Goal: Task Accomplishment & Management: Use online tool/utility

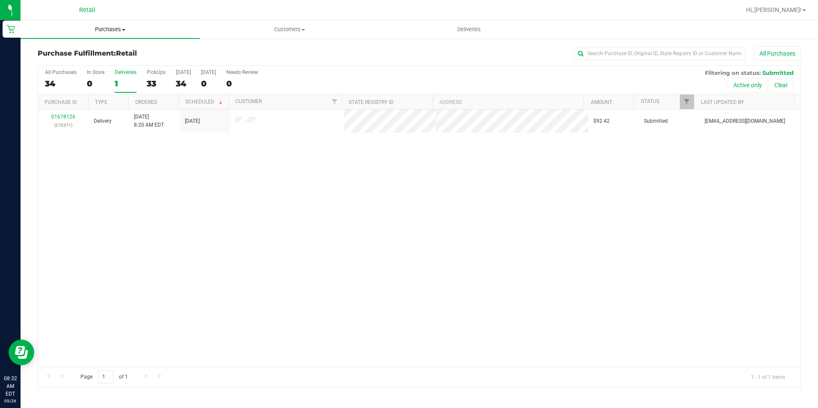
click at [111, 35] on uib-tab-heading "Purchases Summary of purchases Fulfillment All purchases" at bounding box center [110, 30] width 179 height 18
click at [67, 67] on li "All purchases" at bounding box center [110, 72] width 179 height 10
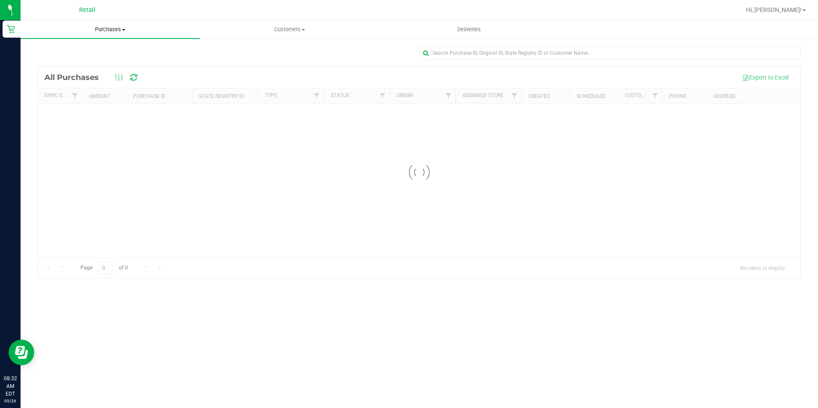
click at [103, 29] on span "Purchases" at bounding box center [110, 30] width 179 height 8
click at [57, 61] on span "Fulfillment" at bounding box center [47, 61] width 53 height 7
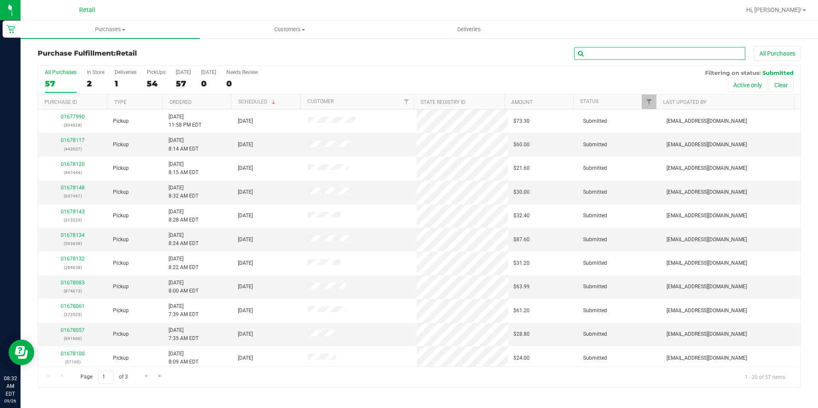
drag, startPoint x: 593, startPoint y: 52, endPoint x: 589, endPoint y: 43, distance: 9.9
click at [593, 52] on input "text" at bounding box center [659, 53] width 171 height 13
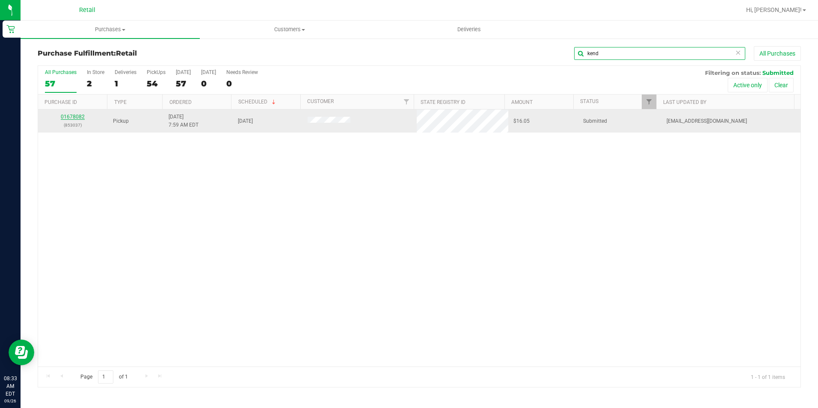
type input "kend"
click at [71, 117] on link "01678082" at bounding box center [73, 117] width 24 height 6
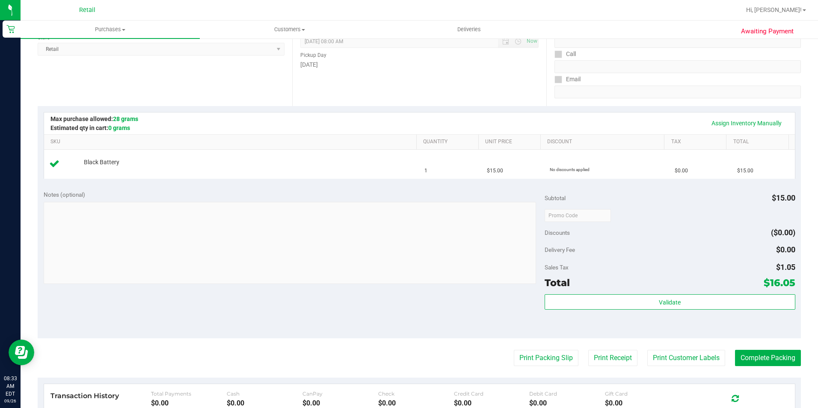
scroll to position [171, 0]
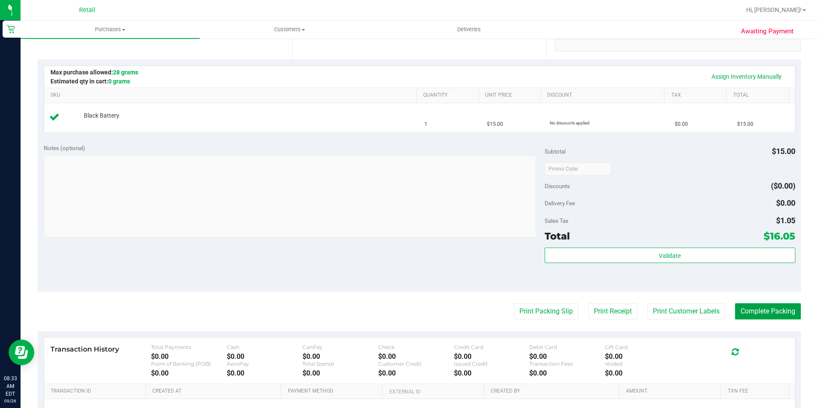
click at [773, 314] on button "Complete Packing" at bounding box center [768, 311] width 66 height 16
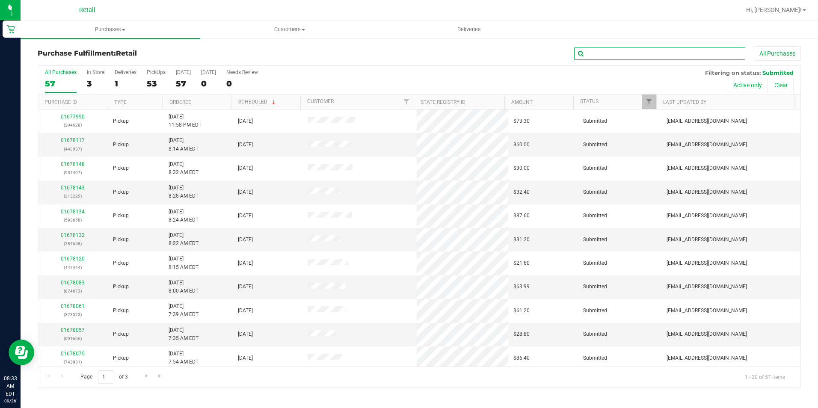
click at [634, 54] on input "text" at bounding box center [659, 53] width 171 height 13
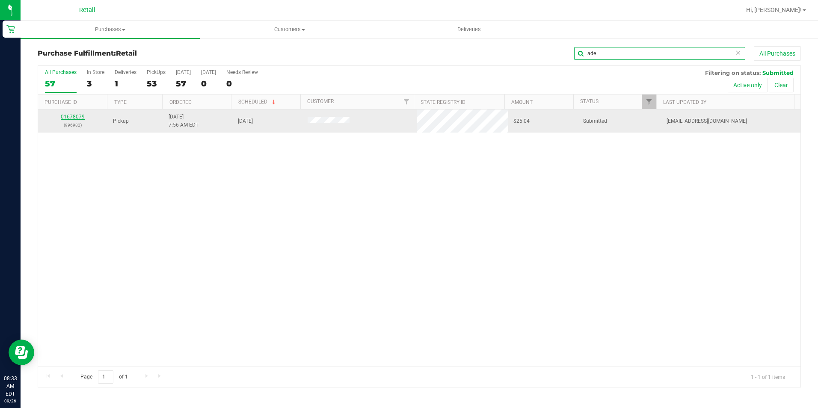
type input "ade"
click at [71, 117] on link "01678079" at bounding box center [73, 117] width 24 height 6
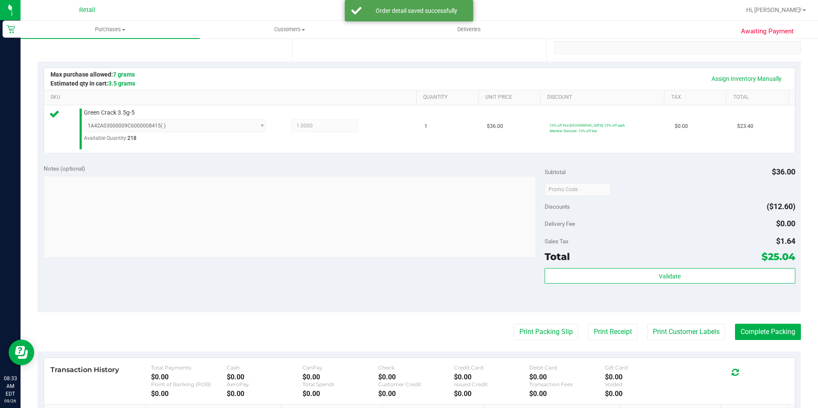
scroll to position [171, 0]
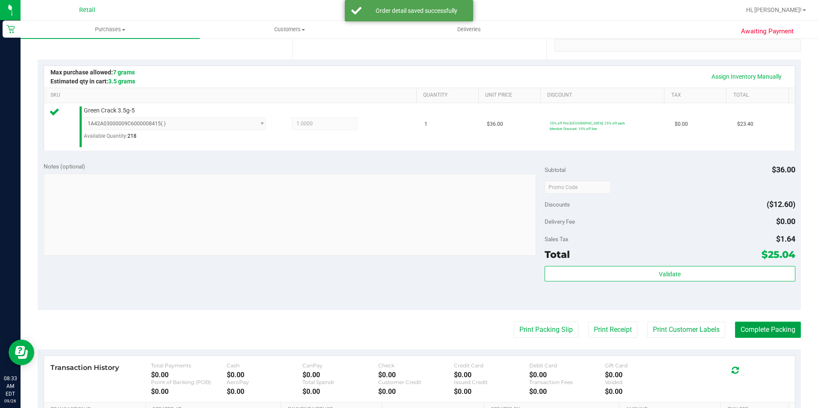
click at [757, 335] on button "Complete Packing" at bounding box center [768, 330] width 66 height 16
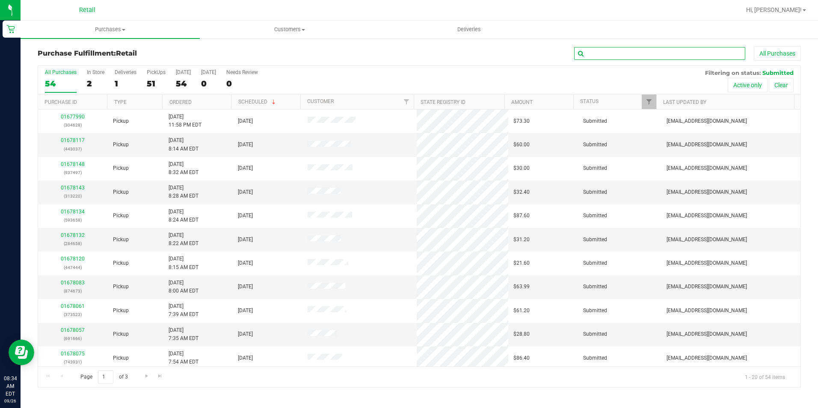
click at [610, 58] on input "text" at bounding box center [659, 53] width 171 height 13
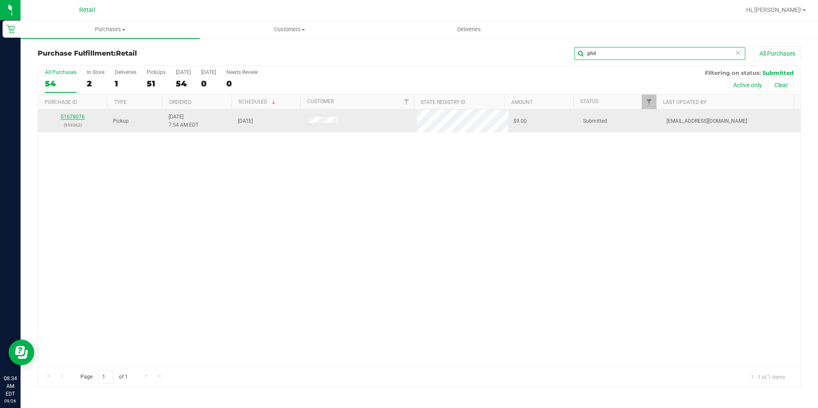
type input "phil"
click at [78, 115] on link "01678076" at bounding box center [73, 117] width 24 height 6
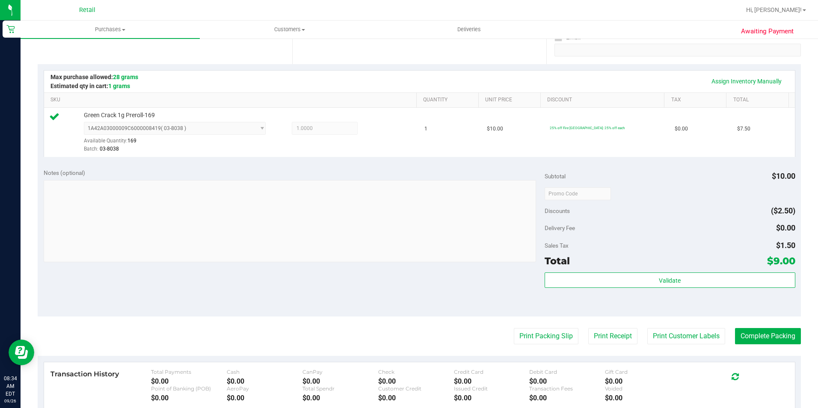
scroll to position [171, 0]
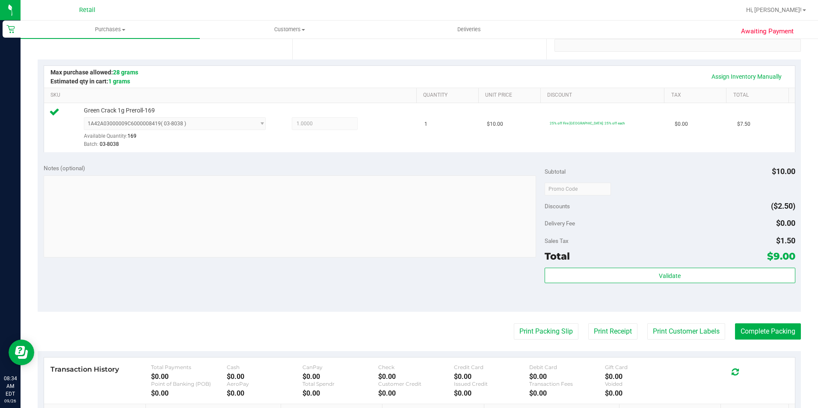
click at [772, 322] on purchase-details "Back Edit Purchase Cancel Purchase View Profile # 01678076 Med | Rec METRC ID: …" at bounding box center [419, 193] width 763 height 636
click at [769, 334] on button "Complete Packing" at bounding box center [768, 331] width 66 height 16
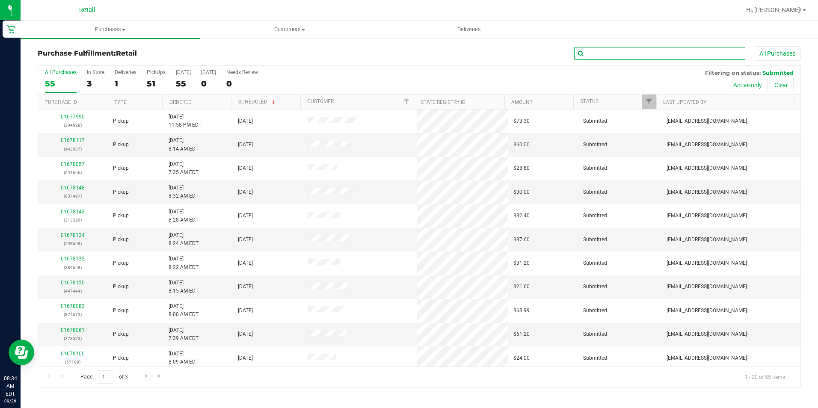
click at [609, 56] on input "text" at bounding box center [659, 53] width 171 height 13
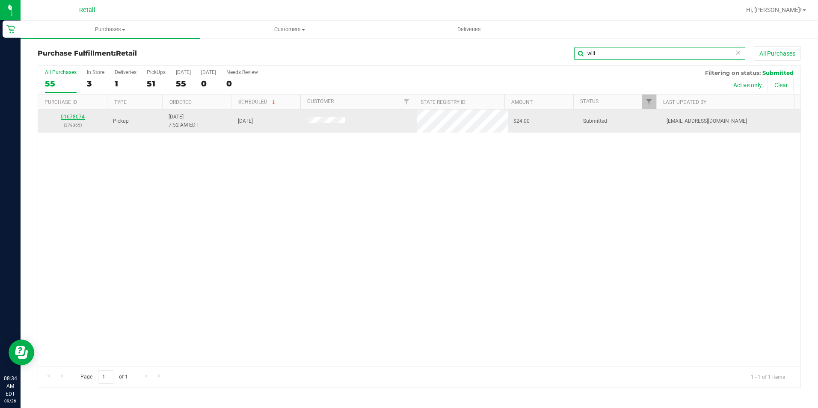
type input "will"
click at [68, 117] on link "01678074" at bounding box center [73, 117] width 24 height 6
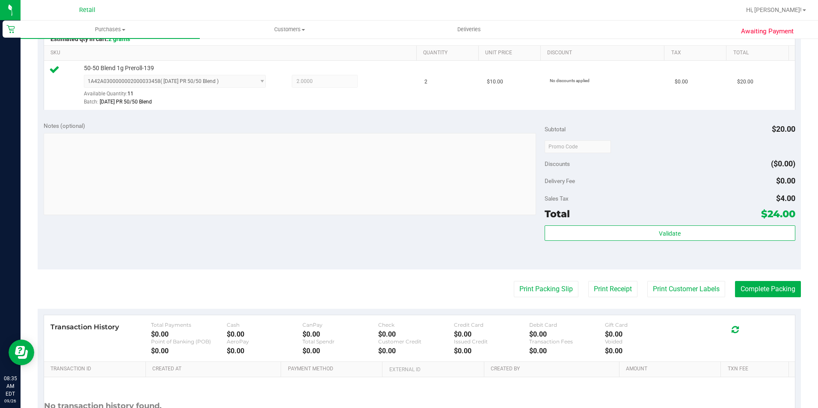
scroll to position [214, 0]
click at [763, 296] on button "Complete Packing" at bounding box center [768, 289] width 66 height 16
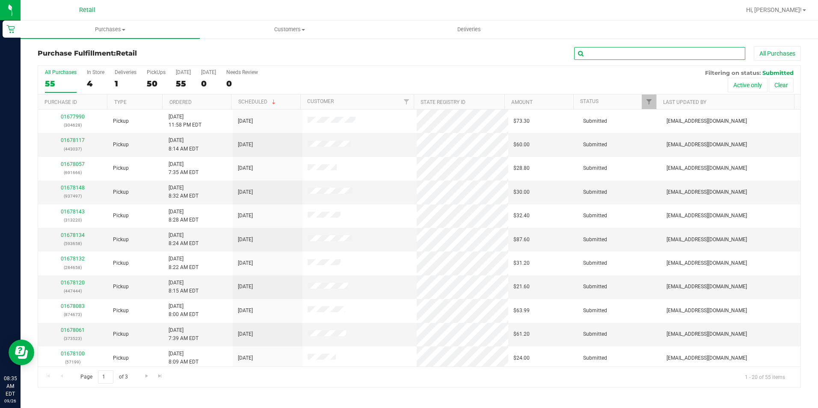
click at [604, 53] on input "text" at bounding box center [659, 53] width 171 height 13
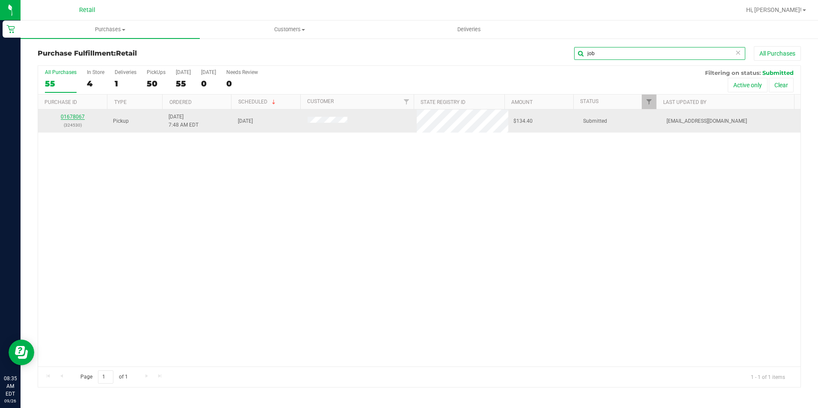
type input "job"
click at [73, 118] on link "01678067" at bounding box center [73, 117] width 24 height 6
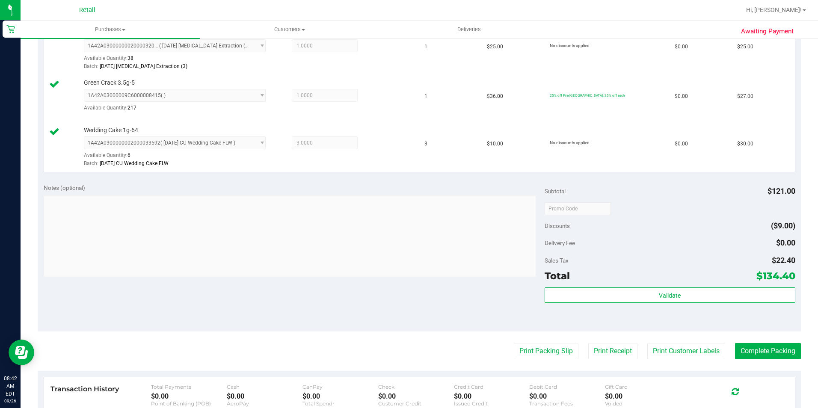
scroll to position [299, 0]
click at [770, 350] on button "Complete Packing" at bounding box center [768, 350] width 66 height 16
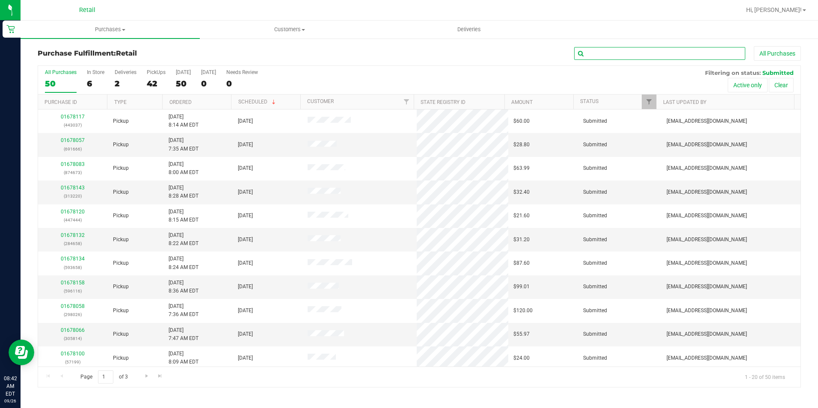
click at [602, 51] on input "text" at bounding box center [659, 53] width 171 height 13
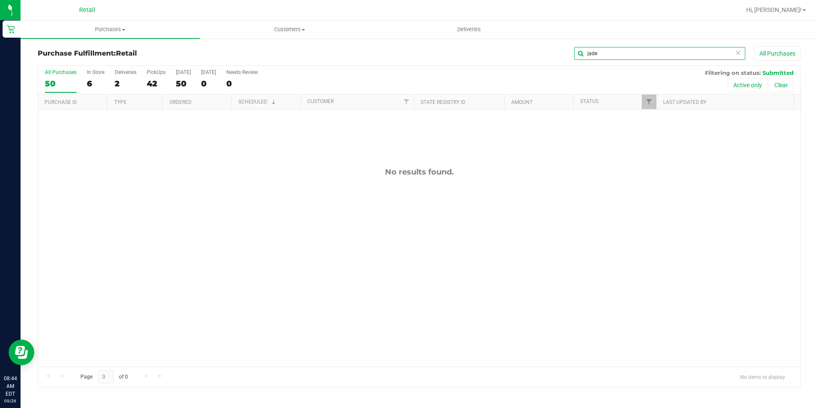
drag, startPoint x: 602, startPoint y: 55, endPoint x: 542, endPoint y: 57, distance: 59.9
click at [542, 57] on div "jade All Purchases" at bounding box center [546, 53] width 509 height 15
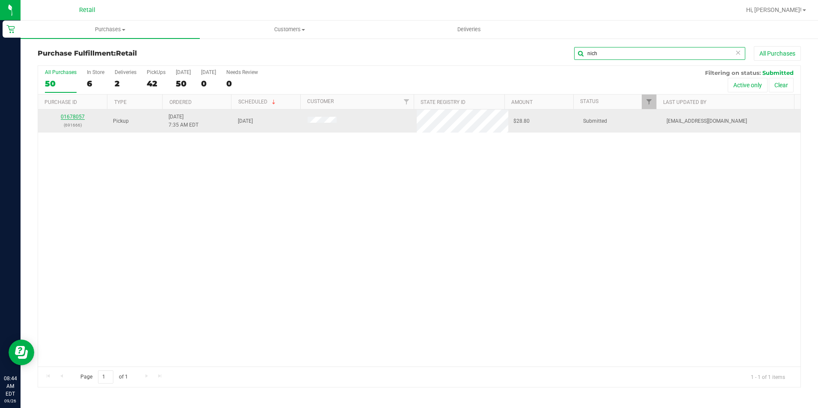
type input "nich"
click at [77, 117] on link "01678057" at bounding box center [73, 117] width 24 height 6
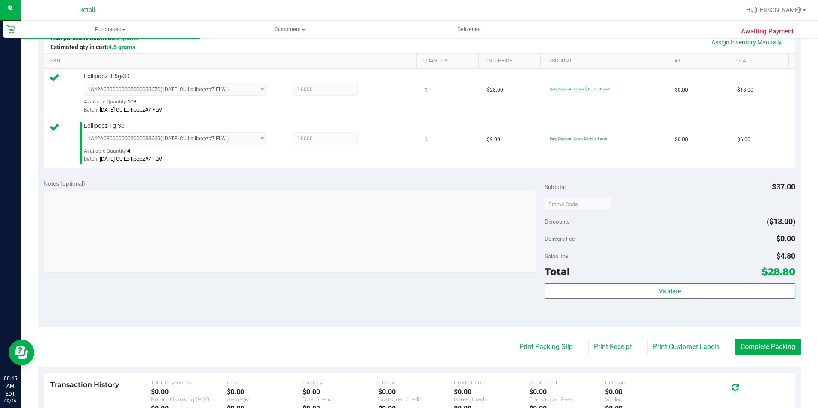
scroll to position [214, 0]
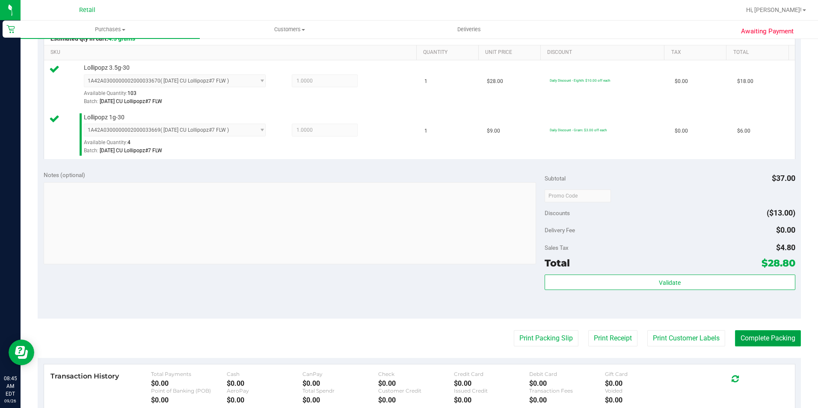
click at [762, 339] on button "Complete Packing" at bounding box center [768, 338] width 66 height 16
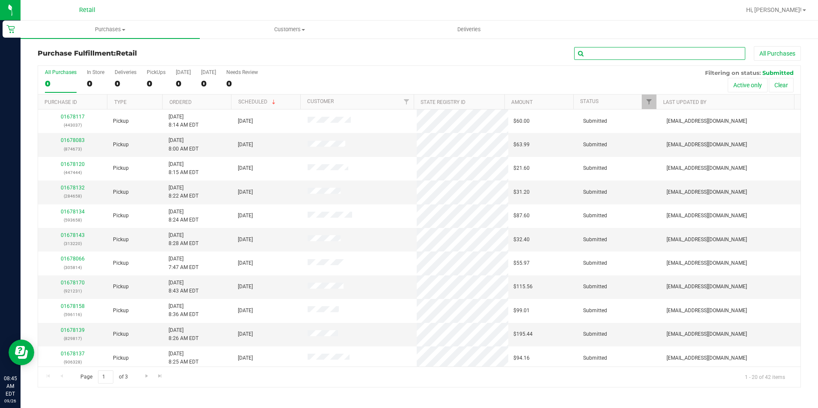
click at [607, 55] on input "text" at bounding box center [659, 53] width 171 height 13
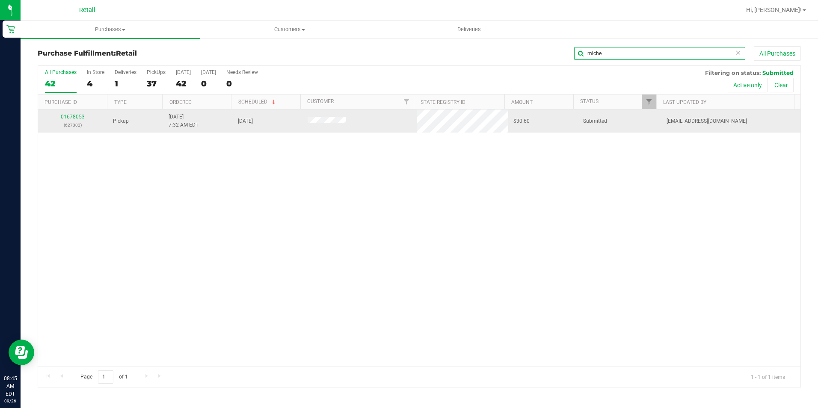
type input "miche"
click at [74, 113] on div "01678053 (627302)" at bounding box center [72, 121] width 59 height 16
click at [69, 114] on link "01678053" at bounding box center [73, 117] width 24 height 6
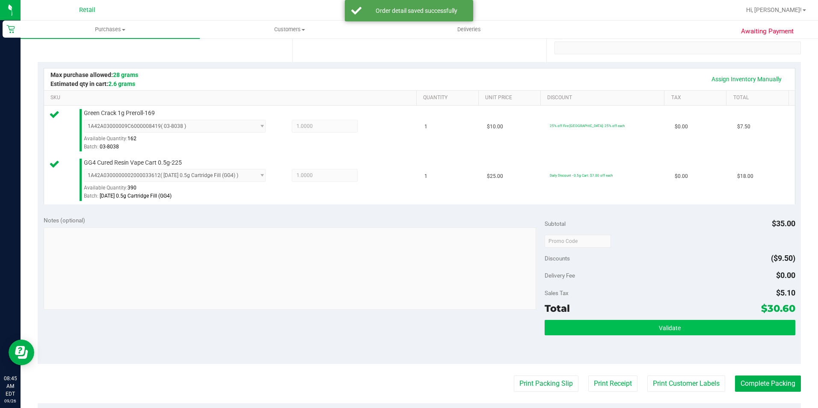
scroll to position [171, 0]
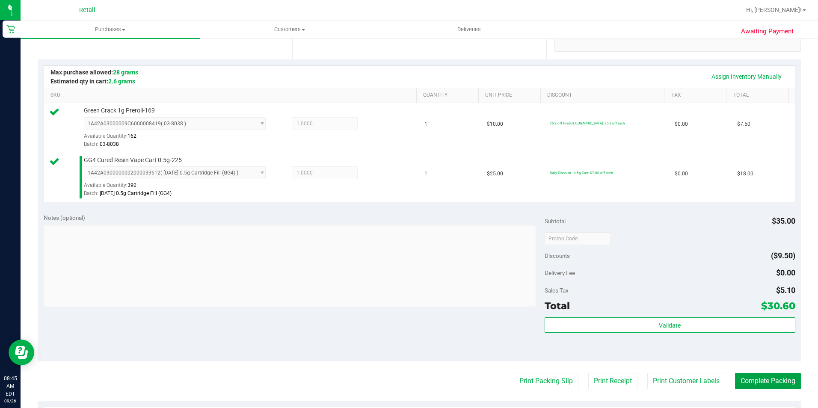
click at [772, 379] on button "Complete Packing" at bounding box center [768, 381] width 66 height 16
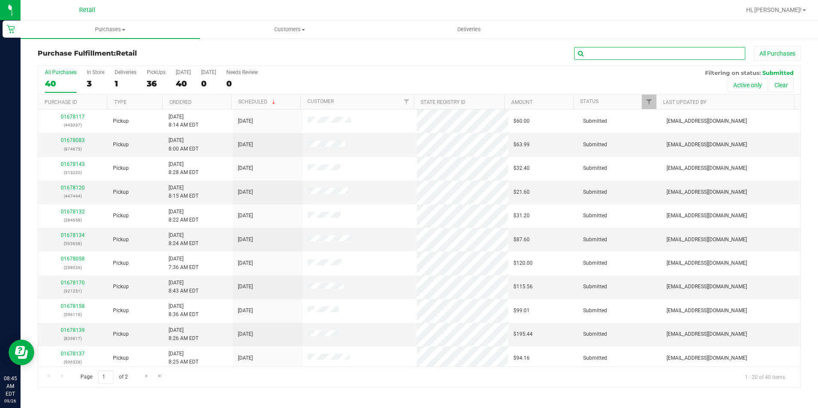
click at [607, 58] on input "text" at bounding box center [659, 53] width 171 height 13
click at [612, 56] on input "text" at bounding box center [659, 53] width 171 height 13
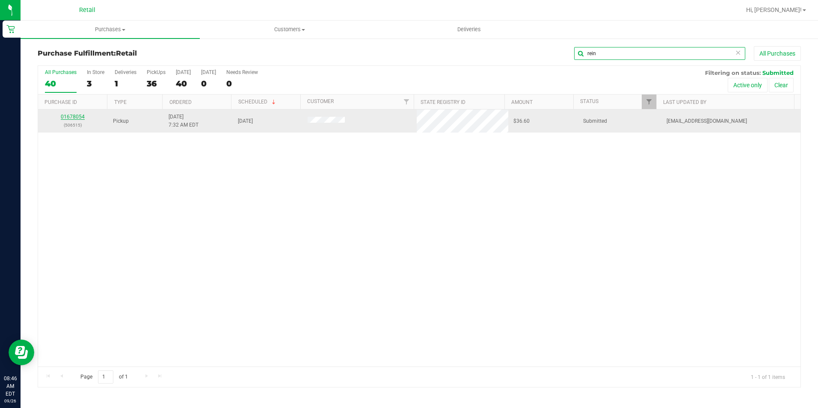
type input "rein"
click at [68, 118] on link "01678054" at bounding box center [73, 117] width 24 height 6
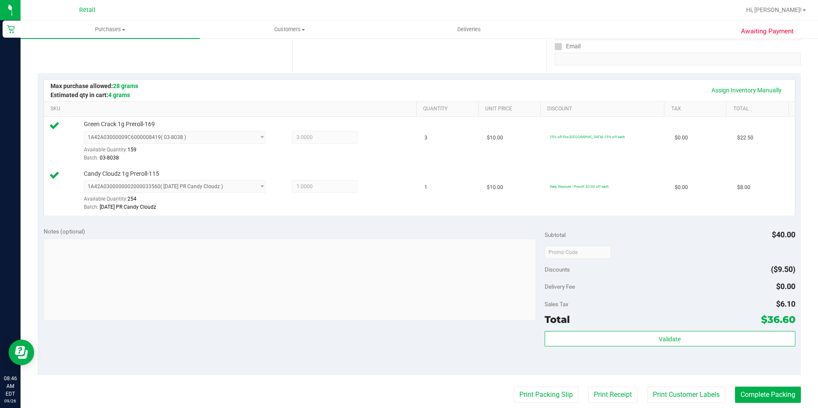
scroll to position [171, 0]
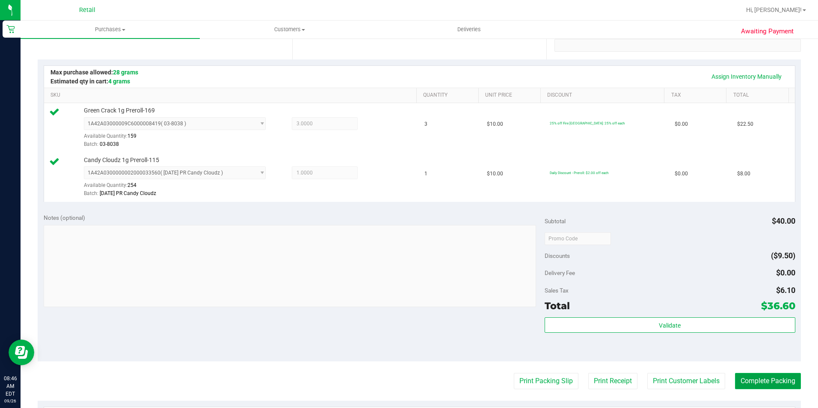
click at [756, 378] on button "Complete Packing" at bounding box center [768, 381] width 66 height 16
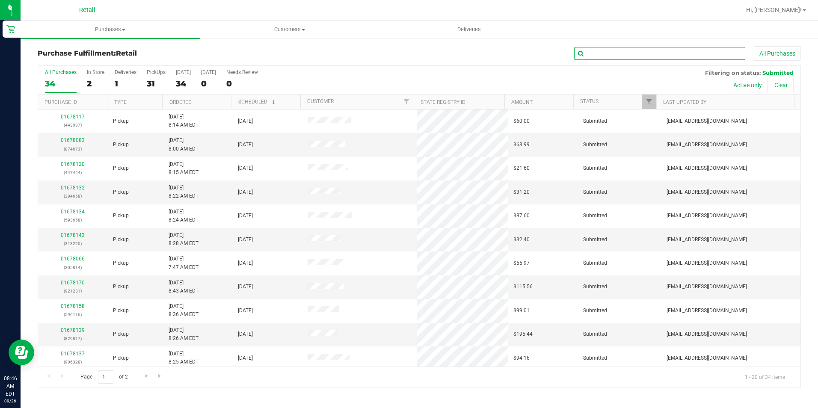
click at [603, 54] on input "text" at bounding box center [659, 53] width 171 height 13
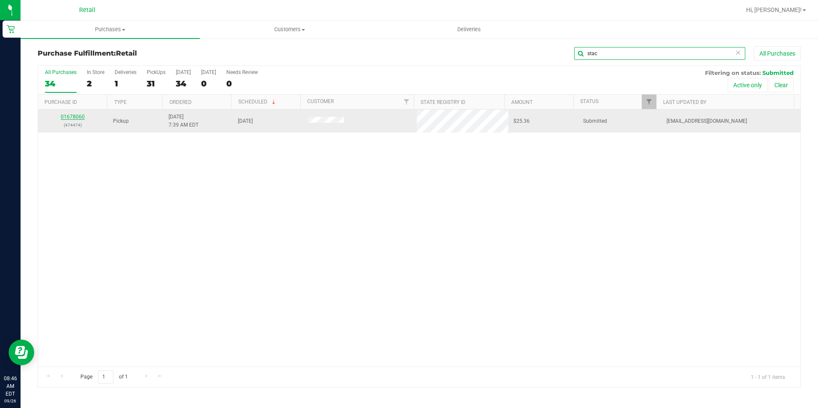
type input "stac"
click at [73, 118] on link "01678060" at bounding box center [73, 117] width 24 height 6
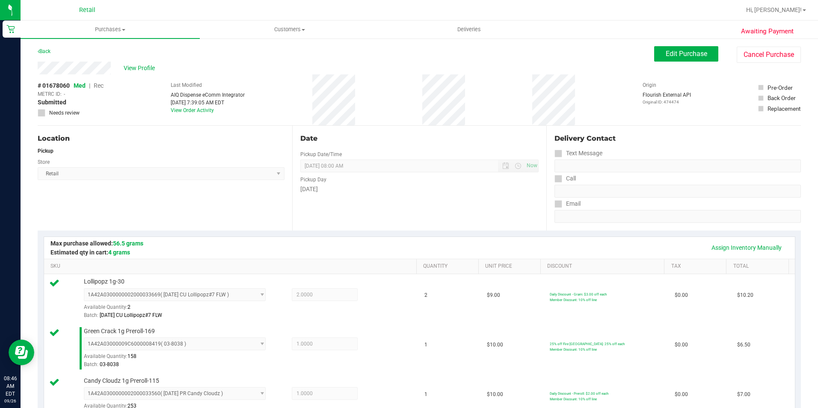
scroll to position [214, 0]
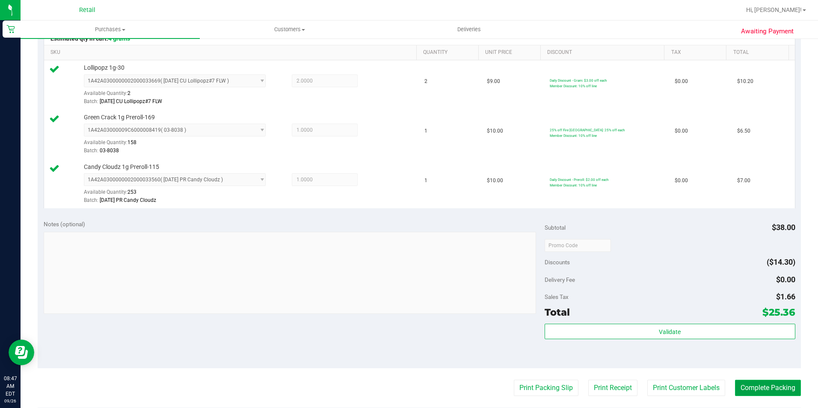
click at [751, 382] on button "Complete Packing" at bounding box center [768, 388] width 66 height 16
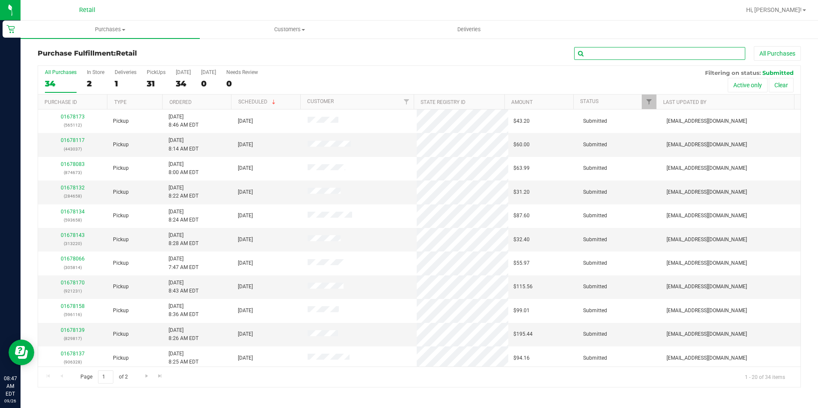
click at [598, 51] on input "text" at bounding box center [659, 53] width 171 height 13
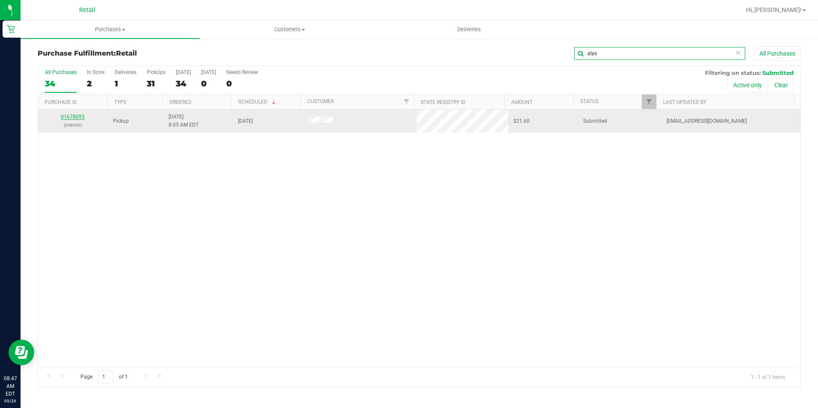
type input "alys"
click at [77, 114] on link "01678093" at bounding box center [73, 117] width 24 height 6
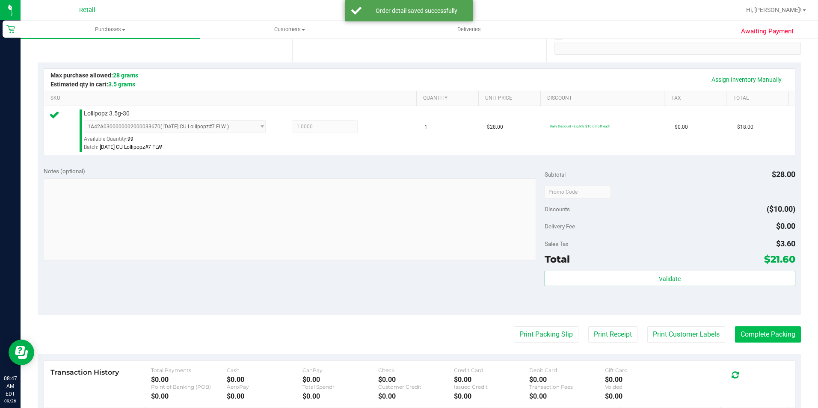
scroll to position [171, 0]
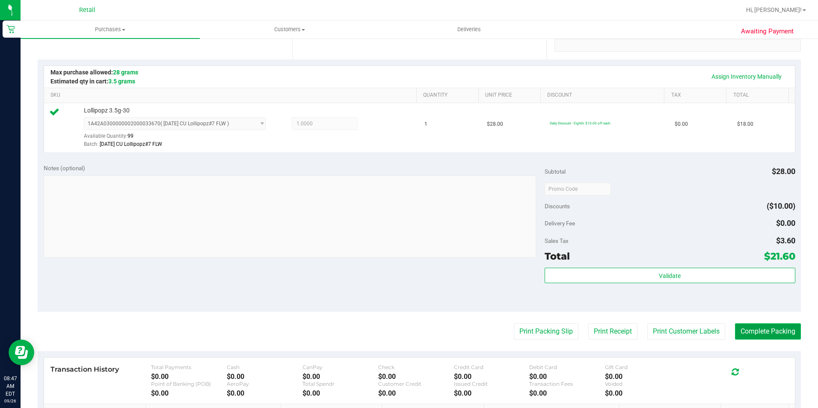
click at [758, 337] on button "Complete Packing" at bounding box center [768, 331] width 66 height 16
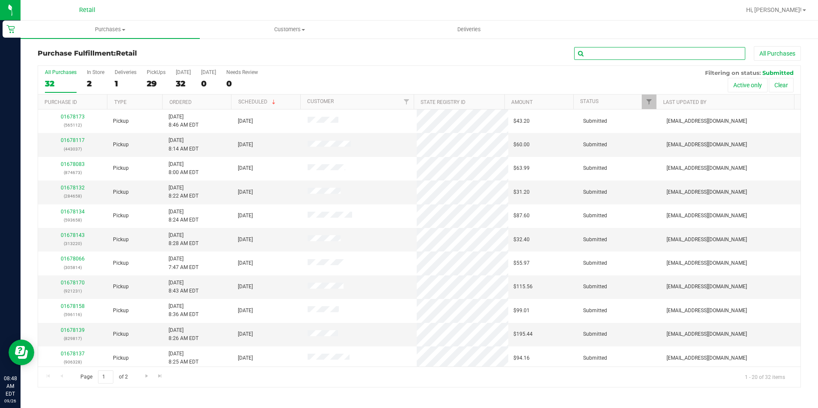
click at [604, 53] on input "text" at bounding box center [659, 53] width 171 height 13
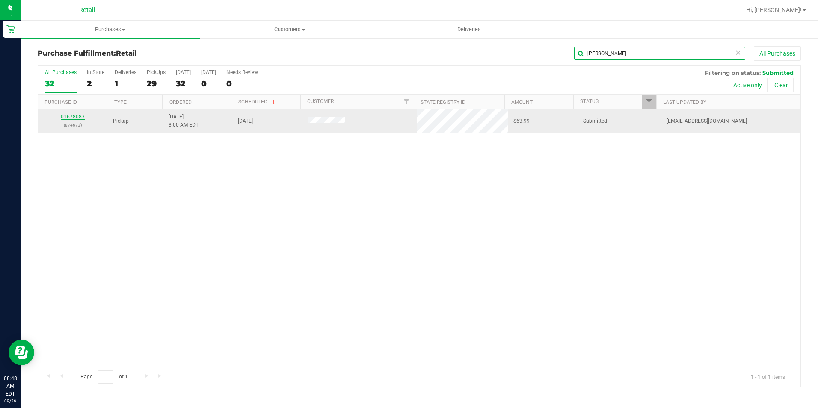
type input "[PERSON_NAME]"
click at [74, 117] on link "01678083" at bounding box center [73, 117] width 24 height 6
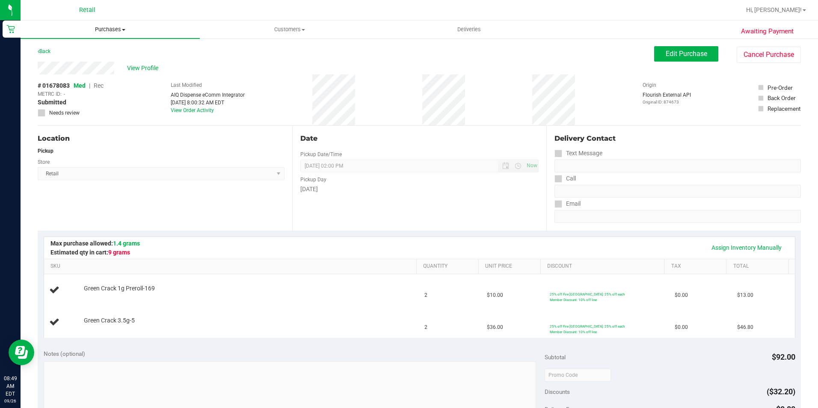
click at [104, 28] on span "Purchases" at bounding box center [110, 30] width 179 height 8
click at [87, 65] on li "Fulfillment" at bounding box center [110, 62] width 179 height 10
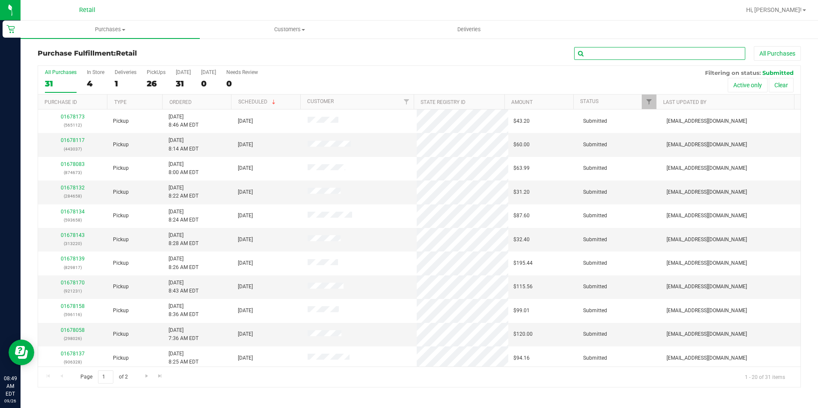
click at [606, 56] on input "text" at bounding box center [659, 53] width 171 height 13
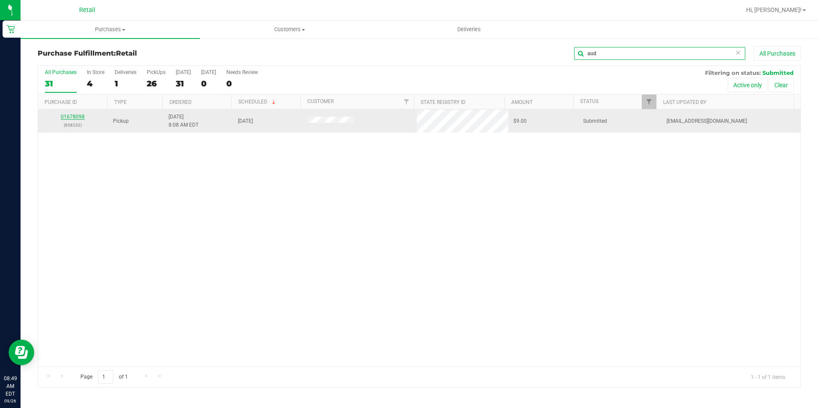
type input "aud"
click at [73, 118] on link "01678098" at bounding box center [73, 117] width 24 height 6
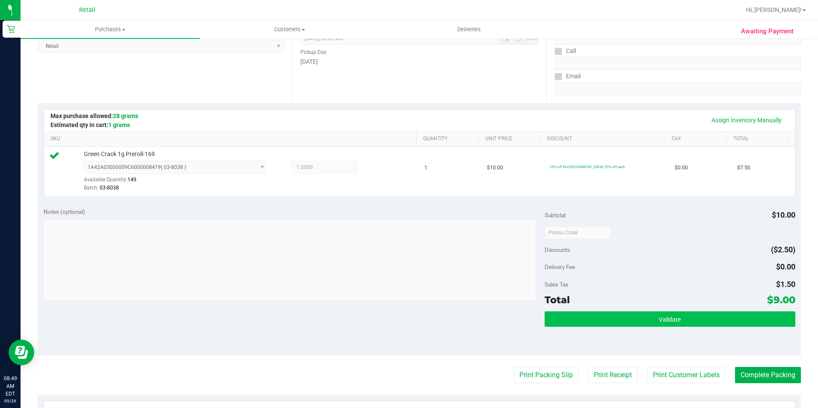
scroll to position [128, 0]
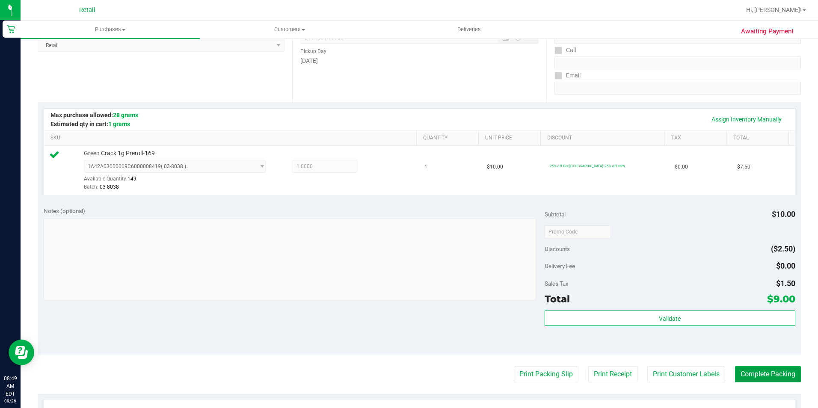
click at [782, 377] on button "Complete Packing" at bounding box center [768, 374] width 66 height 16
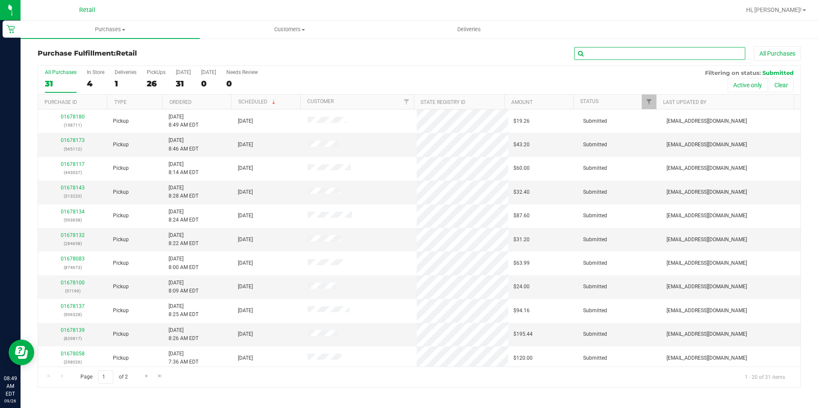
click at [595, 50] on input "text" at bounding box center [659, 53] width 171 height 13
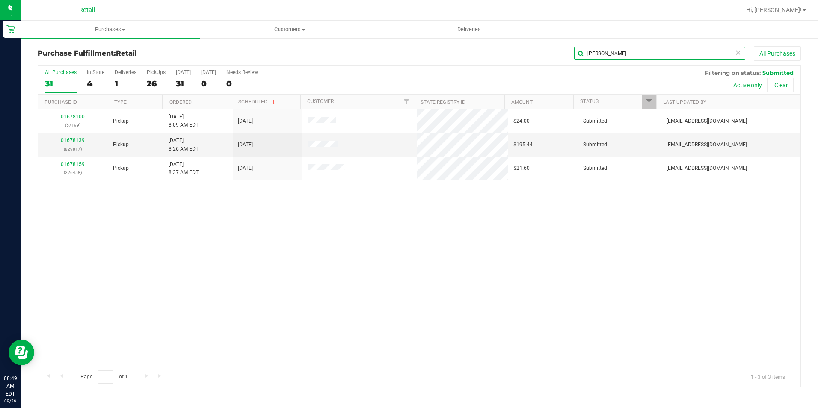
type input "[PERSON_NAME]"
drag, startPoint x: 809, startPoint y: 5, endPoint x: 367, endPoint y: 84, distance: 448.4
click at [367, 84] on div "All Purchases 31 In Store 4 Deliveries 1 PickUps 26 [DATE] 31 [DATE] 0 Needs Re…" at bounding box center [419, 80] width 762 height 29
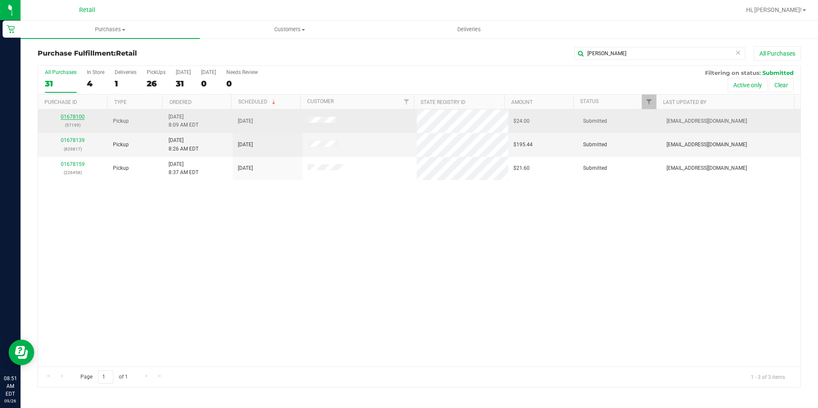
click at [72, 116] on link "01678100" at bounding box center [73, 117] width 24 height 6
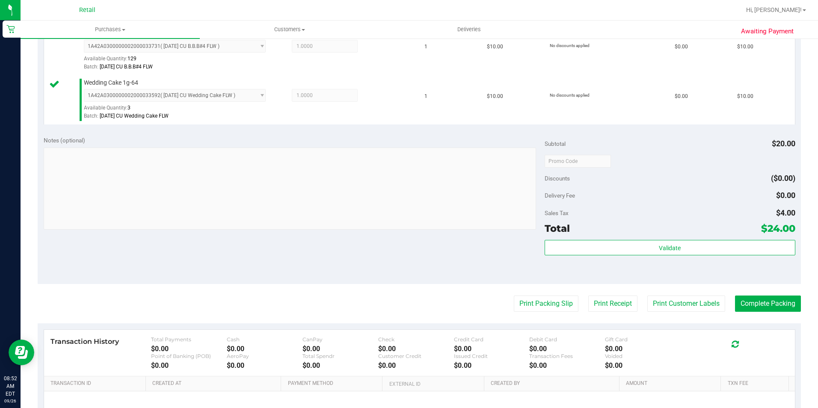
scroll to position [257, 0]
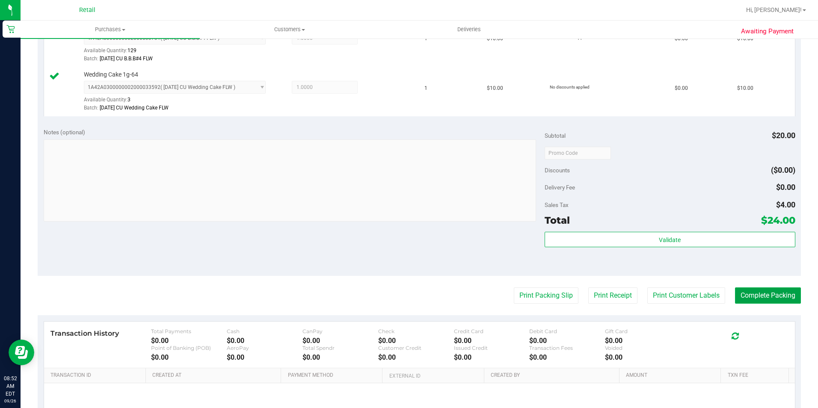
click at [767, 298] on button "Complete Packing" at bounding box center [768, 295] width 66 height 16
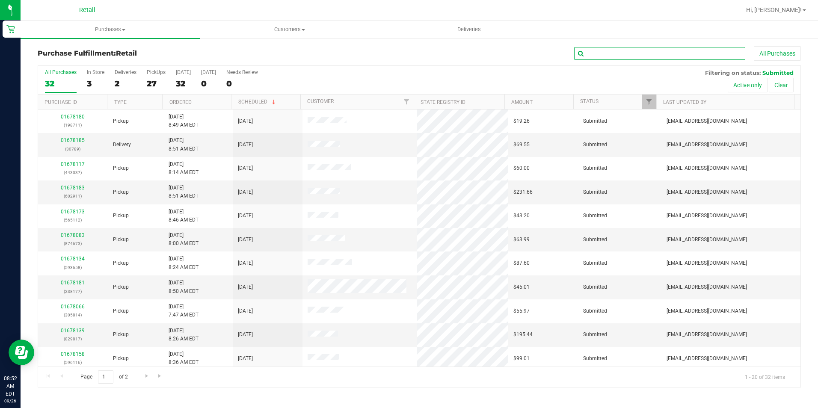
click at [628, 59] on input "text" at bounding box center [659, 53] width 171 height 13
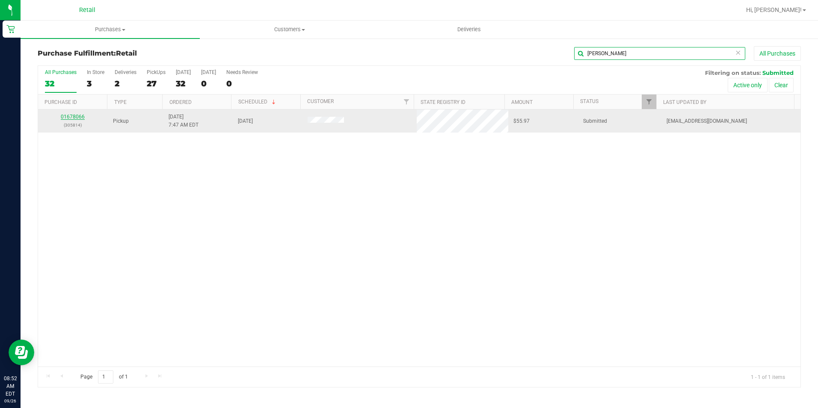
type input "[PERSON_NAME]"
click at [65, 117] on link "01678066" at bounding box center [73, 117] width 24 height 6
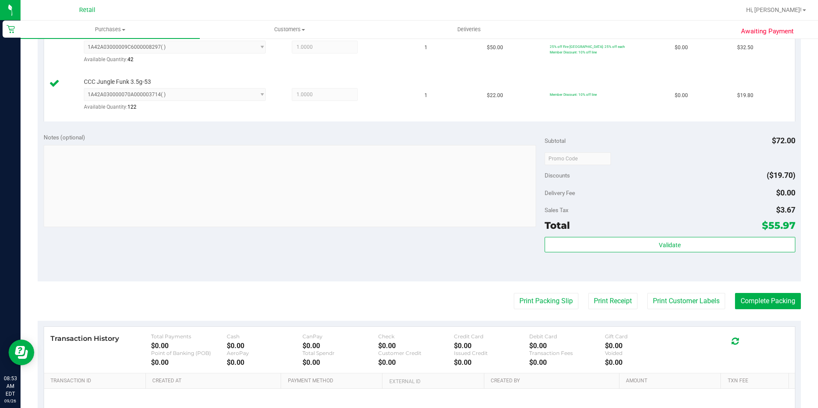
scroll to position [257, 0]
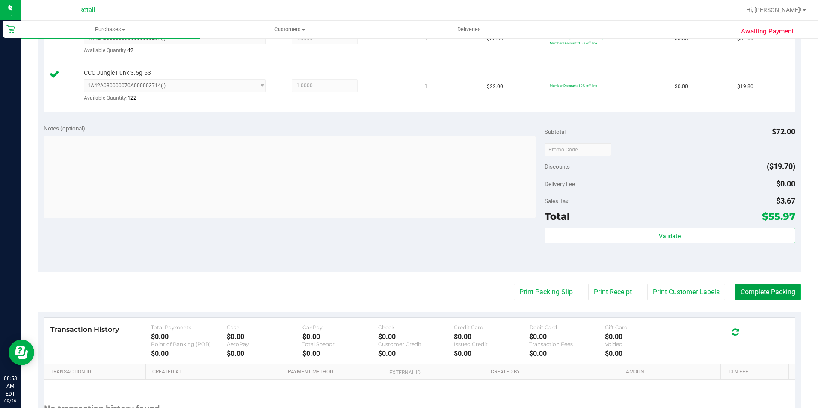
click at [764, 288] on button "Complete Packing" at bounding box center [768, 292] width 66 height 16
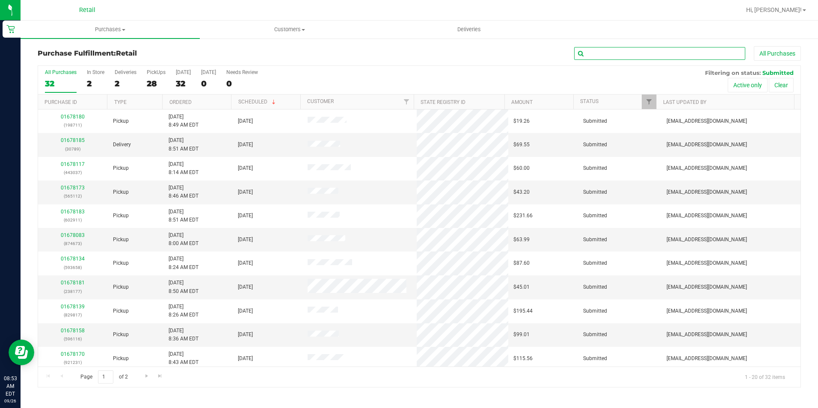
click at [614, 53] on input "text" at bounding box center [659, 53] width 171 height 13
click at [611, 57] on input "text" at bounding box center [659, 53] width 171 height 13
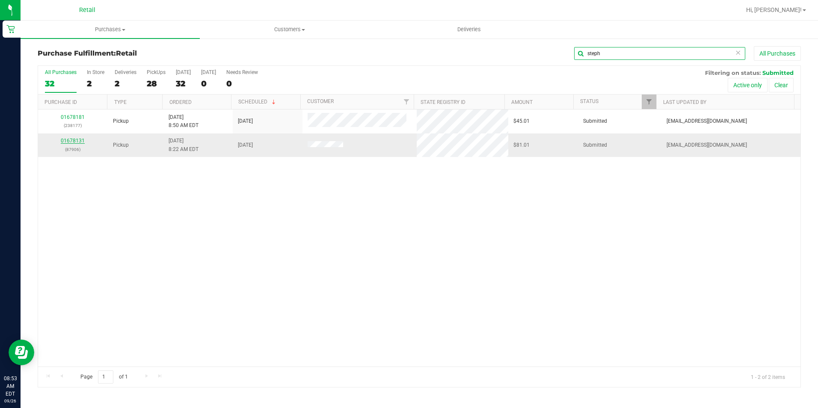
type input "steph"
click at [70, 141] on link "01678131" at bounding box center [73, 141] width 24 height 6
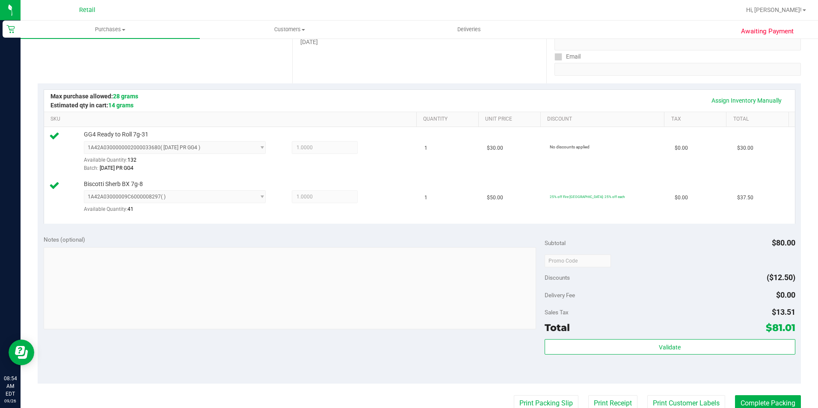
scroll to position [171, 0]
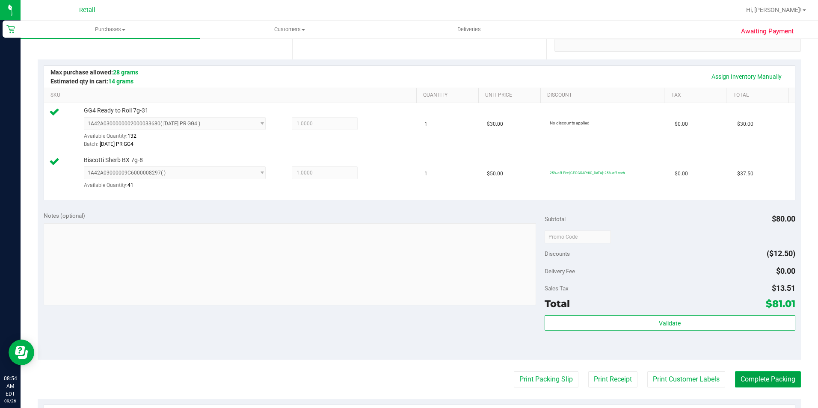
click at [759, 380] on button "Complete Packing" at bounding box center [768, 379] width 66 height 16
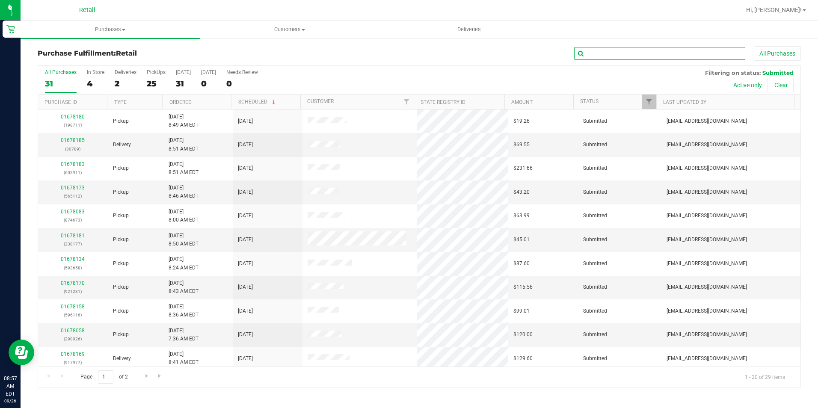
click at [609, 56] on input "text" at bounding box center [659, 53] width 171 height 13
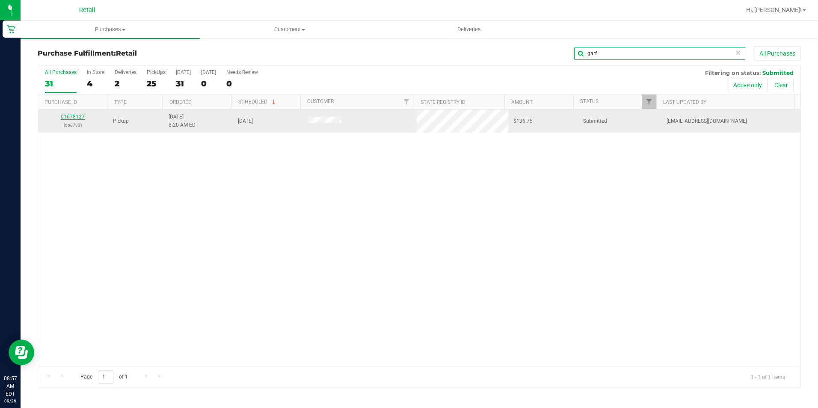
type input "garf"
click at [69, 119] on link "01678127" at bounding box center [73, 117] width 24 height 6
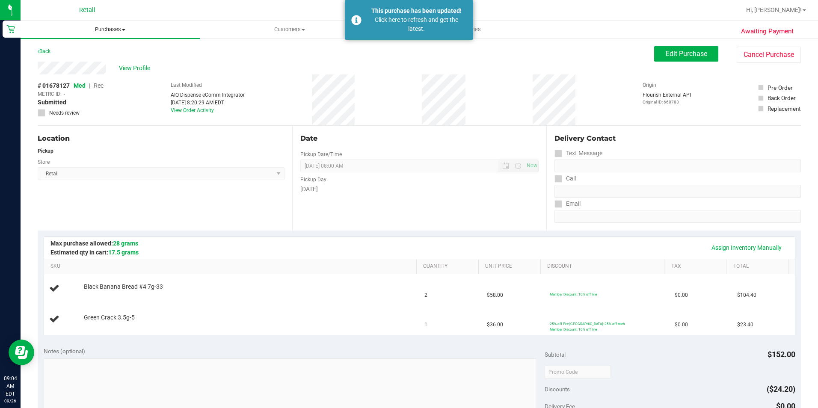
click at [106, 30] on span "Purchases" at bounding box center [110, 30] width 179 height 8
click at [55, 60] on span "Fulfillment" at bounding box center [47, 61] width 53 height 7
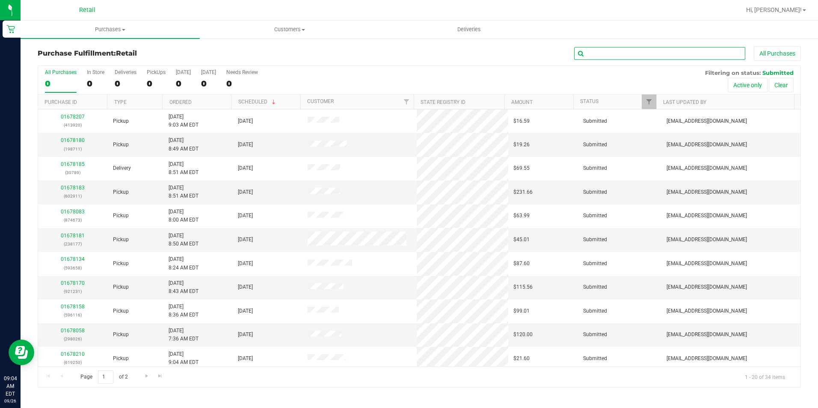
click at [657, 53] on input "text" at bounding box center [659, 53] width 171 height 13
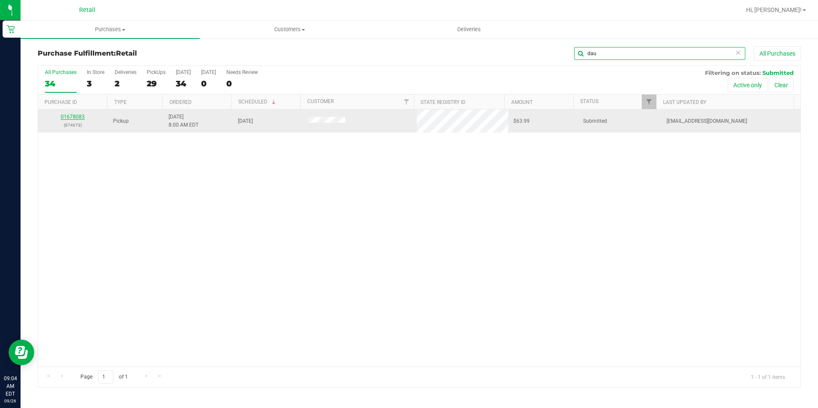
type input "dau"
click at [76, 115] on link "01678083" at bounding box center [73, 117] width 24 height 6
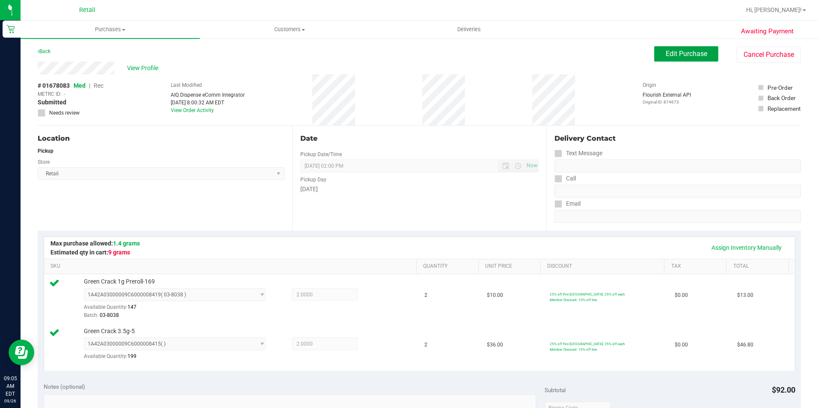
click at [656, 49] on button "Edit Purchase" at bounding box center [686, 53] width 64 height 15
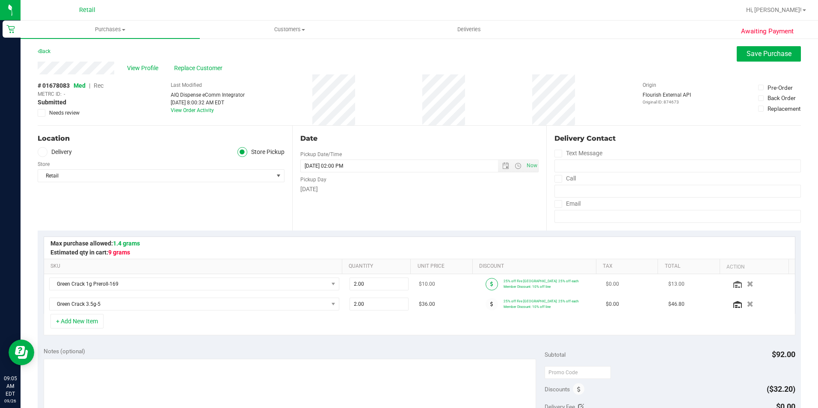
click at [490, 285] on icon at bounding box center [491, 283] width 3 height 5
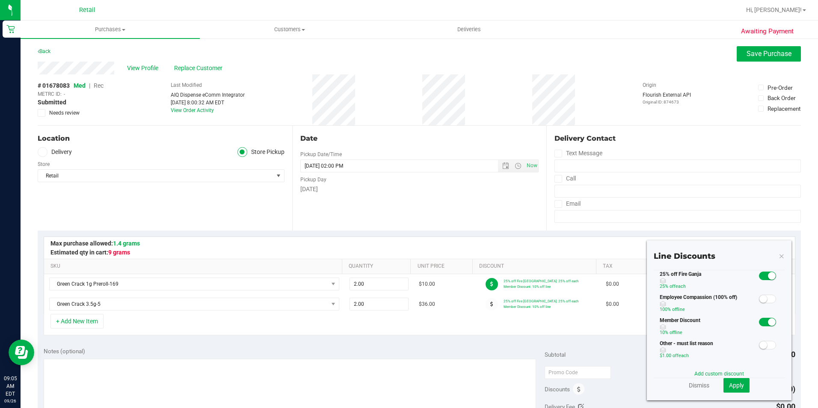
click at [768, 323] on small at bounding box center [772, 322] width 8 height 8
click at [735, 395] on div "Line Discounts 25% off Fire [GEOGRAPHIC_DATA] 25% off each Employee Compassion …" at bounding box center [719, 320] width 145 height 160
click at [731, 387] on span "Apply" at bounding box center [736, 385] width 15 height 7
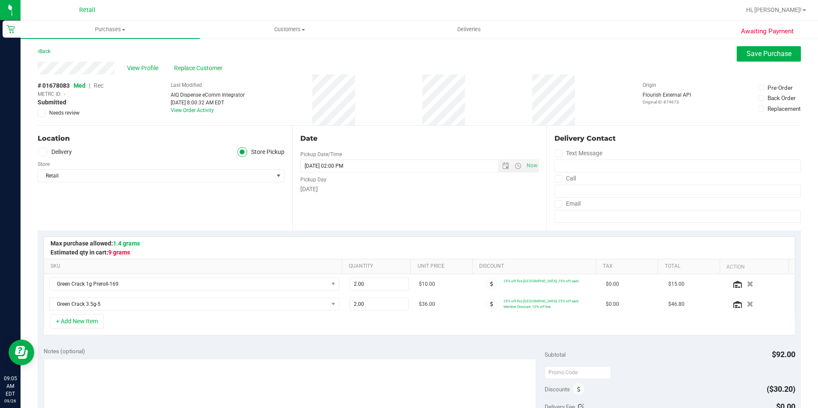
click at [490, 304] on icon at bounding box center [491, 304] width 3 height 5
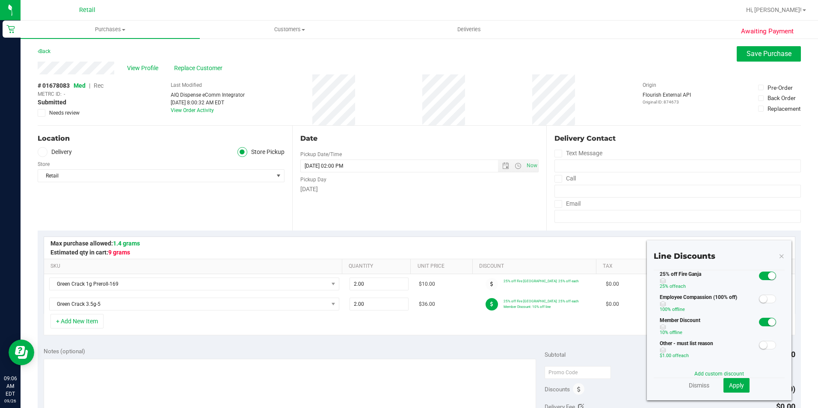
click at [768, 319] on small at bounding box center [772, 322] width 8 height 8
click at [729, 386] on span "Apply" at bounding box center [736, 385] width 15 height 7
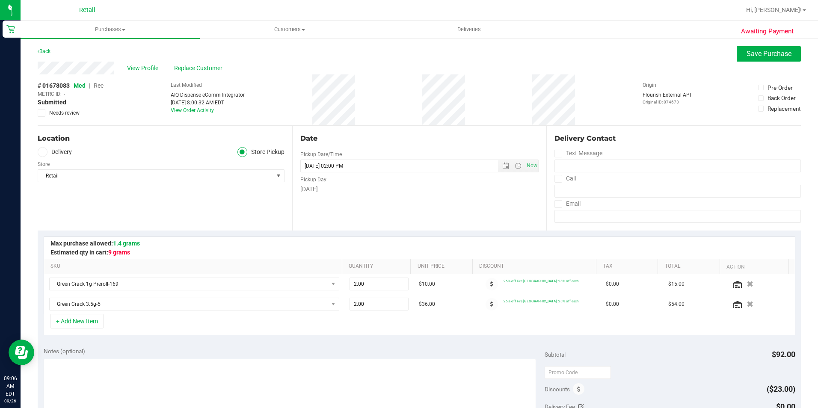
click at [99, 83] on span "Rec" at bounding box center [99, 85] width 10 height 7
click at [784, 51] on span "Save Purchase" at bounding box center [768, 54] width 45 height 8
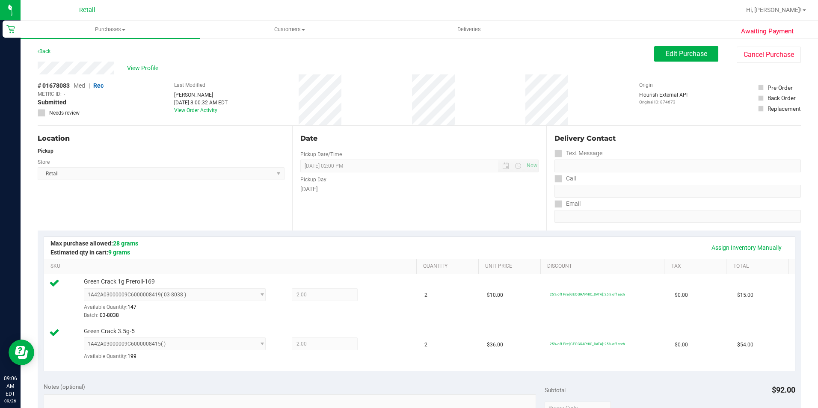
scroll to position [214, 0]
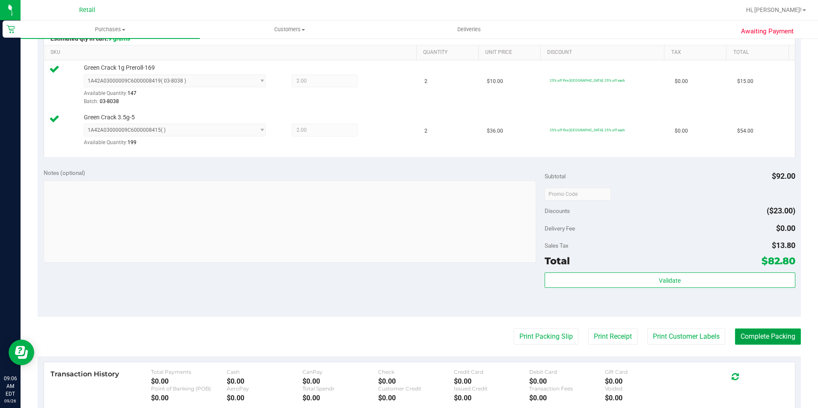
click at [737, 337] on button "Complete Packing" at bounding box center [768, 336] width 66 height 16
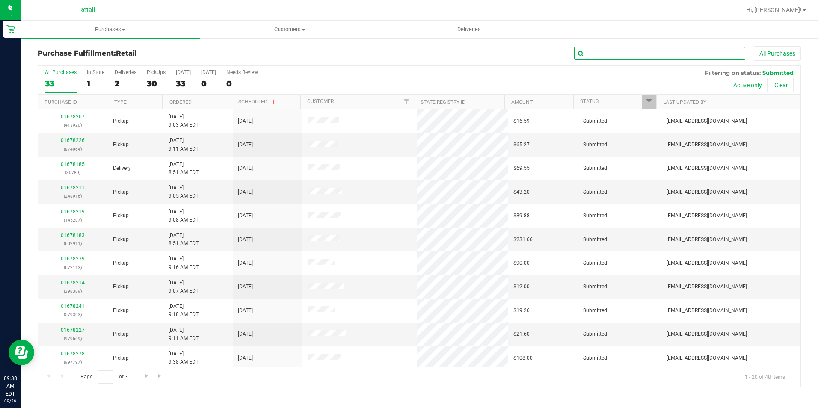
click at [629, 50] on input "text" at bounding box center [659, 53] width 171 height 13
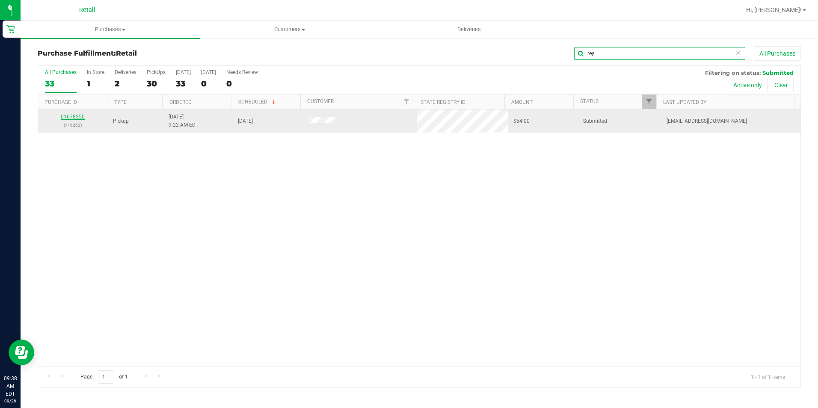
type input "rey"
click at [75, 116] on link "01678250" at bounding box center [73, 117] width 24 height 6
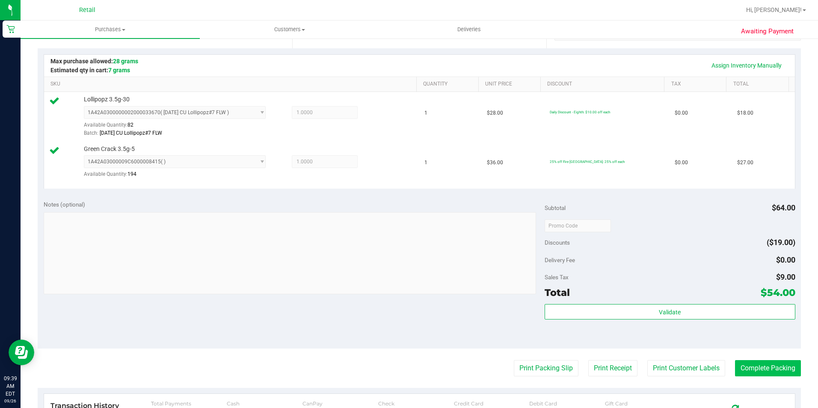
scroll to position [214, 0]
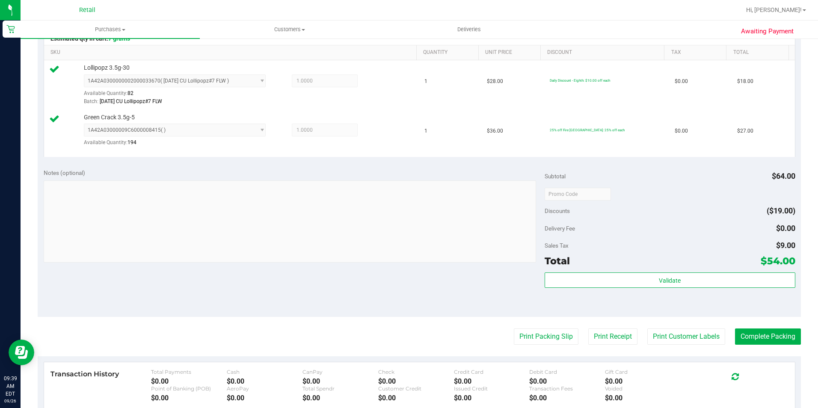
click at [766, 346] on purchase-details "Back Edit Purchase Cancel Purchase View Profile # 01678250 Med | Rec METRC ID: …" at bounding box center [419, 174] width 763 height 684
click at [768, 343] on button "Complete Packing" at bounding box center [768, 336] width 66 height 16
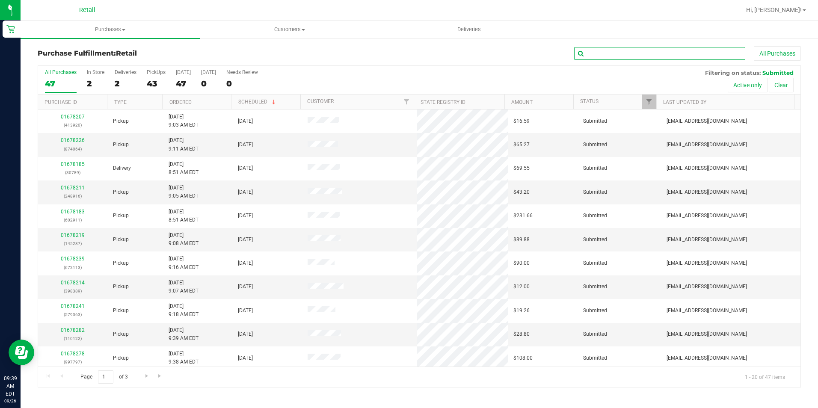
click at [626, 56] on input "text" at bounding box center [659, 53] width 171 height 13
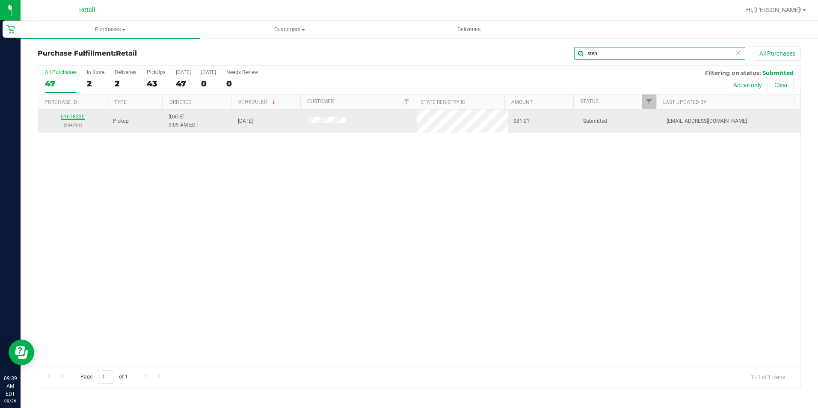
type input "step"
click at [76, 119] on link "01678220" at bounding box center [73, 117] width 24 height 6
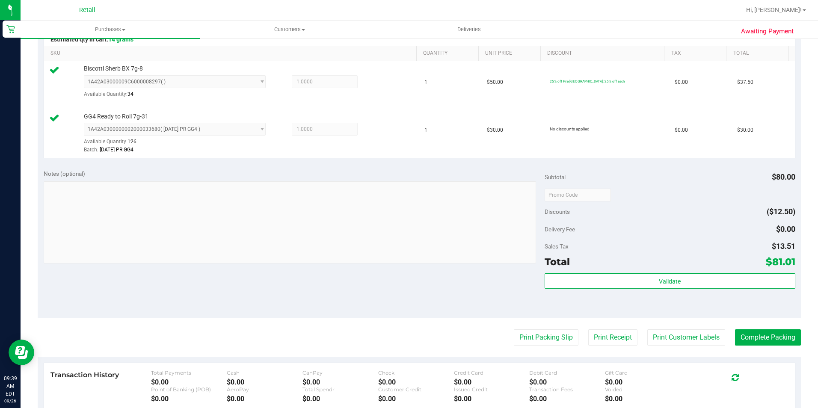
scroll to position [214, 0]
click at [778, 338] on button "Complete Packing" at bounding box center [768, 336] width 66 height 16
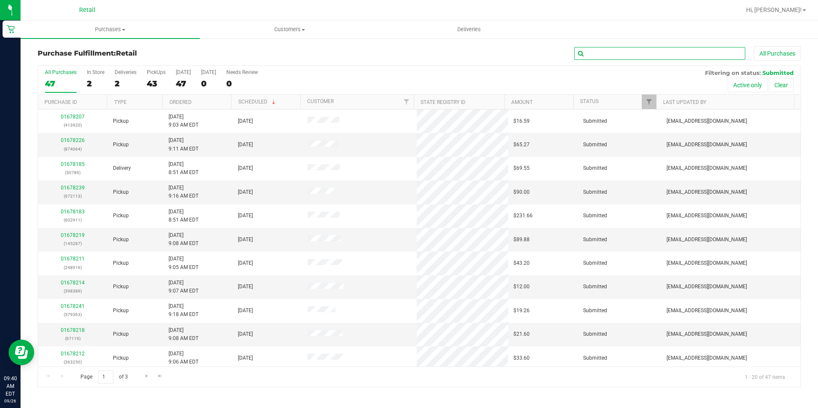
click at [634, 53] on input "text" at bounding box center [659, 53] width 171 height 13
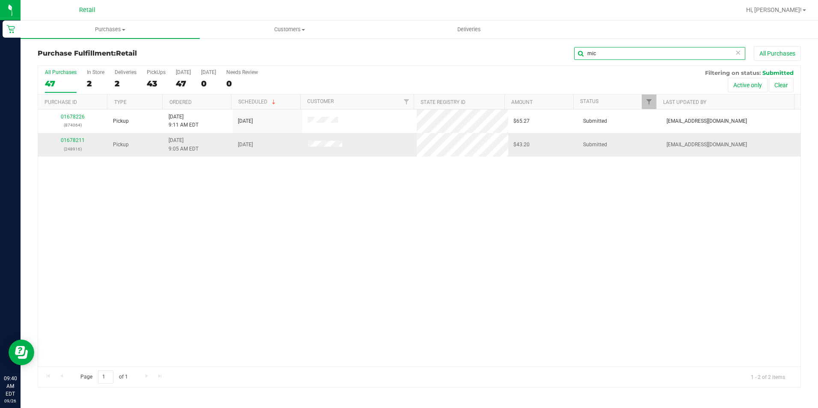
type input "mic"
click at [64, 137] on div "01678211 (248916)" at bounding box center [72, 144] width 59 height 16
click at [64, 137] on link "01678211" at bounding box center [73, 140] width 24 height 6
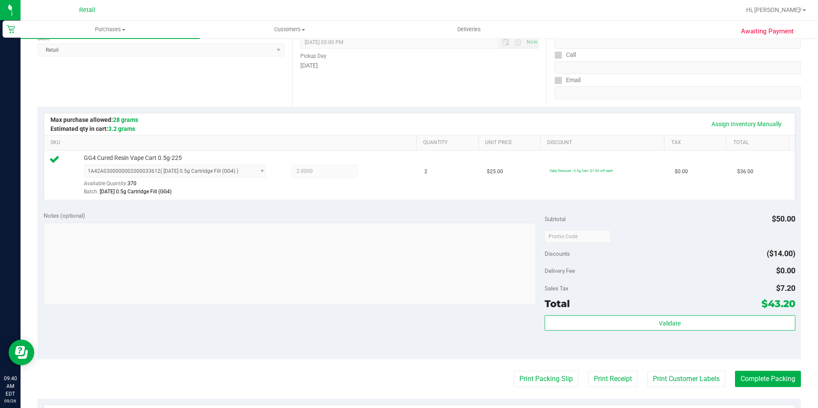
scroll to position [128, 0]
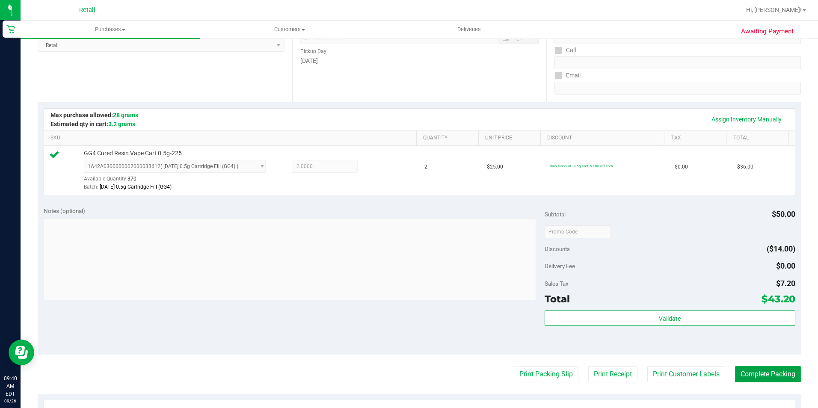
click at [765, 372] on button "Complete Packing" at bounding box center [768, 374] width 66 height 16
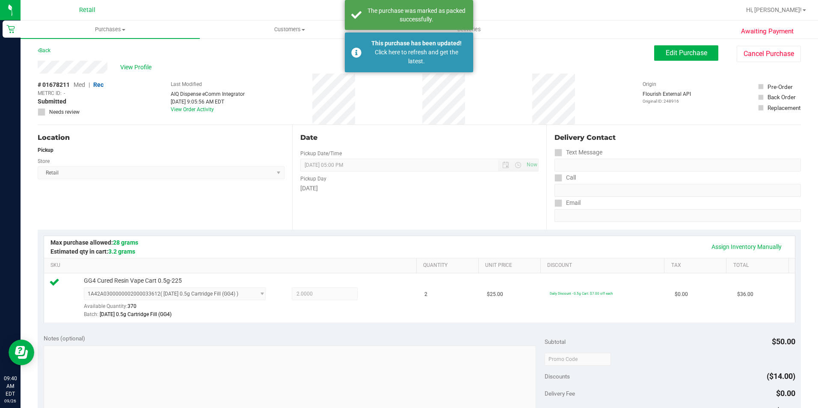
scroll to position [0, 0]
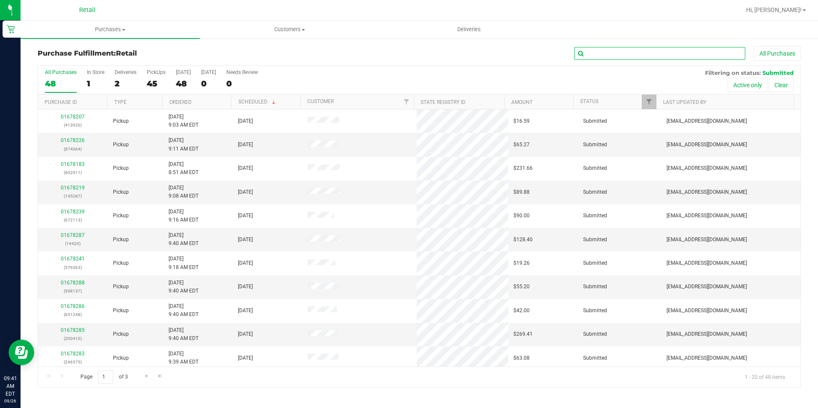
click at [610, 57] on input "text" at bounding box center [659, 53] width 171 height 13
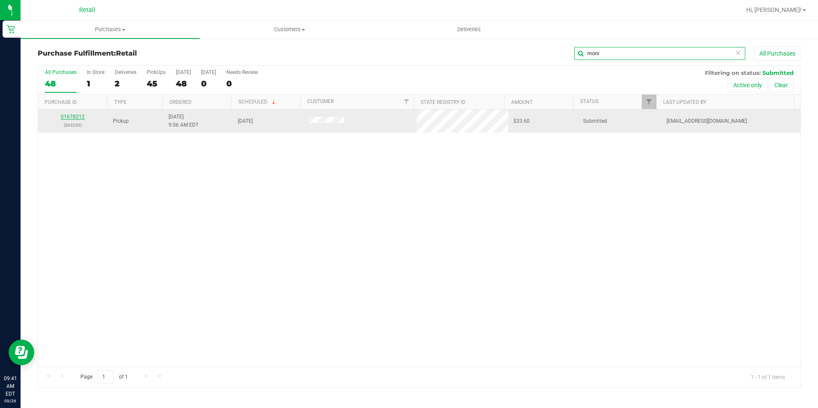
type input "moni"
click at [68, 116] on link "01678212" at bounding box center [73, 117] width 24 height 6
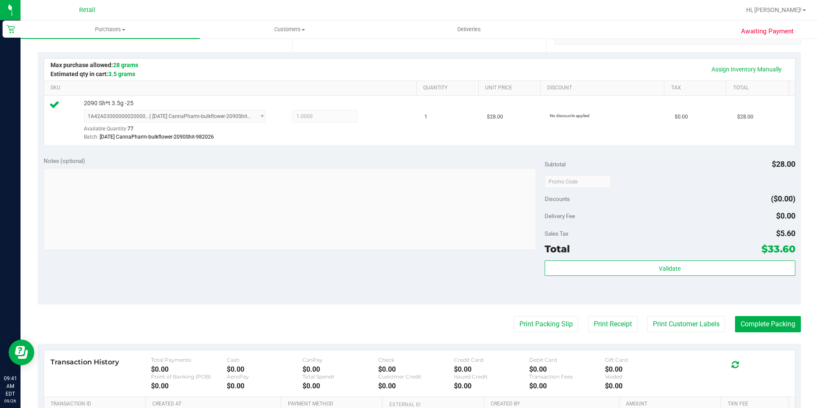
scroll to position [214, 0]
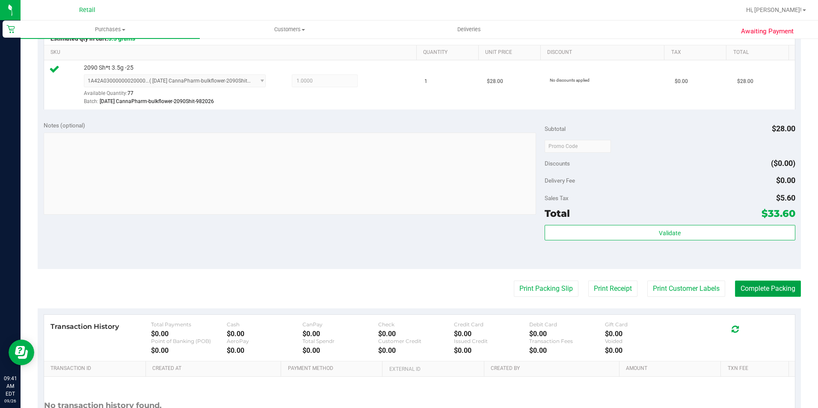
click at [752, 289] on button "Complete Packing" at bounding box center [768, 289] width 66 height 16
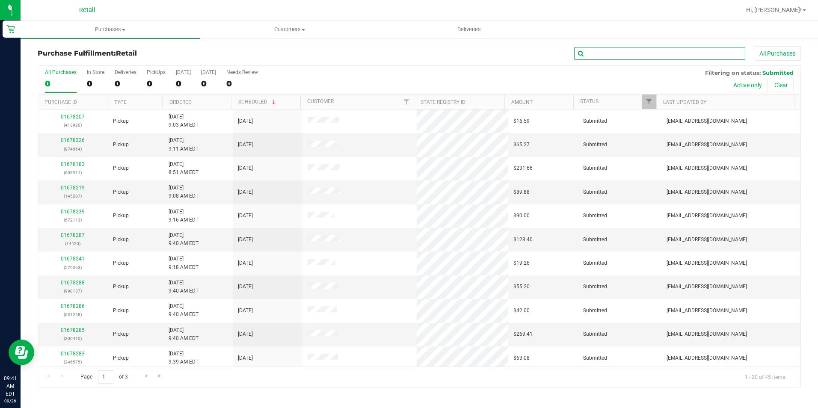
click at [627, 49] on input "text" at bounding box center [659, 53] width 171 height 13
click at [626, 50] on input "text" at bounding box center [659, 53] width 171 height 13
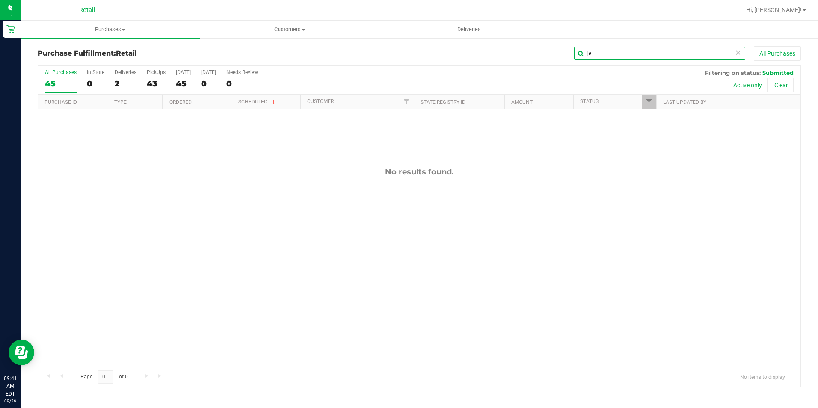
type input "j"
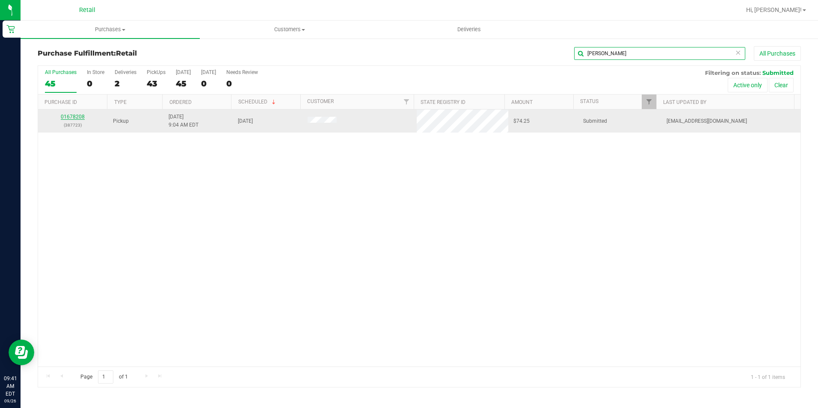
type input "[PERSON_NAME]"
click at [73, 118] on link "01678208" at bounding box center [73, 117] width 24 height 6
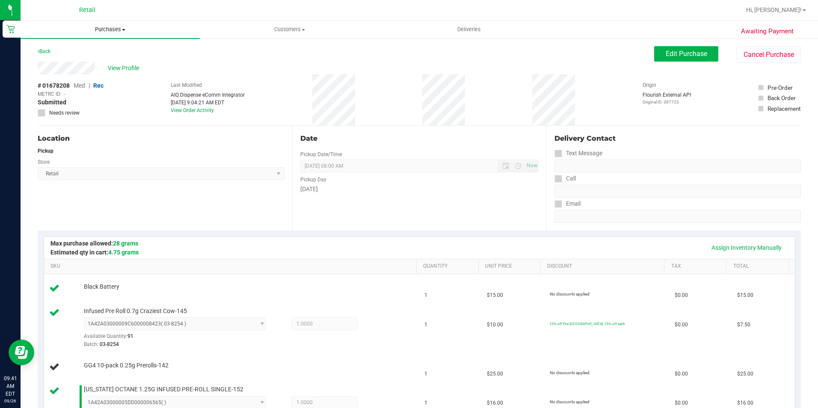
click at [109, 35] on uib-tab-heading "Purchases Summary of purchases Fulfillment All purchases" at bounding box center [110, 30] width 179 height 18
click at [66, 58] on span "Fulfillment" at bounding box center [47, 61] width 53 height 7
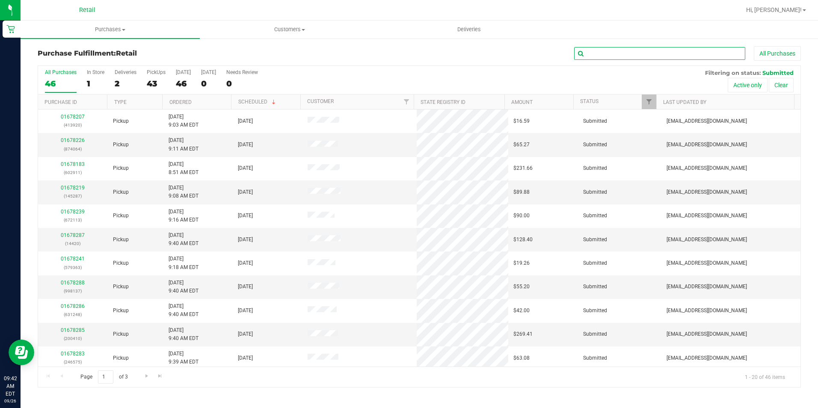
click at [630, 52] on input "text" at bounding box center [659, 53] width 171 height 13
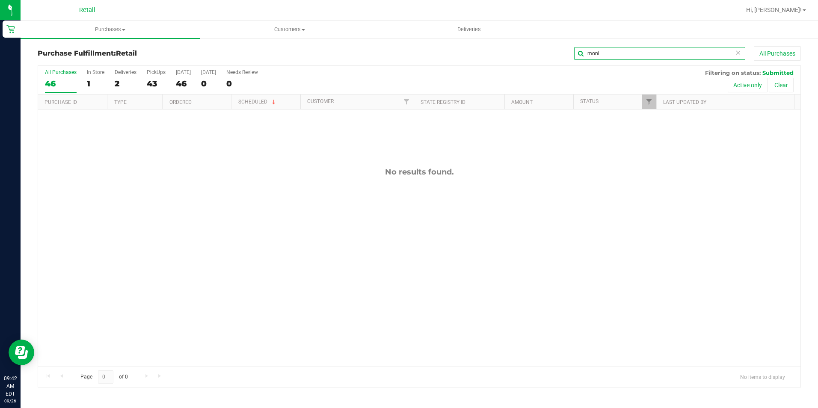
type input "moni"
click at [467, 29] on span "Deliveries" at bounding box center [469, 30] width 47 height 8
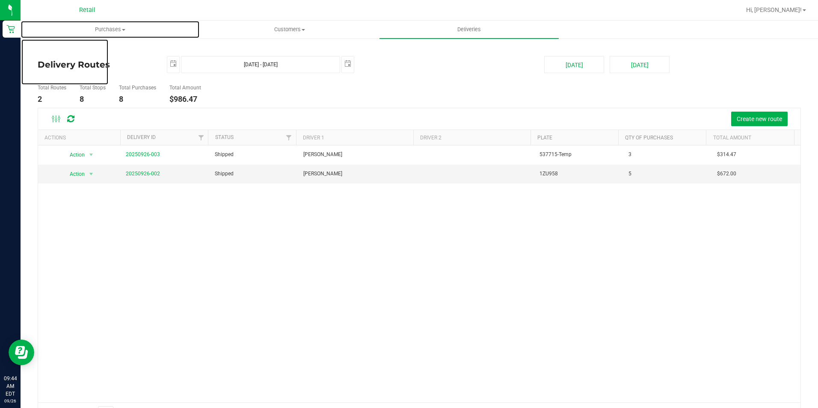
click at [112, 29] on span "Purchases" at bounding box center [110, 30] width 178 height 8
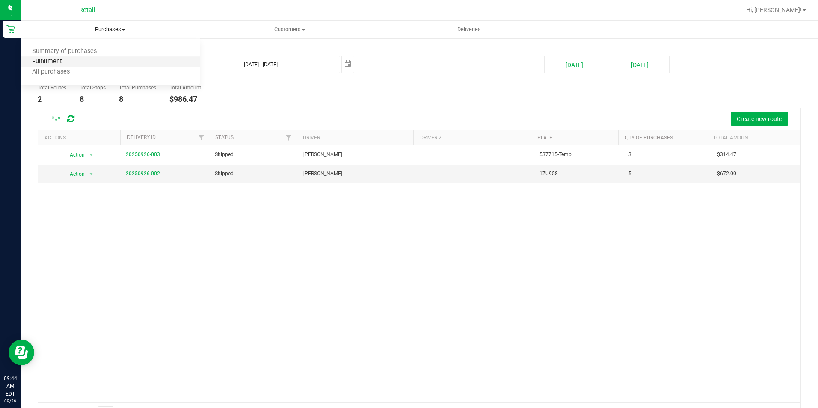
click at [64, 62] on span "Fulfillment" at bounding box center [47, 61] width 53 height 7
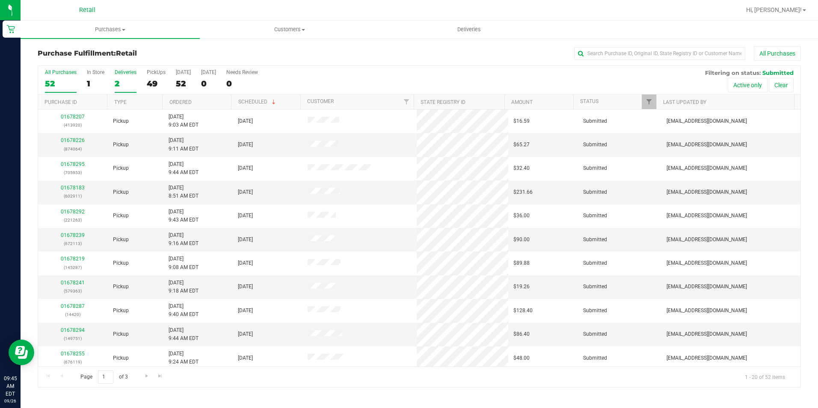
click at [118, 84] on div "2" at bounding box center [126, 84] width 22 height 10
click at [0, 0] on input "Deliveries 2" at bounding box center [0, 0] width 0 height 0
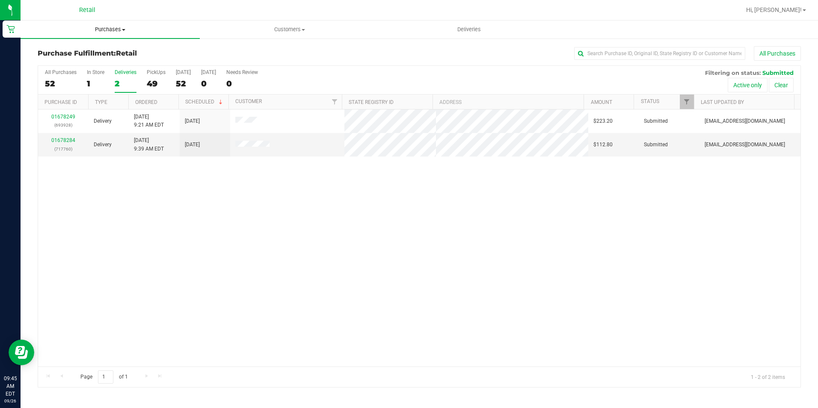
click at [108, 29] on span "Purchases" at bounding box center [110, 30] width 179 height 8
click at [59, 60] on span "Fulfillment" at bounding box center [47, 61] width 53 height 7
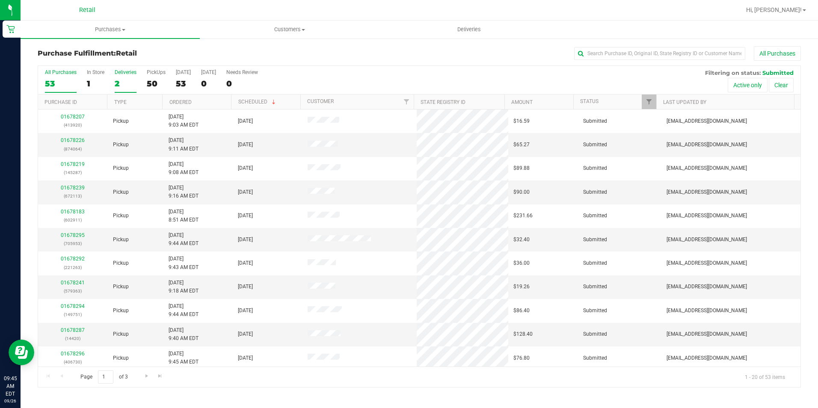
click at [120, 84] on div "2" at bounding box center [126, 84] width 22 height 10
click at [0, 0] on input "Deliveries 2" at bounding box center [0, 0] width 0 height 0
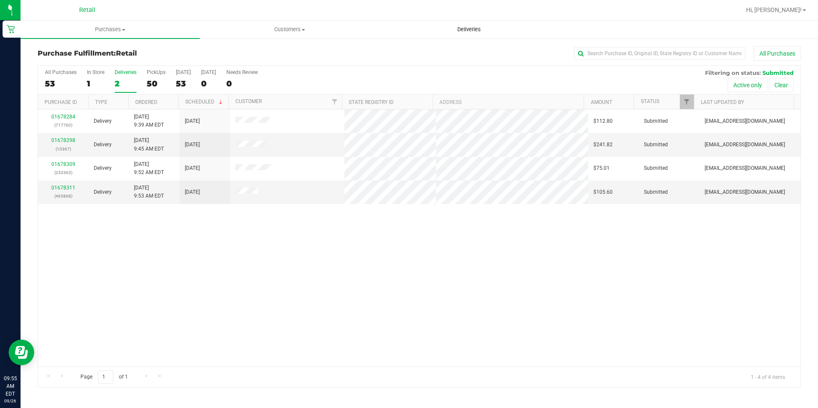
click at [479, 30] on span "Deliveries" at bounding box center [469, 30] width 47 height 8
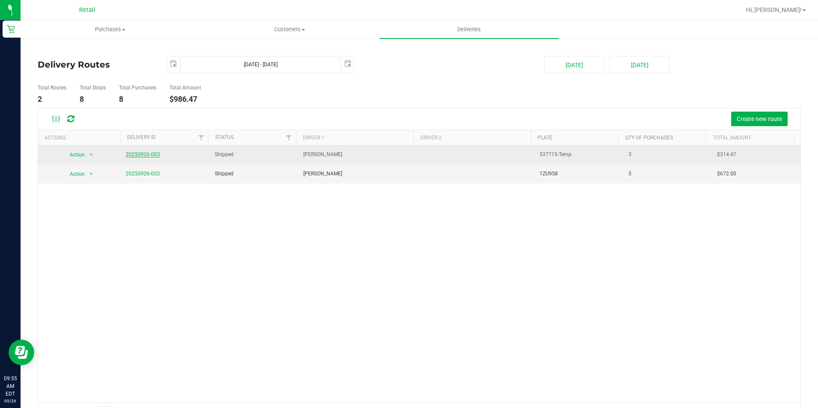
click at [139, 156] on link "20250926-003" at bounding box center [143, 154] width 34 height 6
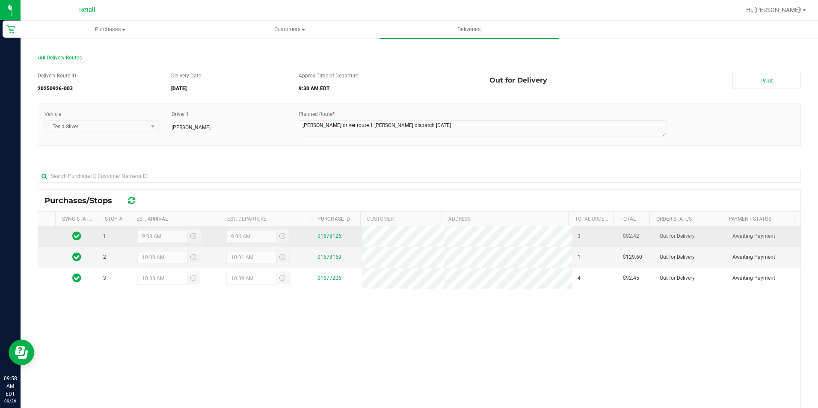
click at [322, 232] on div "01678126" at bounding box center [337, 236] width 40 height 8
click at [321, 234] on link "01678126" at bounding box center [329, 236] width 24 height 6
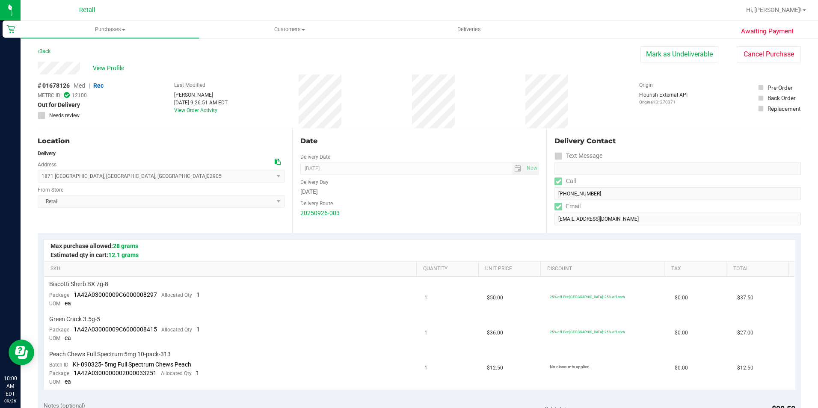
click at [451, 142] on div "Date" at bounding box center [419, 141] width 239 height 10
click at [474, 31] on span "Deliveries" at bounding box center [469, 30] width 47 height 8
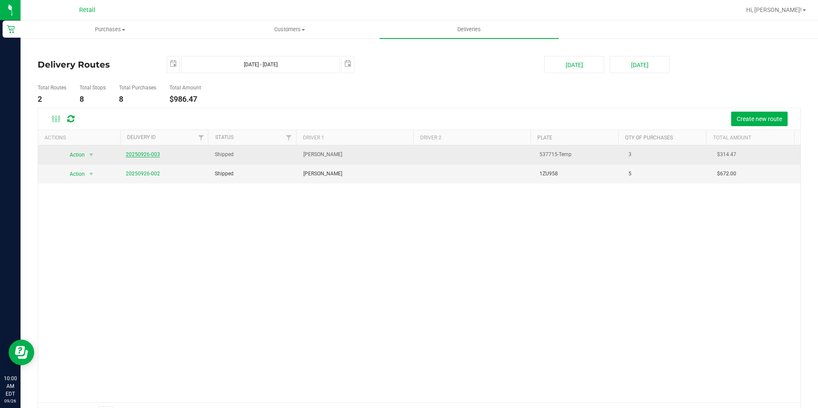
click at [139, 153] on link "20250926-003" at bounding box center [143, 154] width 34 height 6
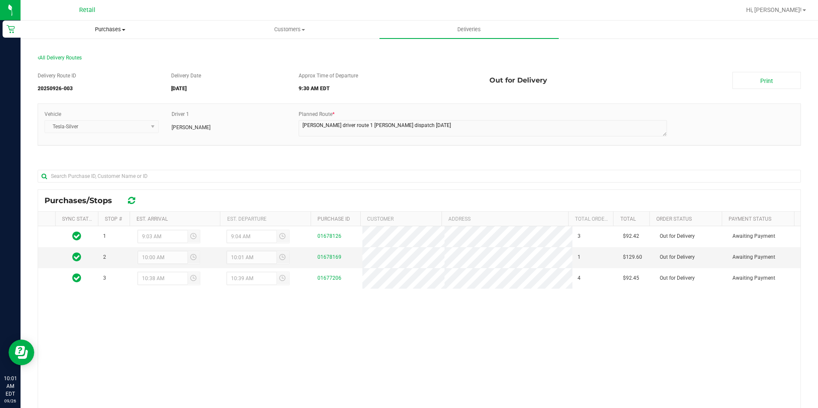
click at [106, 30] on span "Purchases" at bounding box center [110, 30] width 178 height 8
click at [52, 62] on span "Fulfillment" at bounding box center [47, 61] width 53 height 7
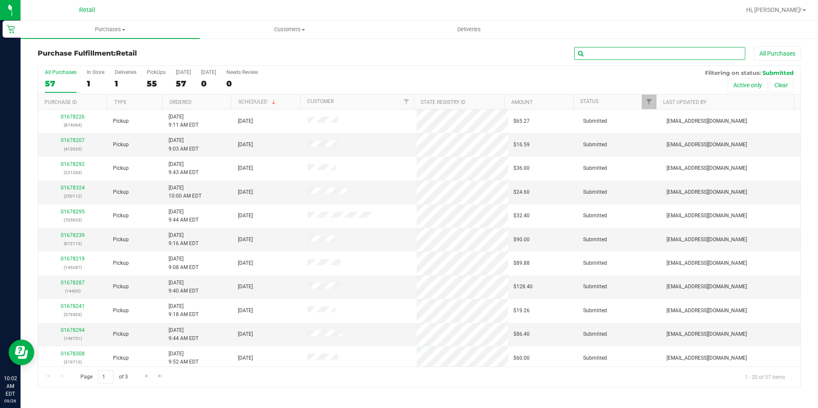
click at [595, 52] on input "text" at bounding box center [659, 53] width 171 height 13
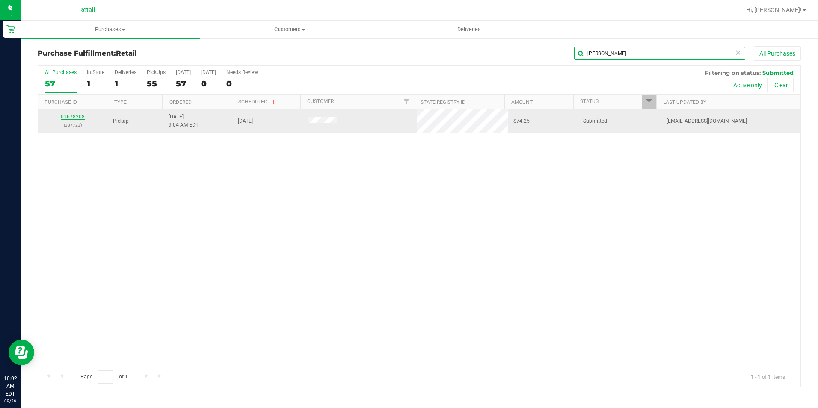
type input "[PERSON_NAME]"
click at [63, 118] on link "01678208" at bounding box center [73, 117] width 24 height 6
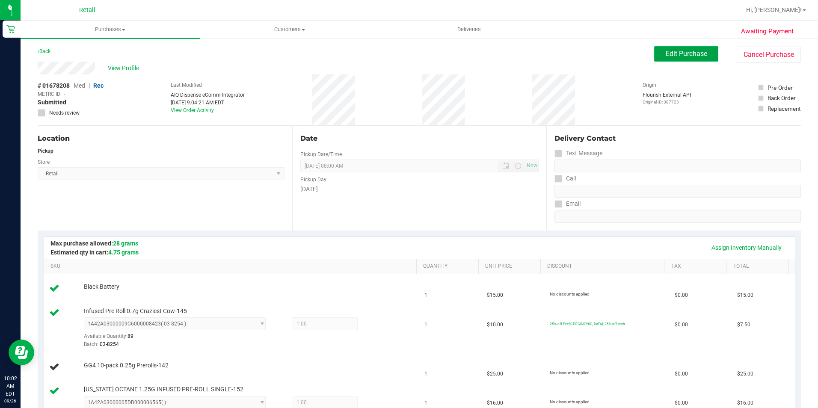
click at [662, 58] on button "Edit Purchase" at bounding box center [686, 53] width 64 height 15
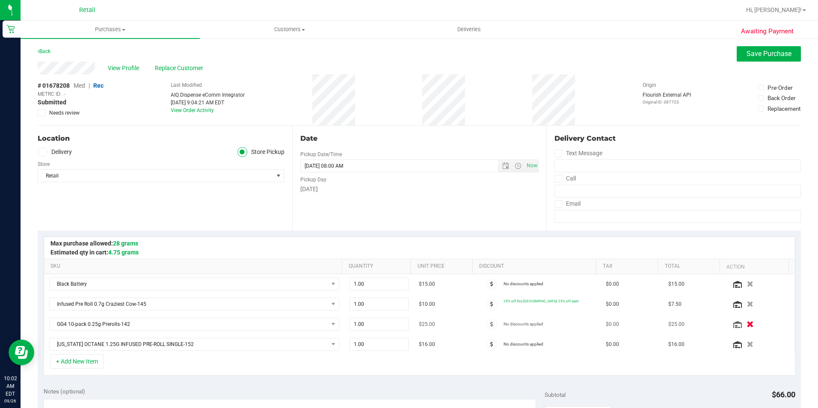
click at [746, 324] on icon "button" at bounding box center [749, 324] width 7 height 6
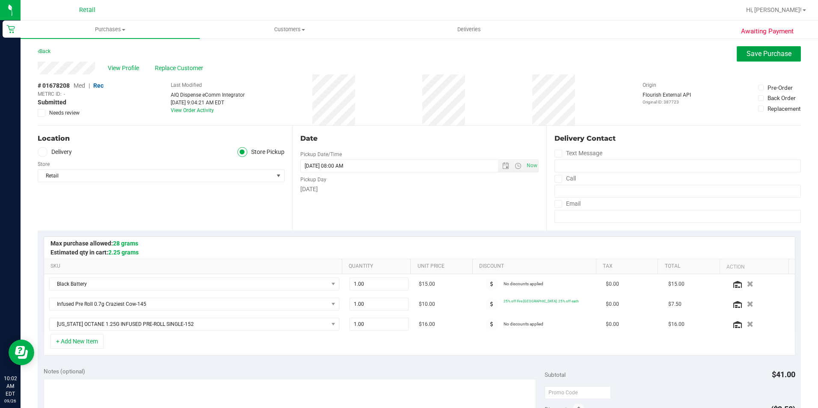
click at [746, 55] on span "Save Purchase" at bounding box center [768, 54] width 45 height 8
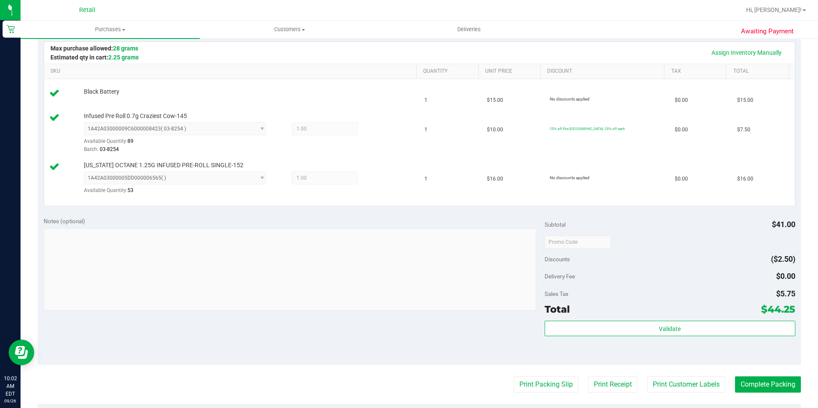
scroll to position [214, 0]
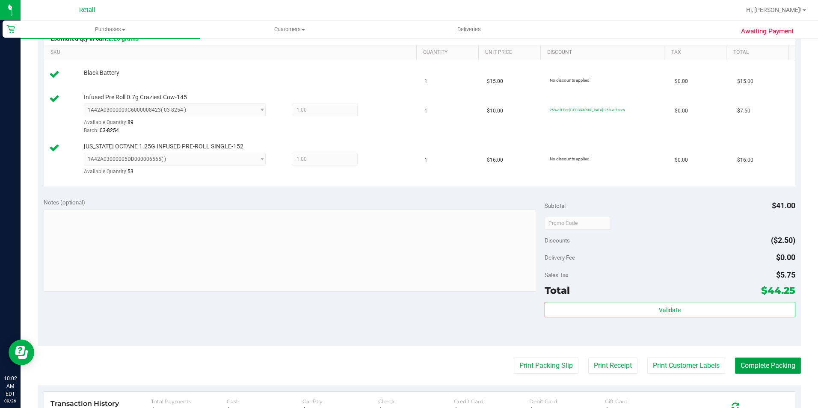
click at [783, 369] on button "Complete Packing" at bounding box center [768, 366] width 66 height 16
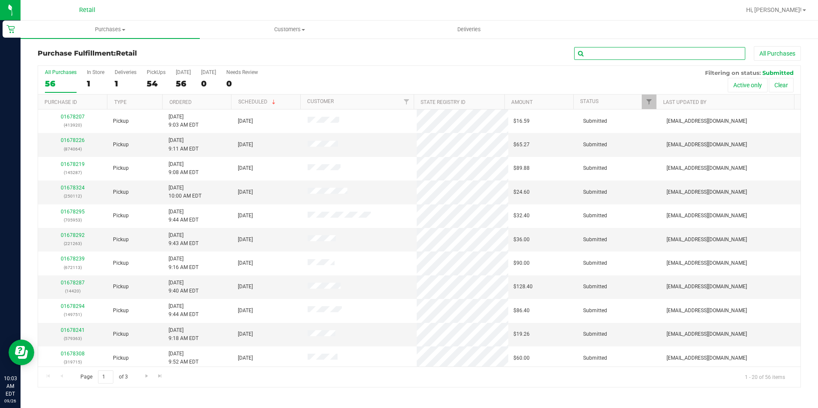
click at [615, 51] on input "text" at bounding box center [659, 53] width 171 height 13
click at [616, 55] on input "text" at bounding box center [659, 53] width 171 height 13
click at [601, 55] on input "text" at bounding box center [659, 53] width 171 height 13
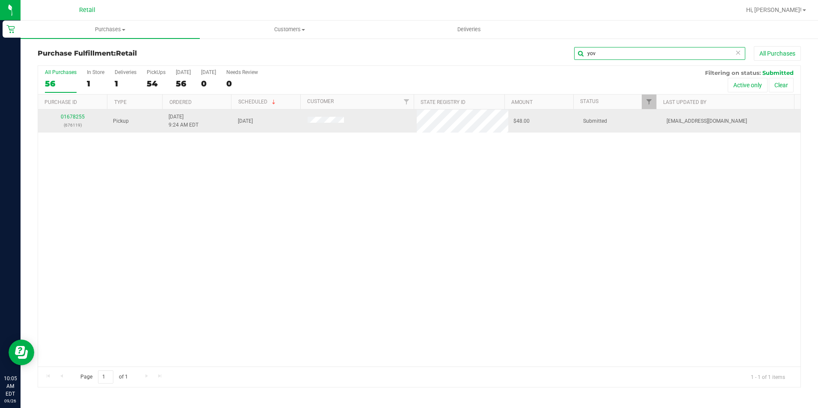
type input "yov"
click at [68, 120] on div "01678255 (676119)" at bounding box center [72, 121] width 59 height 16
click at [68, 115] on link "01678255" at bounding box center [73, 117] width 24 height 6
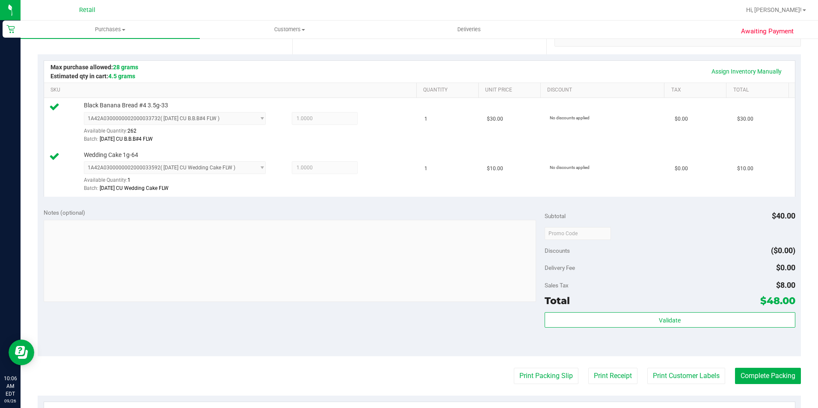
scroll to position [214, 0]
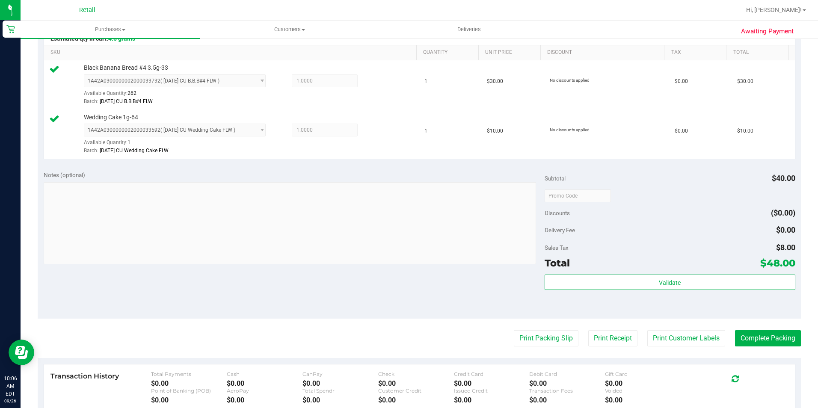
click at [752, 328] on purchase-details "Back Edit Purchase Cancel Purchase View Profile # 01678255 Med | Rec METRC ID: …" at bounding box center [419, 175] width 763 height 686
click at [751, 337] on button "Complete Packing" at bounding box center [768, 338] width 66 height 16
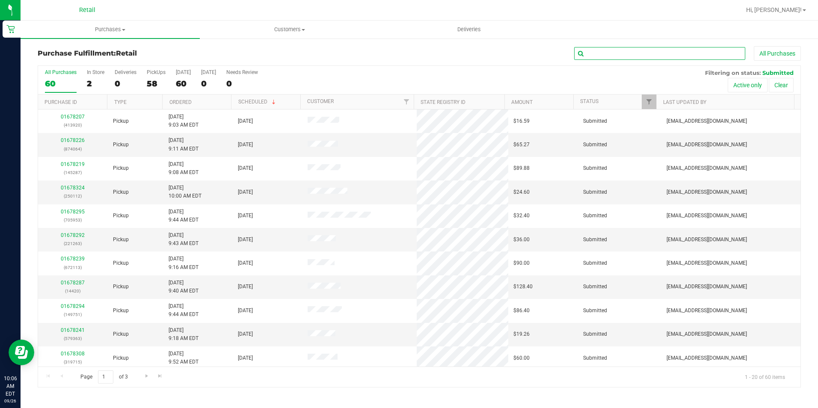
click at [601, 56] on input "text" at bounding box center [659, 53] width 171 height 13
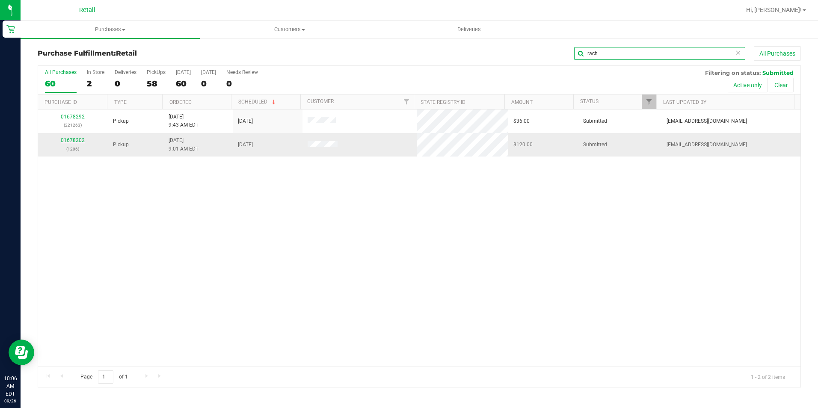
type input "rach"
click at [78, 139] on link "01678202" at bounding box center [73, 140] width 24 height 6
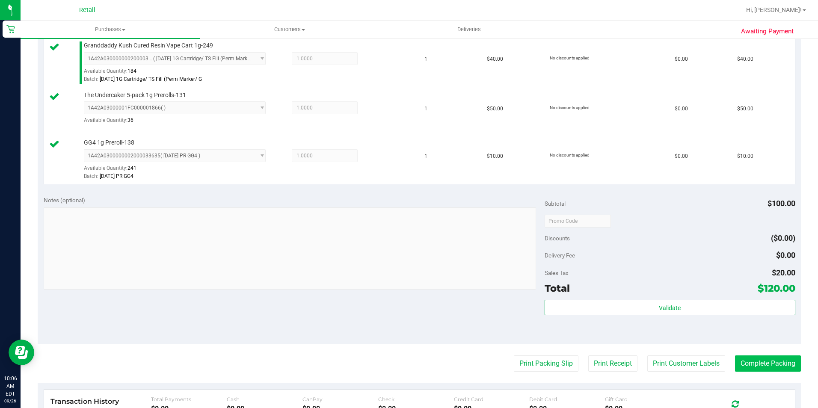
scroll to position [257, 0]
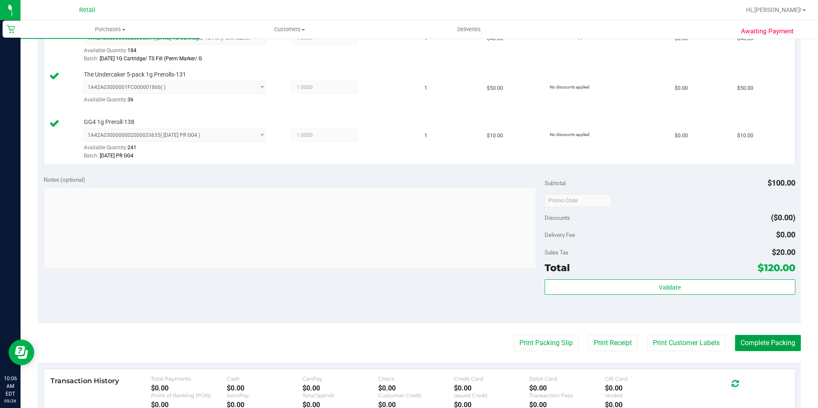
click at [756, 344] on button "Complete Packing" at bounding box center [768, 343] width 66 height 16
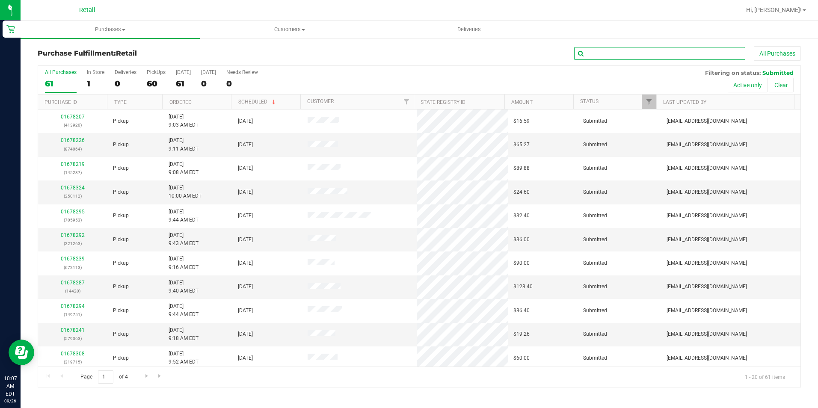
click at [606, 51] on input "text" at bounding box center [659, 53] width 171 height 13
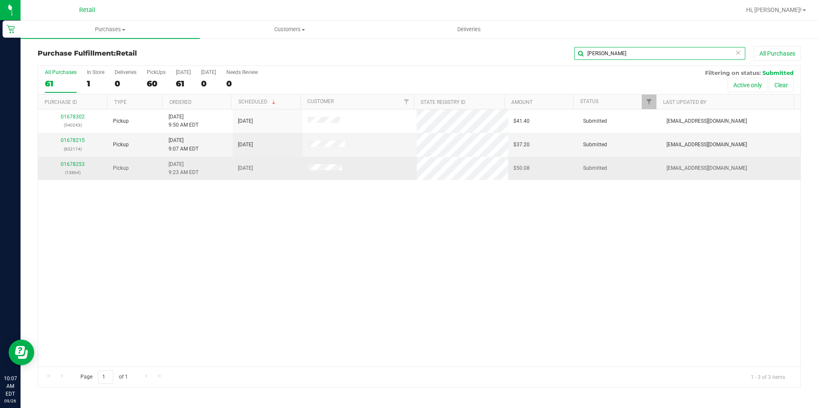
type input "[PERSON_NAME]"
click at [86, 166] on div "01678253 (13864)" at bounding box center [72, 168] width 59 height 16
click at [82, 165] on link "01678253" at bounding box center [73, 164] width 24 height 6
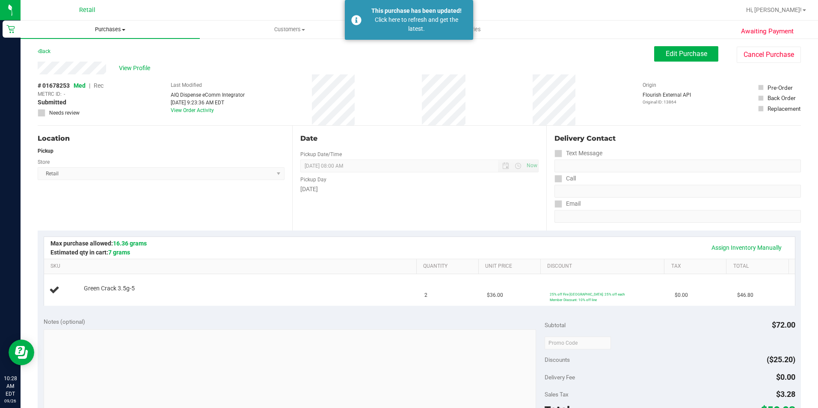
click at [108, 32] on span "Purchases" at bounding box center [110, 30] width 179 height 8
click at [44, 63] on span "Fulfillment" at bounding box center [47, 61] width 53 height 7
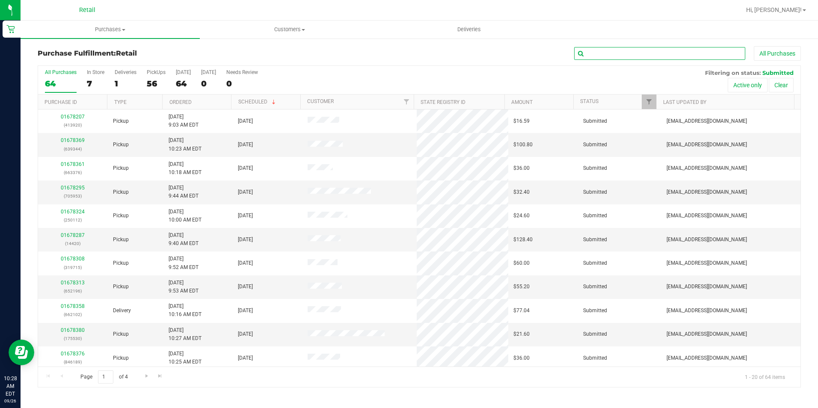
click at [595, 57] on input "text" at bounding box center [659, 53] width 171 height 13
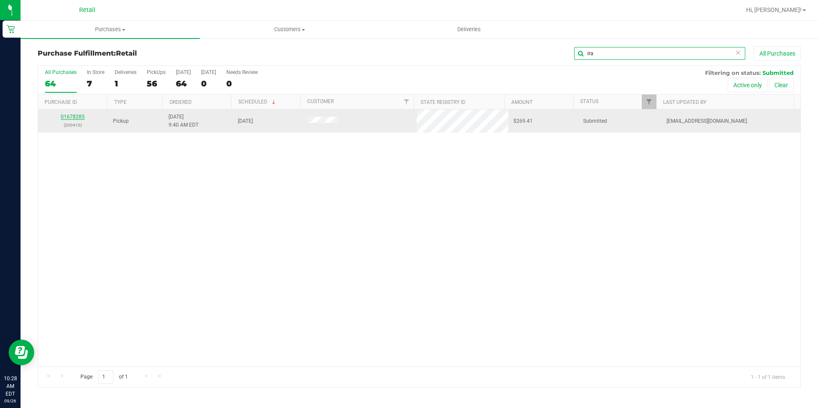
type input "ira"
click at [75, 115] on link "01678285" at bounding box center [73, 117] width 24 height 6
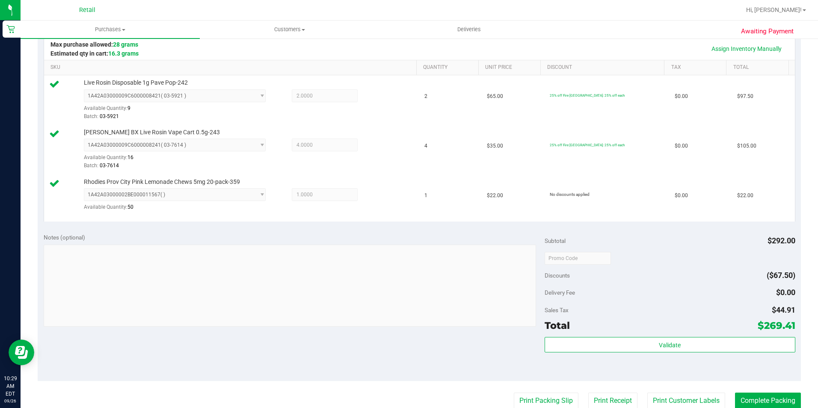
scroll to position [214, 0]
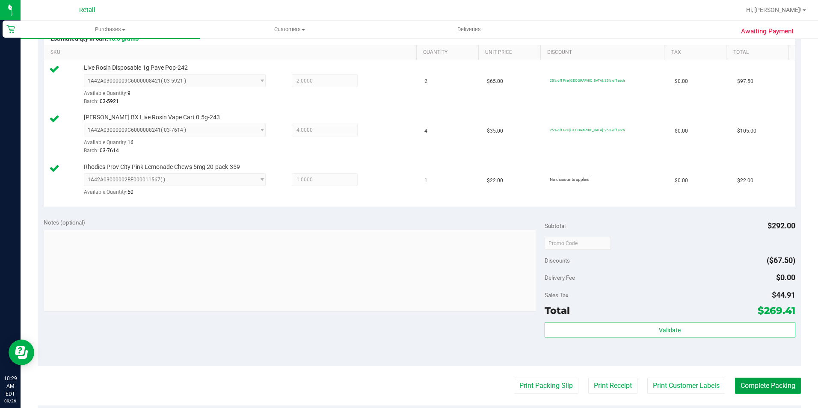
click at [754, 379] on button "Complete Packing" at bounding box center [768, 386] width 66 height 16
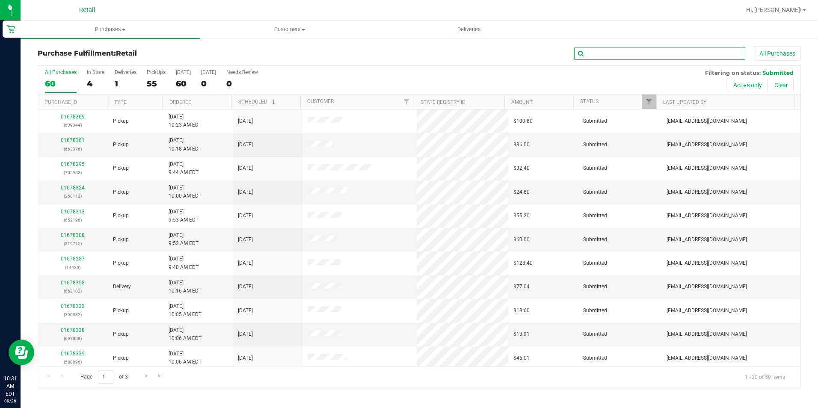
click at [609, 54] on input "text" at bounding box center [659, 53] width 171 height 13
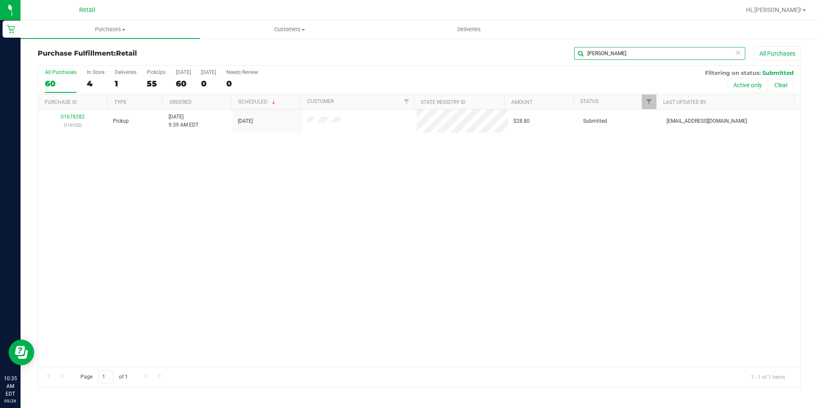
drag, startPoint x: 595, startPoint y: 53, endPoint x: 570, endPoint y: 55, distance: 25.8
click at [570, 55] on div "[PERSON_NAME] All Purchases" at bounding box center [546, 53] width 509 height 15
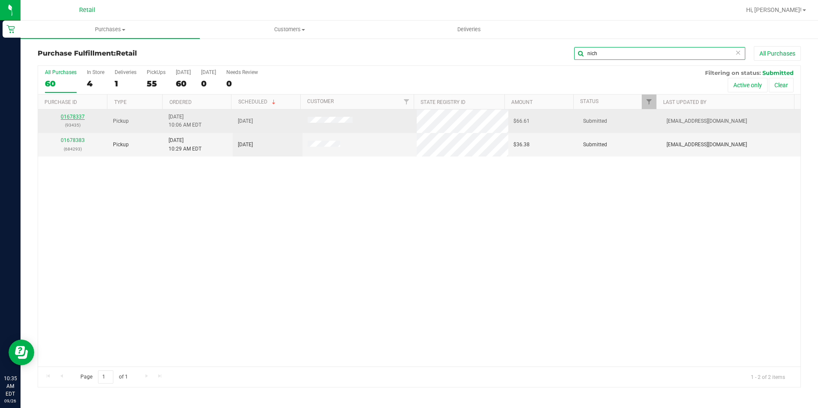
type input "nich"
click at [79, 117] on link "01678337" at bounding box center [73, 117] width 24 height 6
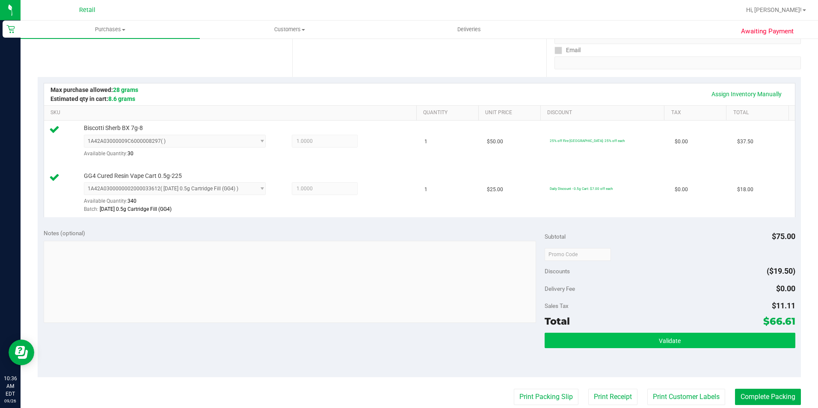
scroll to position [171, 0]
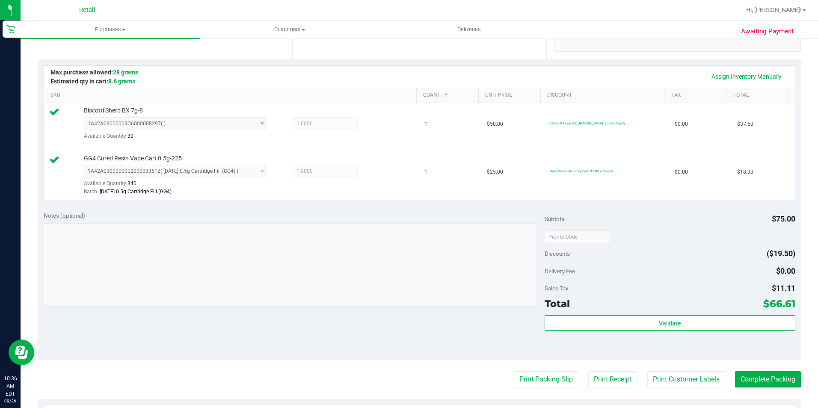
click at [759, 387] on purchase-details "Back Edit Purchase Cancel Purchase View Profile # 01678337 Med | Rec METRC ID: …" at bounding box center [419, 217] width 763 height 684
click at [760, 380] on button "Complete Packing" at bounding box center [768, 379] width 66 height 16
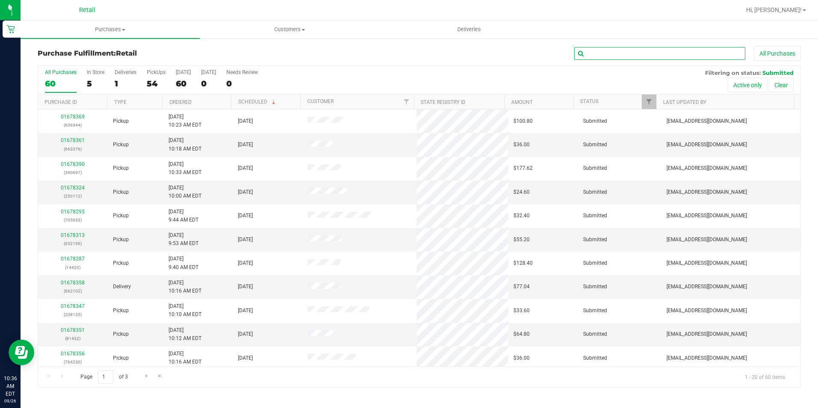
click at [651, 53] on input "text" at bounding box center [659, 53] width 171 height 13
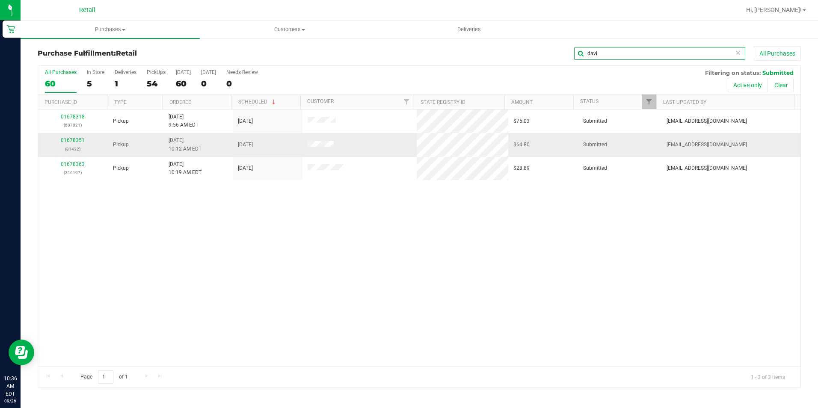
type input "davi"
click at [78, 136] on div "01678351 (81432)" at bounding box center [72, 144] width 59 height 16
click at [77, 139] on link "01678351" at bounding box center [73, 140] width 24 height 6
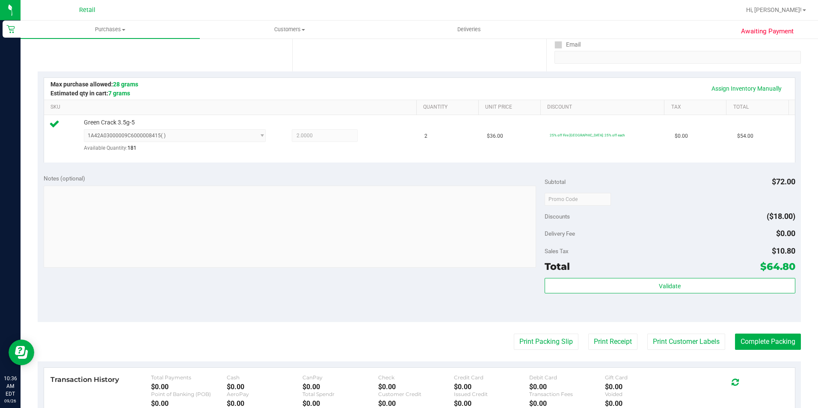
scroll to position [171, 0]
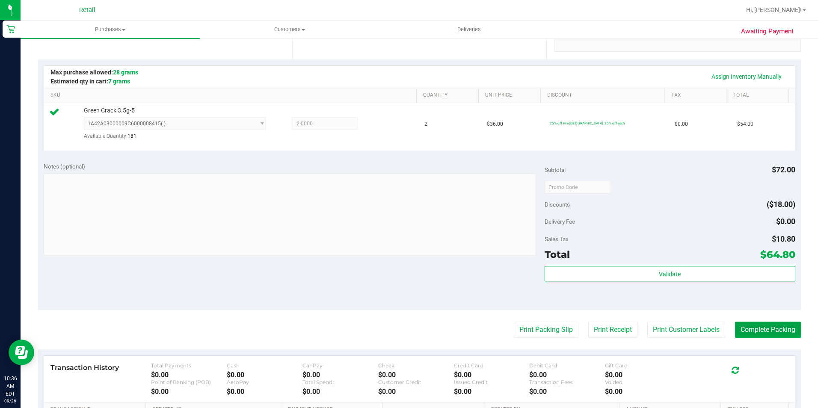
click at [782, 323] on button "Complete Packing" at bounding box center [768, 330] width 66 height 16
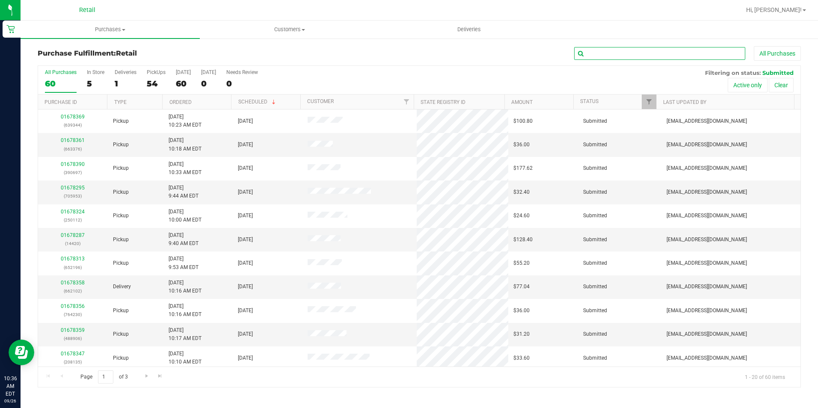
click at [622, 59] on input "text" at bounding box center [659, 53] width 171 height 13
click at [622, 53] on input "text" at bounding box center [659, 53] width 171 height 13
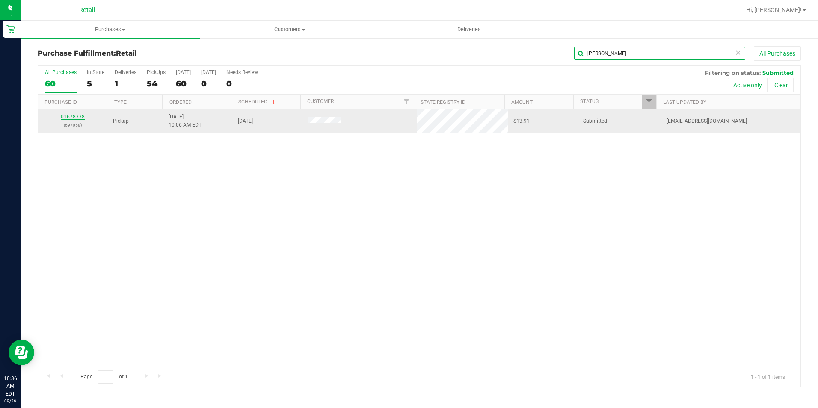
type input "[PERSON_NAME]"
click at [75, 115] on link "01678338" at bounding box center [73, 117] width 24 height 6
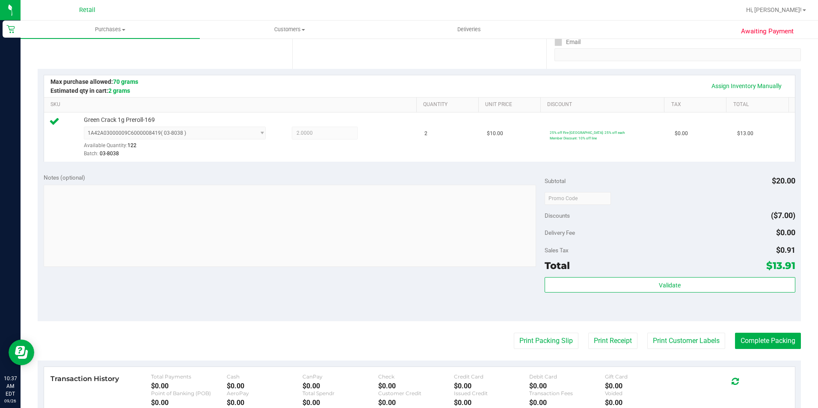
scroll to position [171, 0]
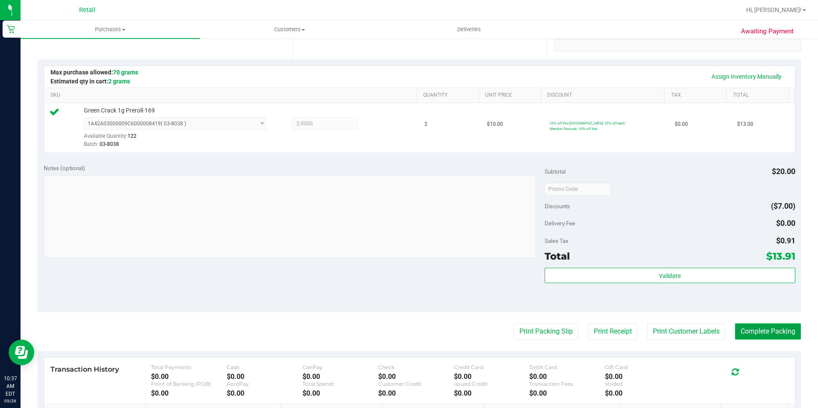
click at [777, 338] on button "Complete Packing" at bounding box center [768, 331] width 66 height 16
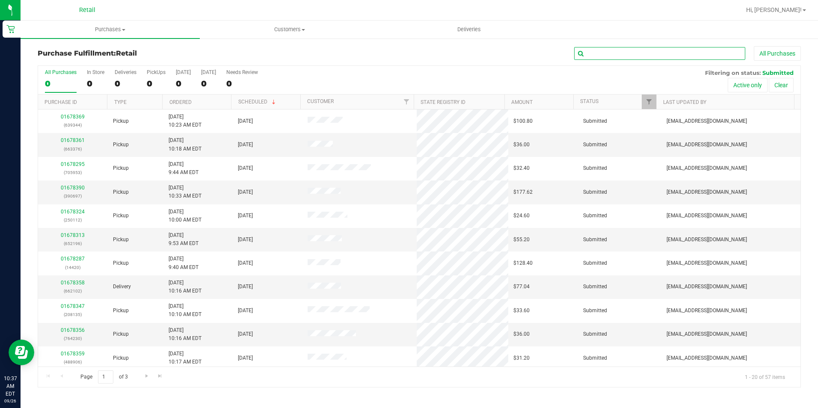
click at [600, 56] on input "text" at bounding box center [659, 53] width 171 height 13
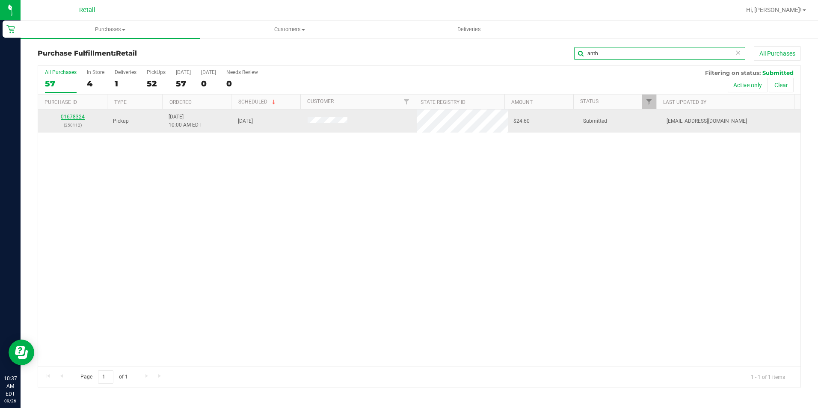
type input "anth"
click at [84, 117] on div "01678324 (250112)" at bounding box center [72, 121] width 59 height 16
click at [83, 117] on link "01678324" at bounding box center [73, 117] width 24 height 6
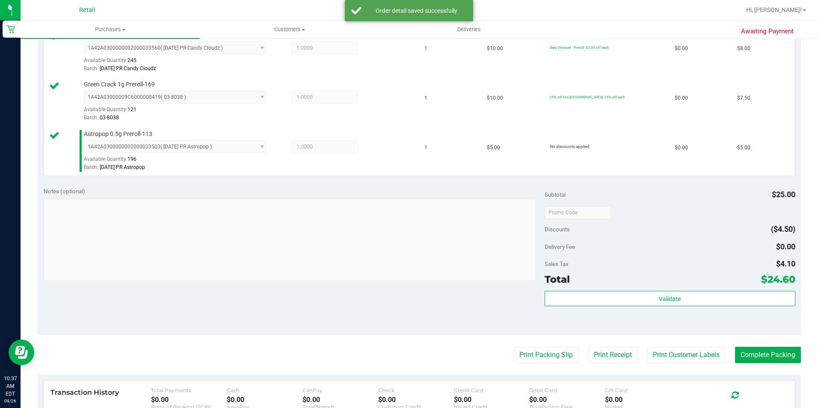
scroll to position [257, 0]
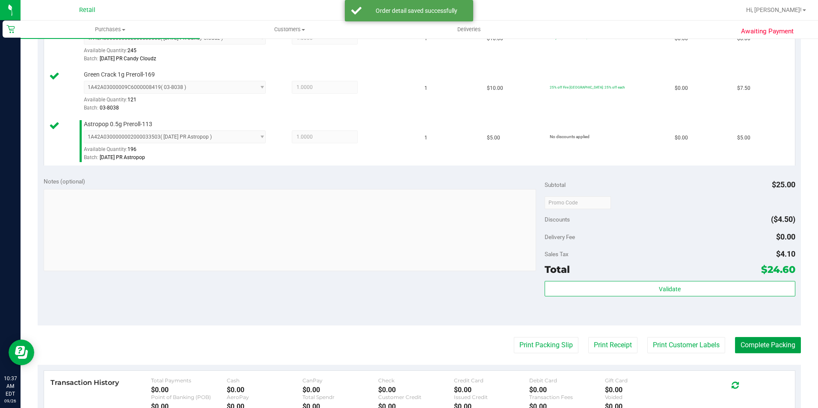
click at [751, 340] on button "Complete Packing" at bounding box center [768, 345] width 66 height 16
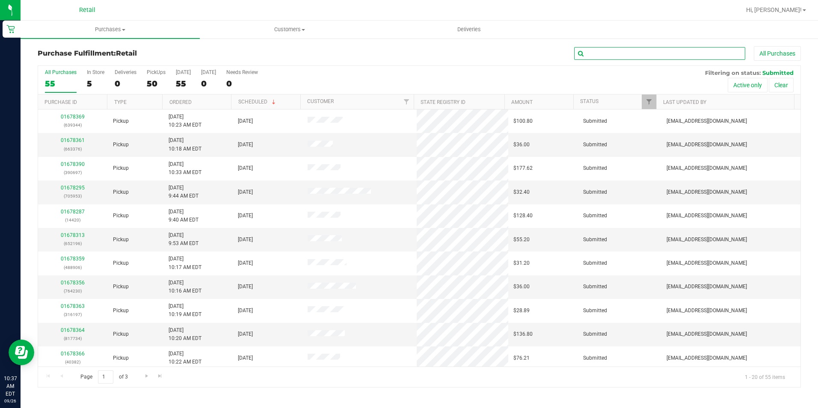
click at [622, 52] on input "text" at bounding box center [659, 53] width 171 height 13
click at [602, 54] on input "text" at bounding box center [659, 53] width 171 height 13
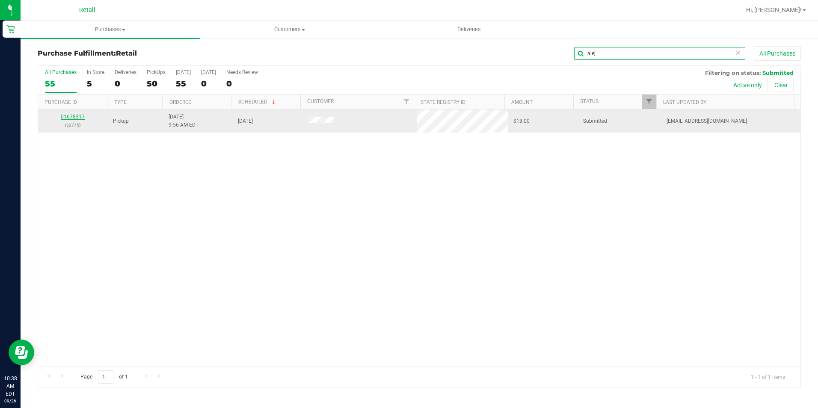
type input "alej"
click at [81, 118] on link "01678317" at bounding box center [73, 117] width 24 height 6
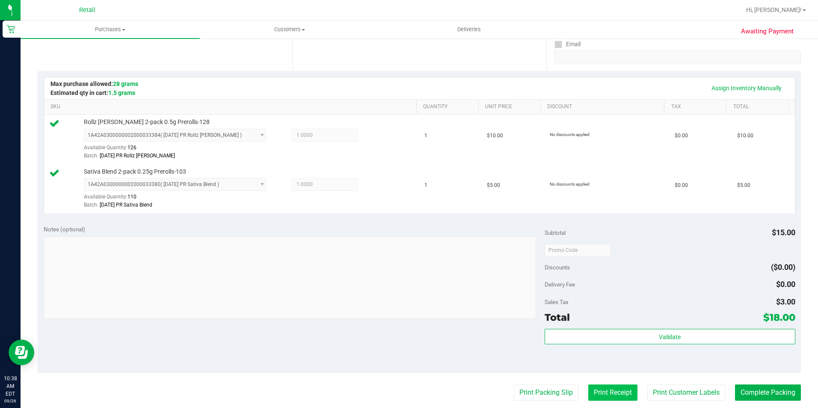
scroll to position [231, 0]
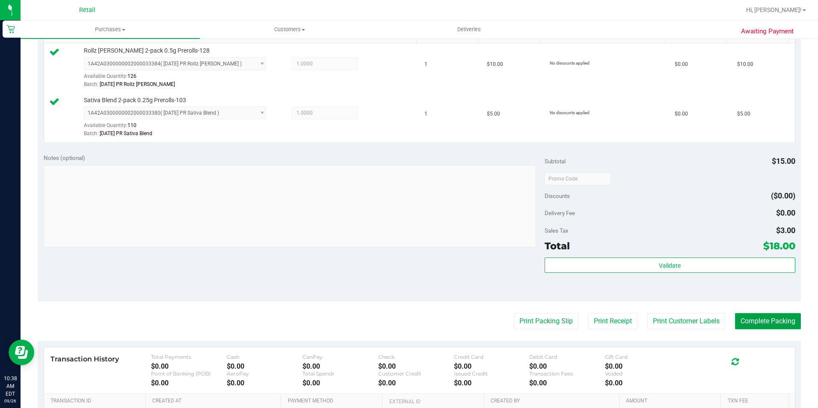
click at [740, 316] on button "Complete Packing" at bounding box center [768, 321] width 66 height 16
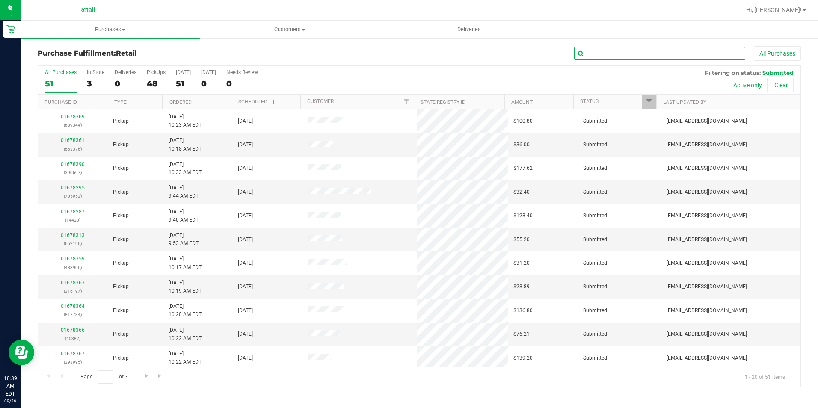
click at [608, 57] on input "text" at bounding box center [659, 53] width 171 height 13
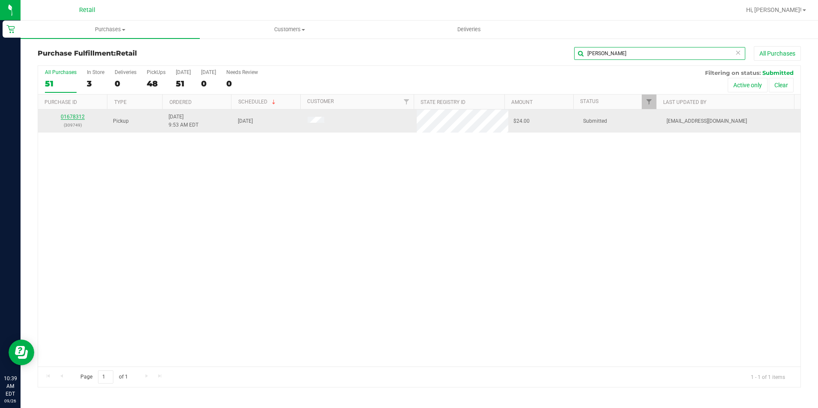
type input "[PERSON_NAME]"
click at [65, 118] on link "01678312" at bounding box center [73, 117] width 24 height 6
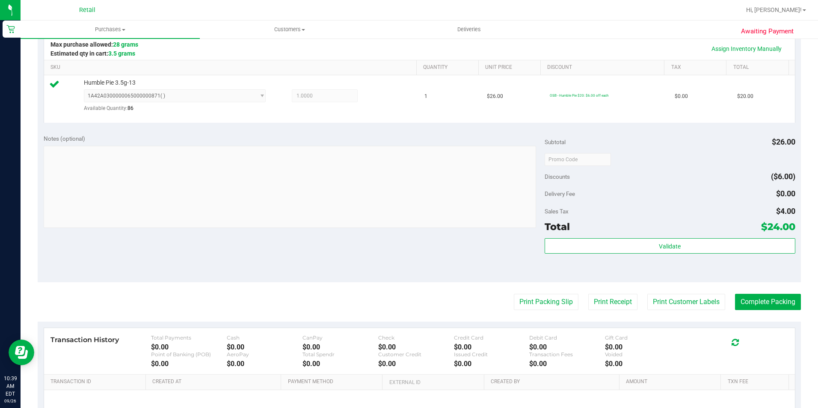
scroll to position [214, 0]
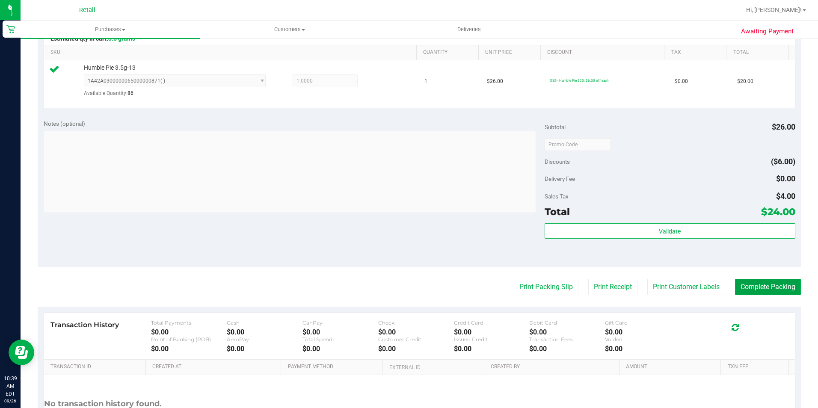
click at [769, 291] on button "Complete Packing" at bounding box center [768, 287] width 66 height 16
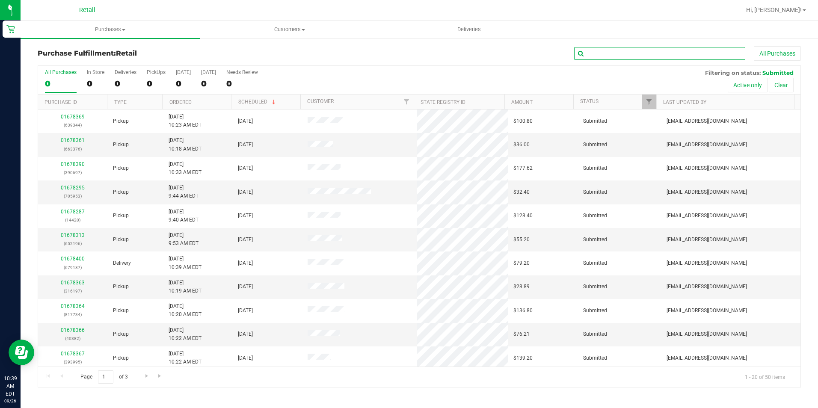
click at [598, 50] on input "text" at bounding box center [659, 53] width 171 height 13
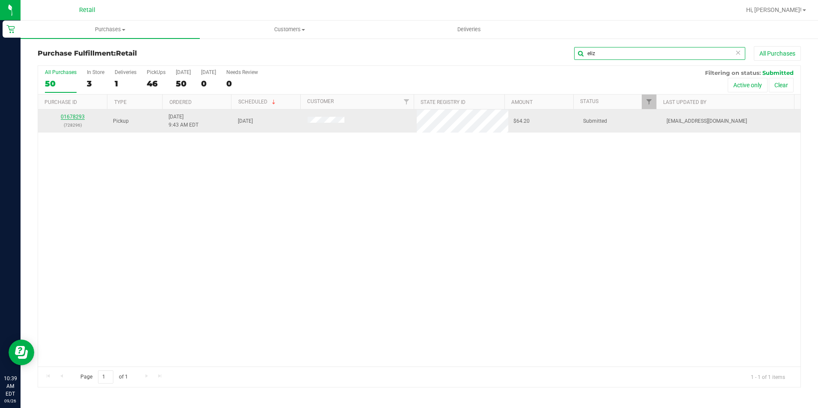
type input "eliz"
click at [67, 117] on link "01678293" at bounding box center [73, 117] width 24 height 6
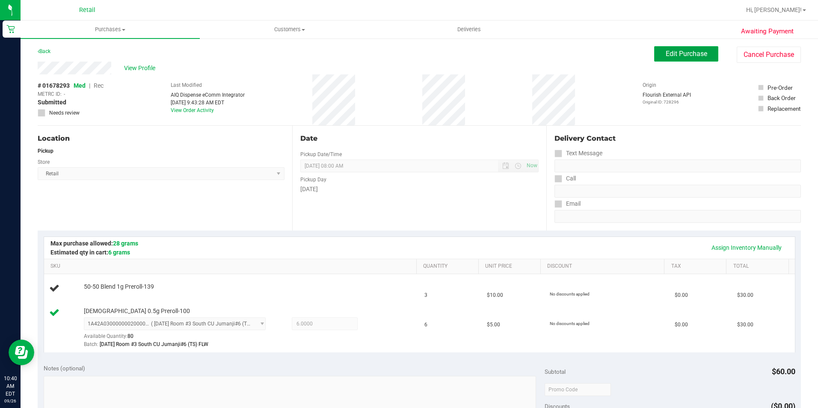
click at [671, 50] on span "Edit Purchase" at bounding box center [685, 54] width 41 height 8
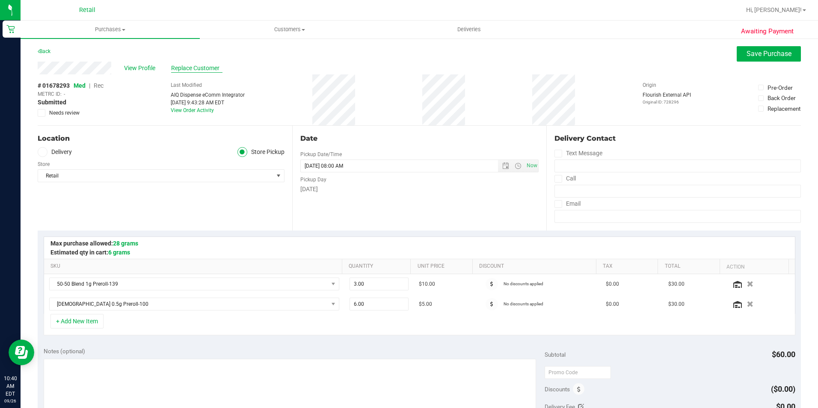
click at [192, 69] on span "Replace Customer" at bounding box center [196, 68] width 51 height 9
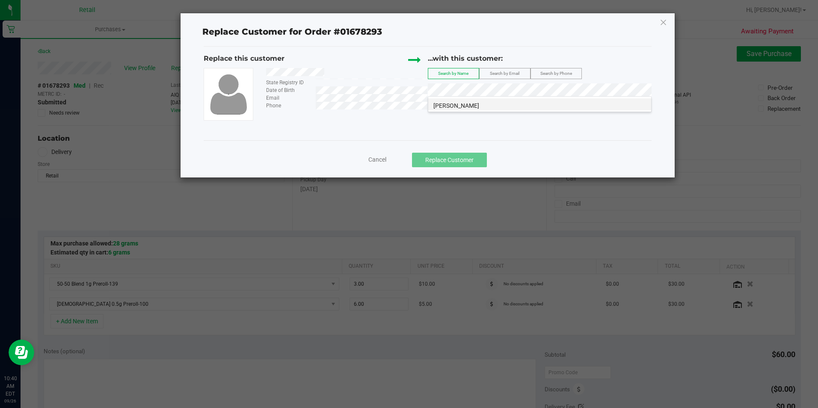
click at [450, 108] on span "[PERSON_NAME]" at bounding box center [456, 105] width 46 height 7
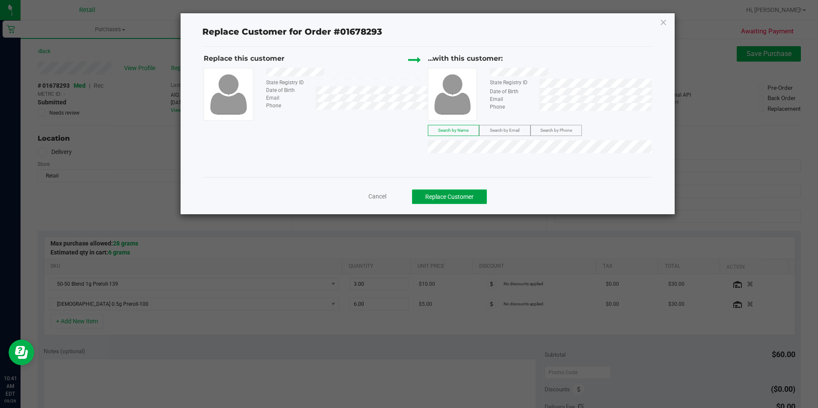
click at [466, 198] on button "Replace Customer" at bounding box center [449, 196] width 75 height 15
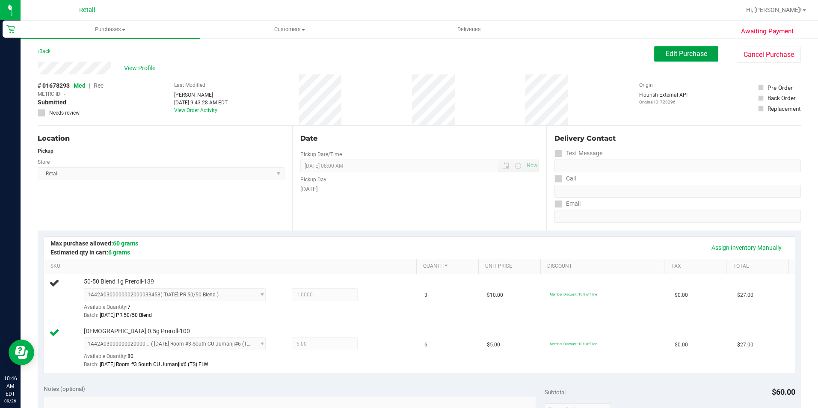
click at [665, 53] on span "Edit Purchase" at bounding box center [685, 54] width 41 height 8
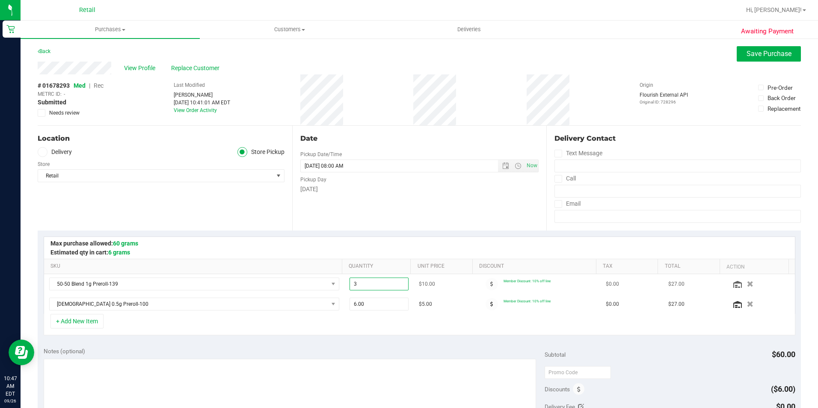
drag, startPoint x: 359, startPoint y: 287, endPoint x: 363, endPoint y: 283, distance: 5.8
click at [344, 286] on td "3.00 3" at bounding box center [378, 284] width 69 height 20
type input "1"
type input "1.00"
click at [405, 254] on div at bounding box center [419, 248] width 751 height 22
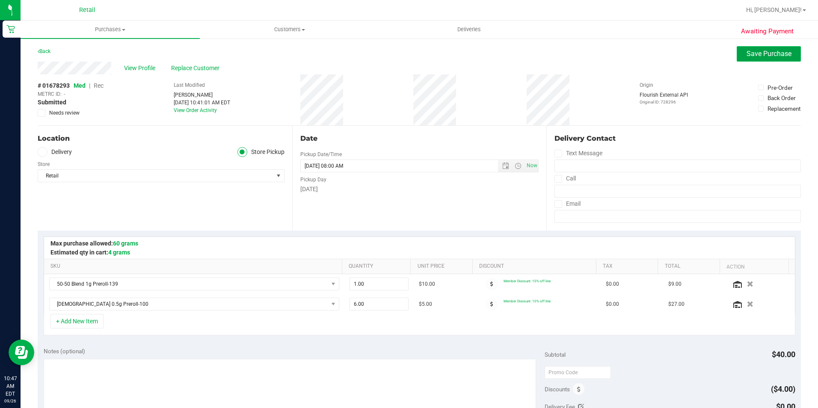
click at [756, 54] on span "Save Purchase" at bounding box center [768, 54] width 45 height 8
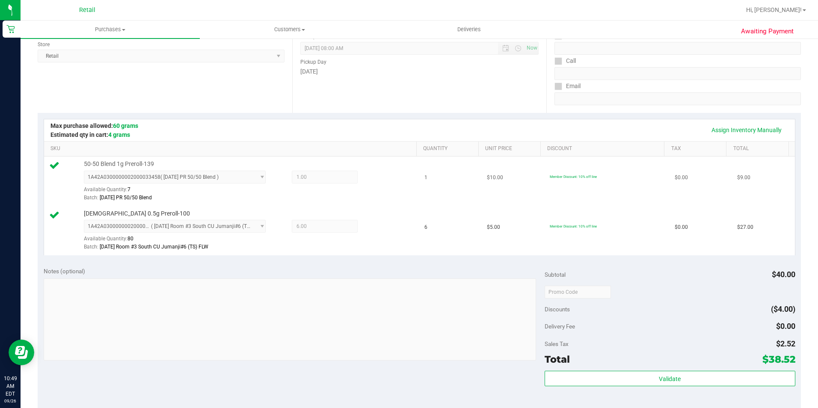
scroll to position [171, 0]
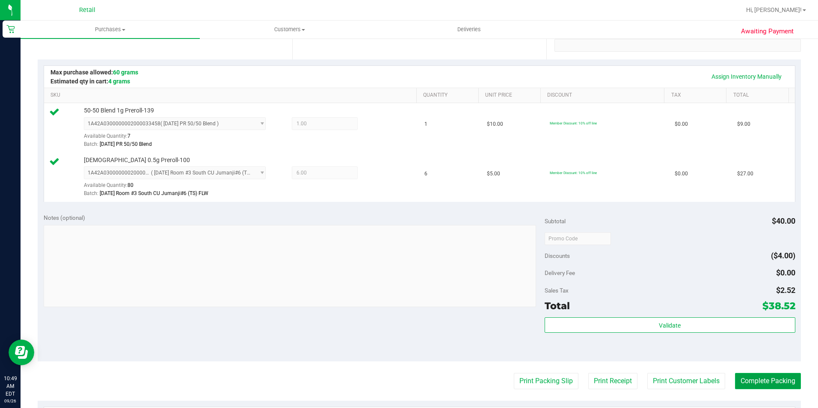
click at [735, 378] on button "Complete Packing" at bounding box center [768, 381] width 66 height 16
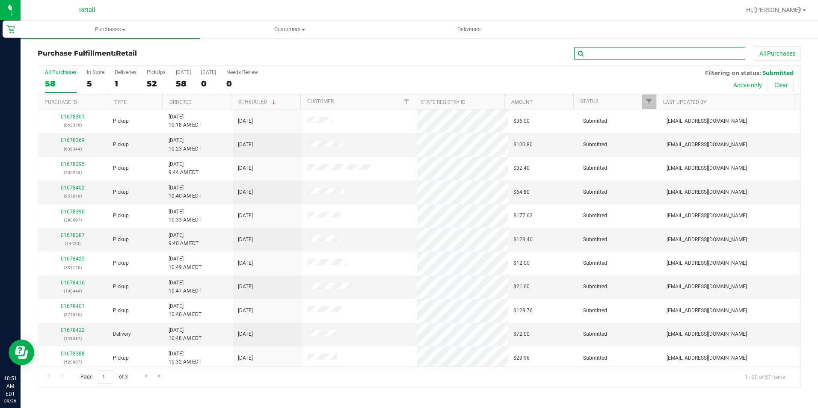
click at [605, 51] on input "text" at bounding box center [659, 53] width 171 height 13
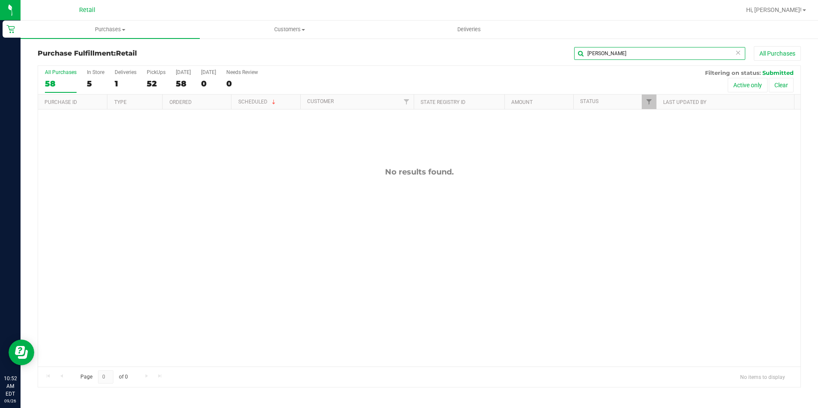
drag, startPoint x: 609, startPoint y: 55, endPoint x: 547, endPoint y: 55, distance: 61.6
click at [547, 55] on div "[PERSON_NAME] All Purchases" at bounding box center [546, 53] width 509 height 15
type input "[PERSON_NAME]"
click at [107, 35] on uib-tab-heading "Purchases Summary of purchases Fulfillment All purchases" at bounding box center [110, 30] width 179 height 18
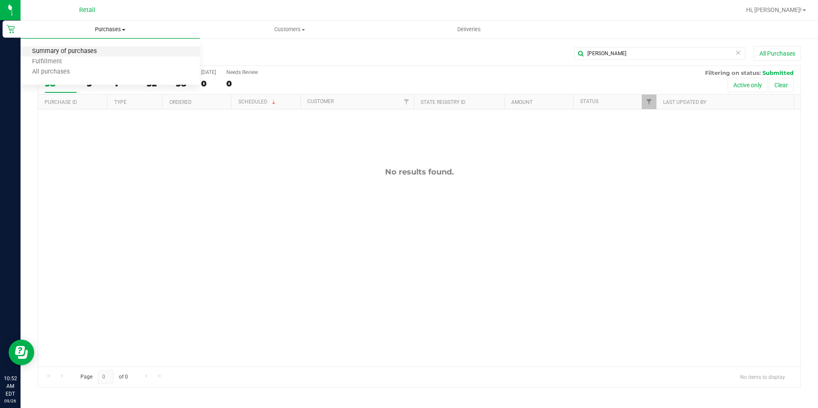
click at [90, 51] on span "Summary of purchases" at bounding box center [65, 51] width 88 height 7
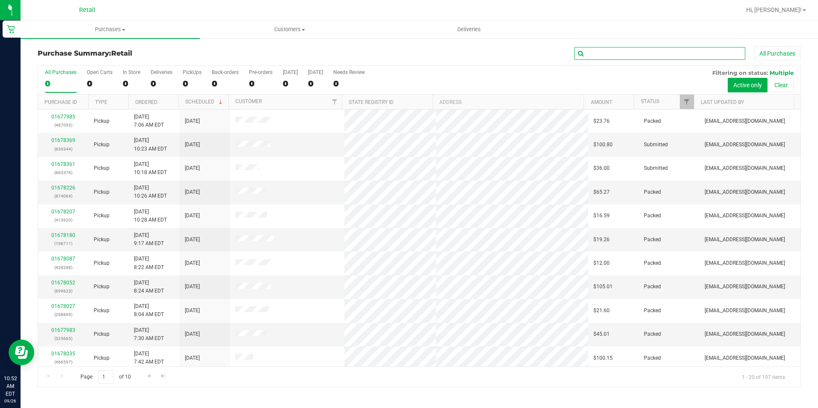
click at [612, 53] on input "text" at bounding box center [659, 53] width 171 height 13
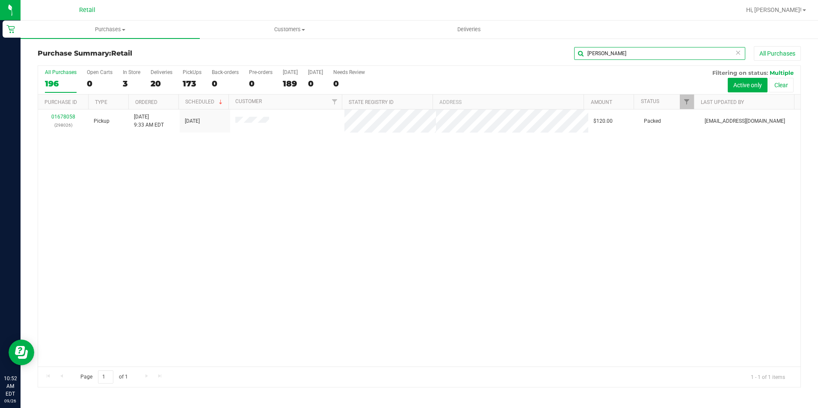
type input "[PERSON_NAME]"
click at [464, 33] on span "Deliveries" at bounding box center [469, 30] width 47 height 8
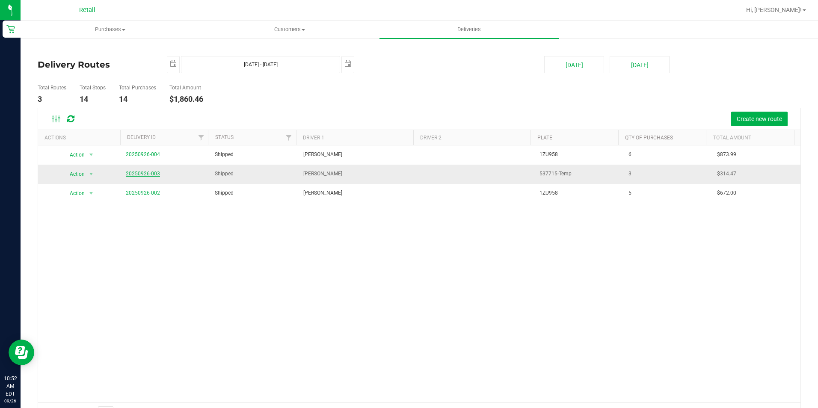
click at [136, 173] on link "20250926-003" at bounding box center [143, 174] width 34 height 6
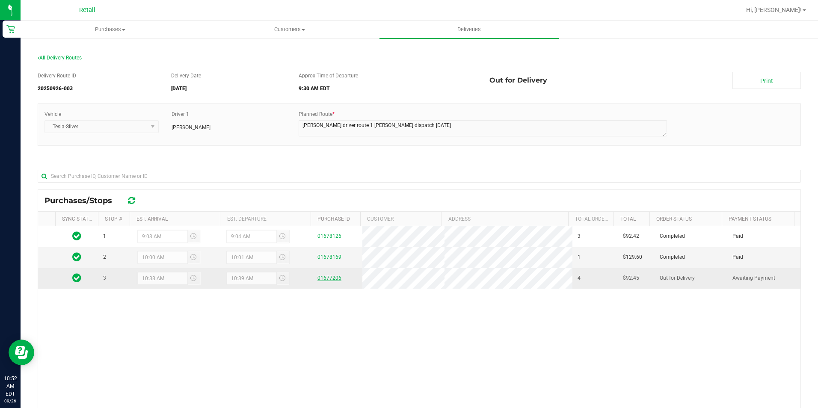
click at [317, 279] on link "01677206" at bounding box center [329, 278] width 24 height 6
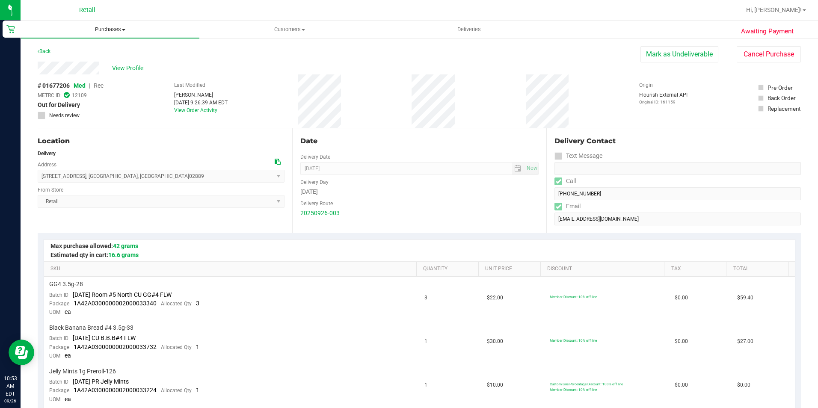
click at [104, 31] on span "Purchases" at bounding box center [110, 30] width 178 height 8
click at [63, 59] on span "Fulfillment" at bounding box center [47, 61] width 53 height 7
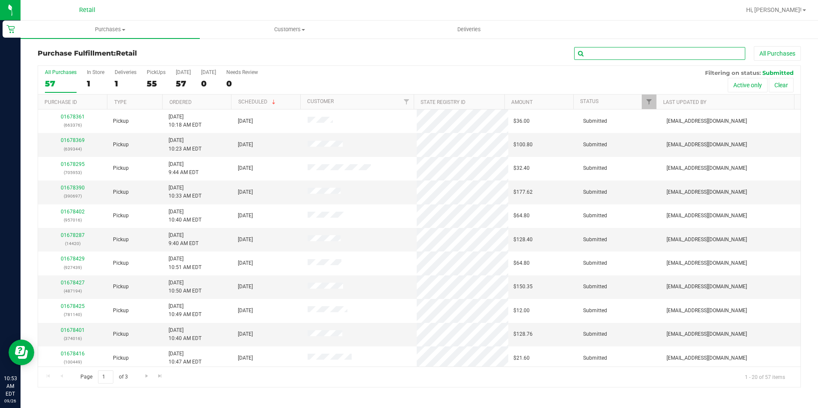
click at [591, 52] on input "text" at bounding box center [659, 53] width 171 height 13
click at [387, 59] on div "All Purchases" at bounding box center [546, 53] width 509 height 15
click at [275, 41] on div "Purchase Fulfillment: Retail All Purchases All Purchases 57 In Store 1 Deliveri…" at bounding box center [419, 217] width 797 height 358
click at [201, 39] on div "Purchase Fulfillment: Retail All Purchases All Purchases 57 In Store 1 Deliveri…" at bounding box center [419, 217] width 797 height 358
click at [195, 54] on h3 "Purchase Fulfillment: Retail" at bounding box center [165, 54] width 254 height 8
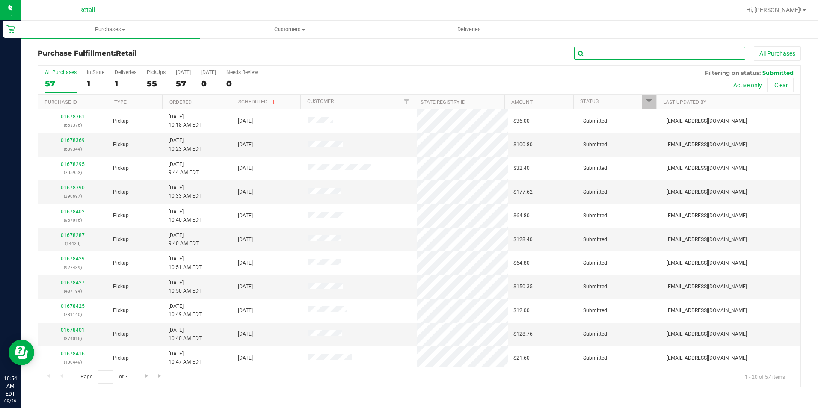
click at [600, 52] on input "text" at bounding box center [659, 53] width 171 height 13
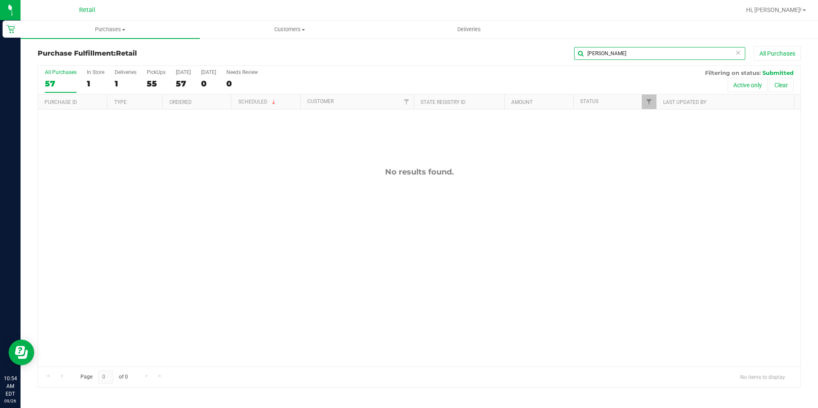
drag, startPoint x: 602, startPoint y: 55, endPoint x: 565, endPoint y: 55, distance: 37.2
click at [565, 55] on div "[PERSON_NAME] All Purchases" at bounding box center [546, 53] width 509 height 15
type input "[PERSON_NAME]"
click at [101, 28] on span "Purchases" at bounding box center [110, 30] width 179 height 8
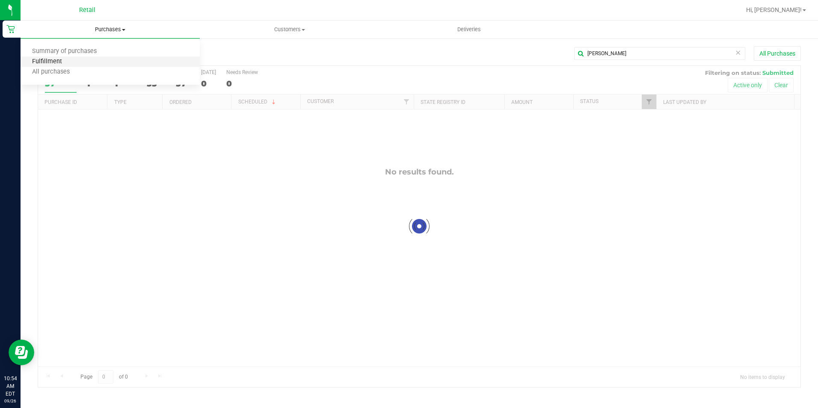
click at [41, 63] on span "Fulfillment" at bounding box center [47, 61] width 53 height 7
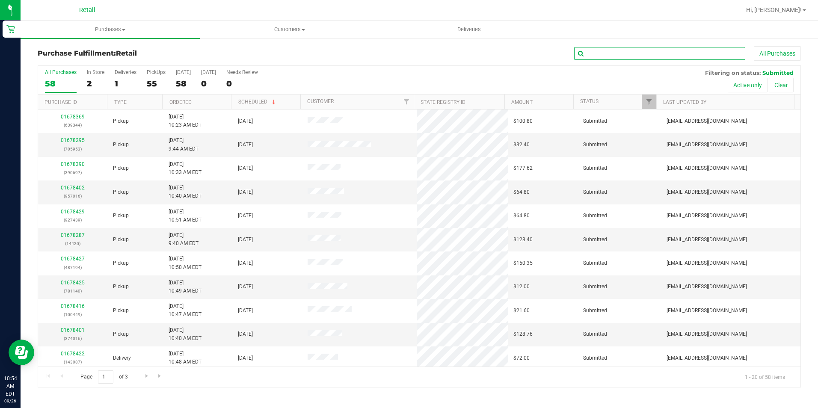
click at [593, 50] on input "text" at bounding box center [659, 53] width 171 height 13
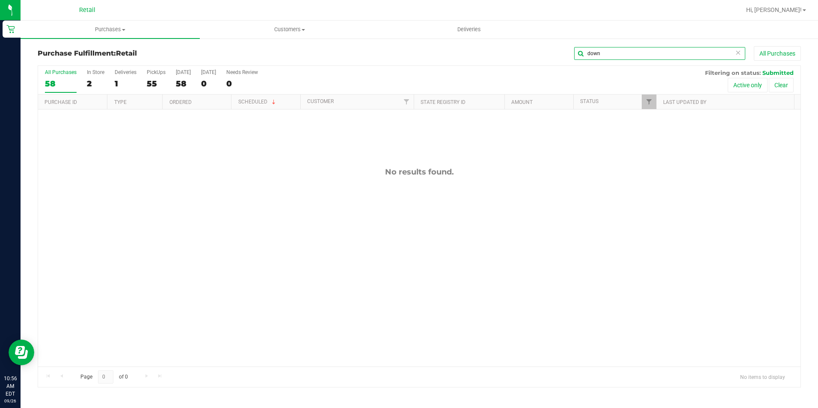
drag, startPoint x: 614, startPoint y: 56, endPoint x: 546, endPoint y: 56, distance: 68.0
click at [546, 56] on div "down All Purchases" at bounding box center [546, 53] width 509 height 15
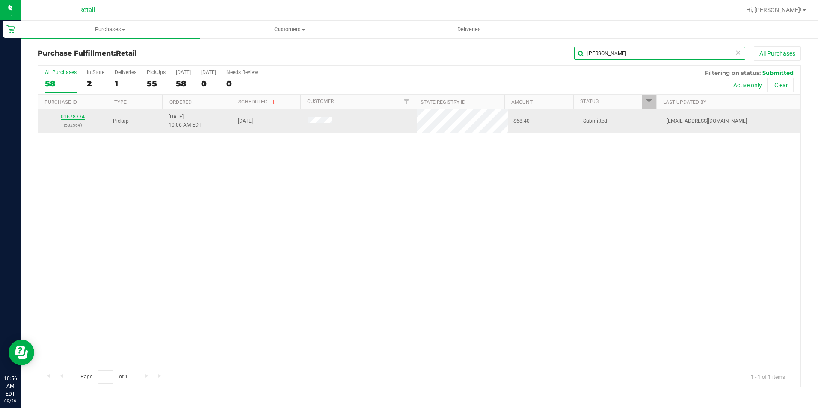
type input "[PERSON_NAME]"
click at [65, 116] on link "01678334" at bounding box center [73, 117] width 24 height 6
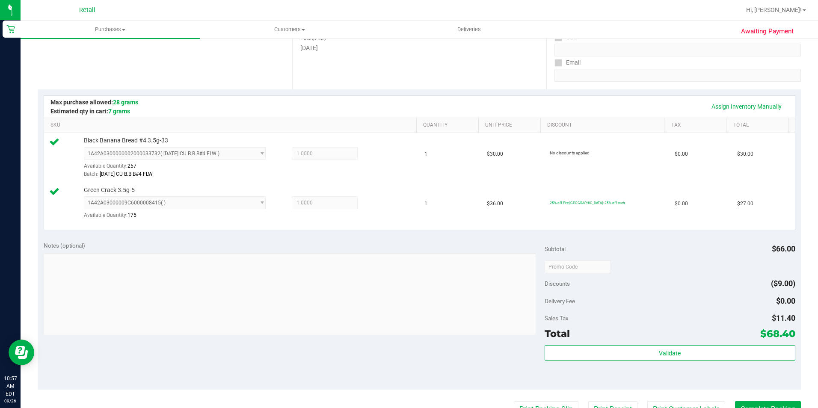
scroll to position [214, 0]
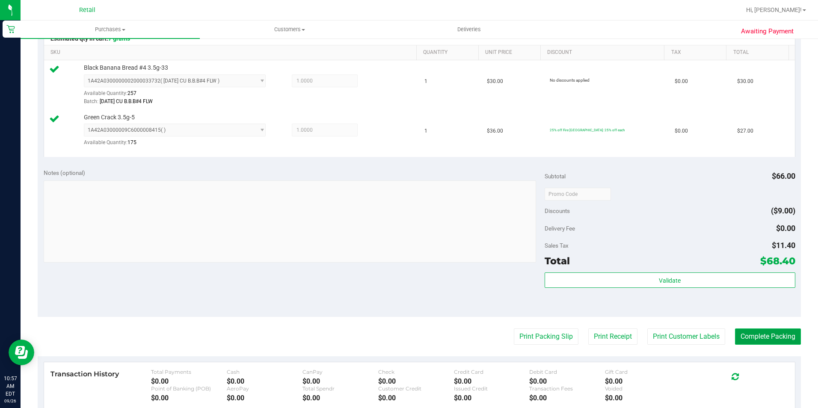
click at [740, 334] on button "Complete Packing" at bounding box center [768, 336] width 66 height 16
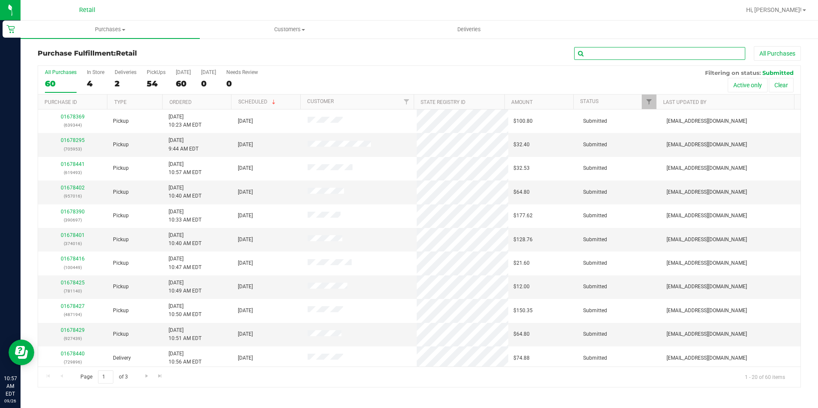
click at [596, 50] on input "text" at bounding box center [659, 53] width 171 height 13
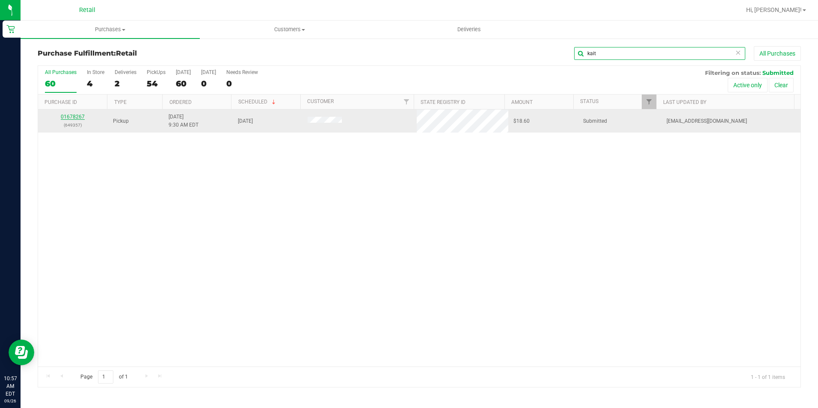
type input "kait"
click at [69, 114] on link "01678267" at bounding box center [73, 117] width 24 height 6
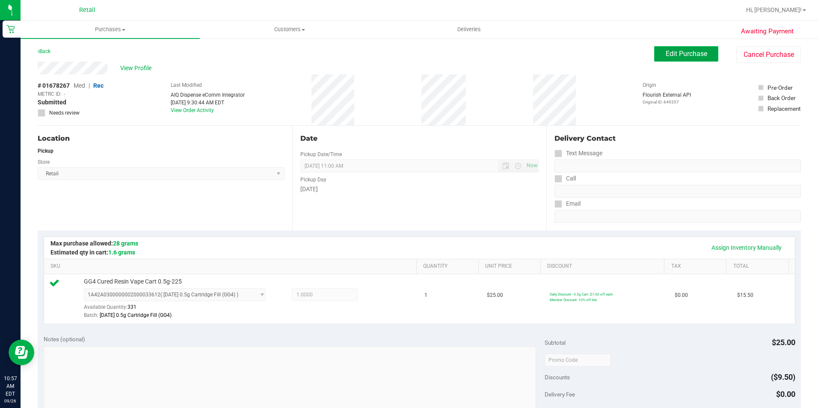
click at [674, 56] on span "Edit Purchase" at bounding box center [685, 54] width 41 height 8
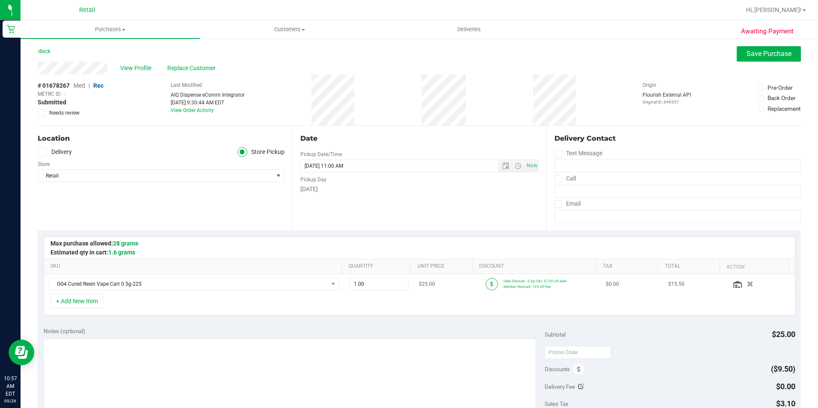
click at [485, 283] on span at bounding box center [491, 284] width 12 height 12
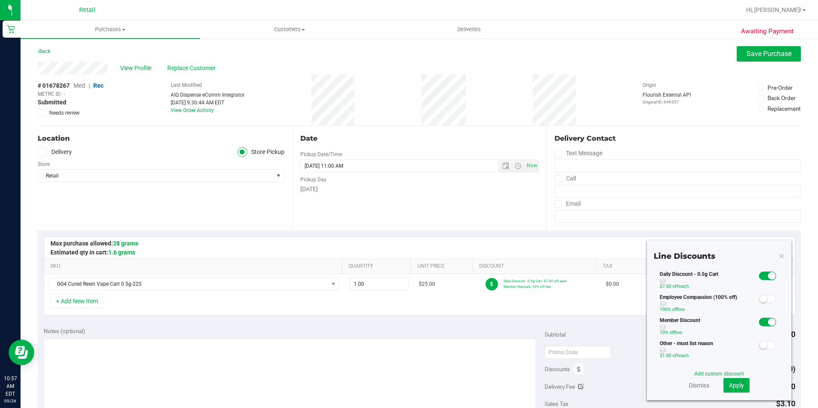
click at [768, 325] on small at bounding box center [772, 322] width 8 height 8
click at [731, 385] on span "Apply" at bounding box center [736, 385] width 15 height 7
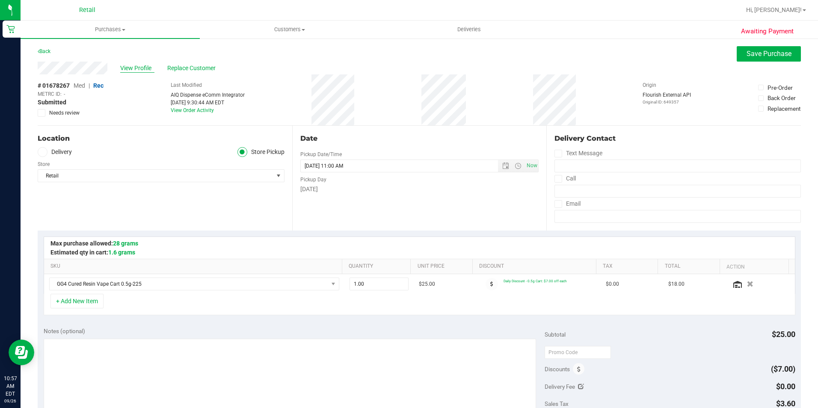
click at [148, 65] on span "View Profile" at bounding box center [137, 68] width 34 height 9
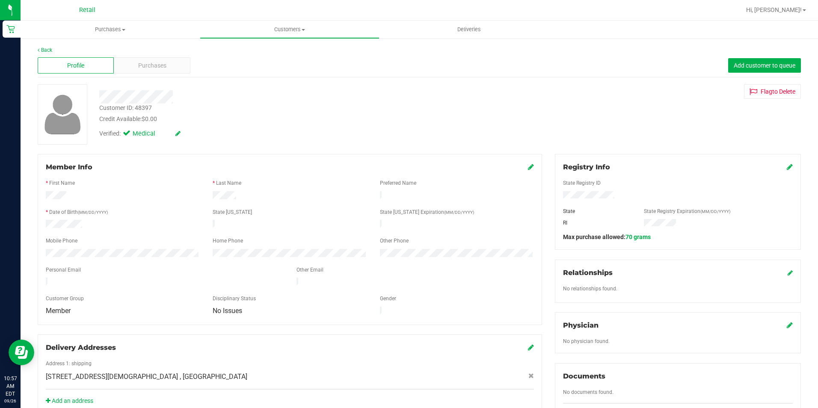
click at [528, 170] on icon at bounding box center [531, 166] width 6 height 7
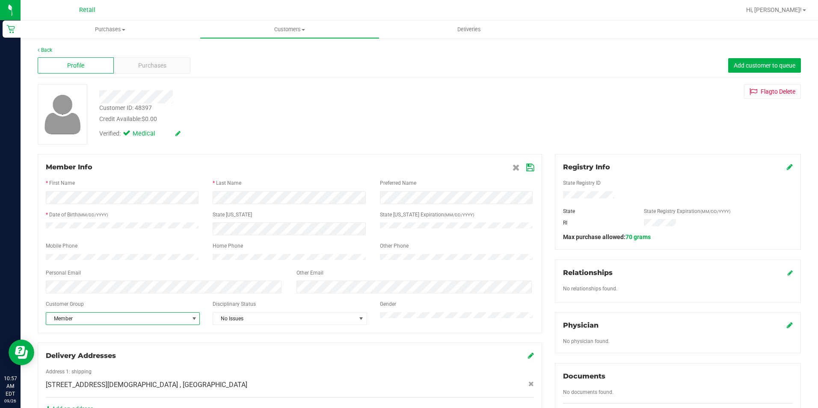
click at [98, 325] on span "Member" at bounding box center [117, 319] width 142 height 12
click at [77, 339] on li "None" at bounding box center [122, 337] width 152 height 13
click at [526, 166] on icon at bounding box center [530, 167] width 8 height 7
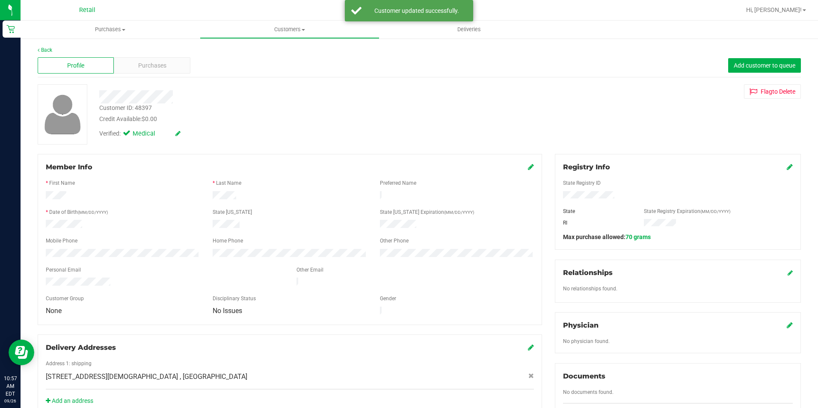
click at [174, 132] on div "Verified: Medical" at bounding box center [139, 133] width 81 height 9
click at [177, 131] on icon at bounding box center [177, 133] width 5 height 6
click at [133, 136] on label "Medical" at bounding box center [142, 134] width 36 height 11
click at [0, 0] on input "Medical" at bounding box center [0, 0] width 0 height 0
click at [191, 136] on icon at bounding box center [187, 134] width 7 height 6
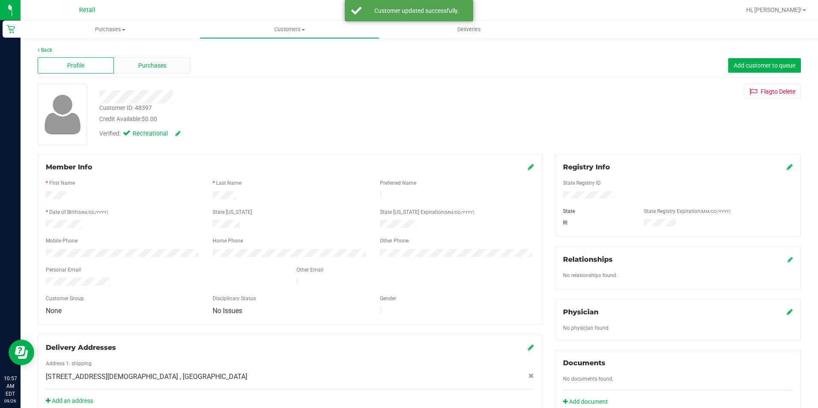
click at [148, 65] on span "Purchases" at bounding box center [152, 65] width 28 height 9
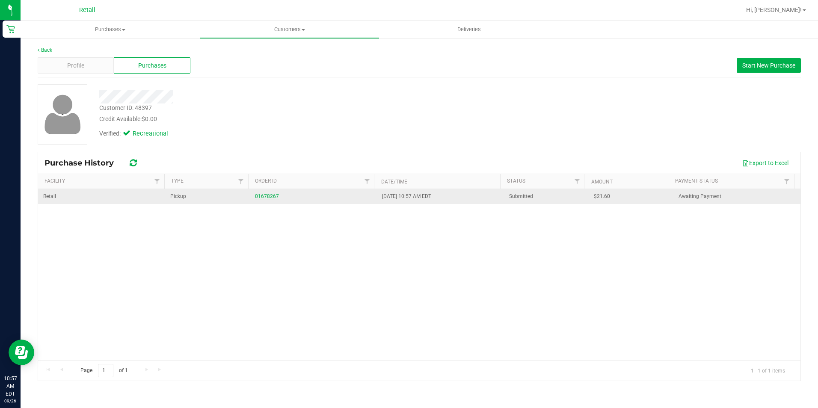
click at [260, 198] on link "01678267" at bounding box center [267, 196] width 24 height 6
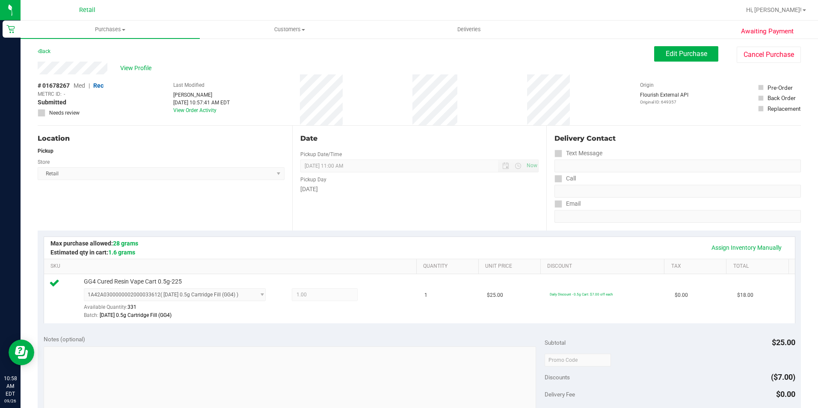
scroll to position [257, 0]
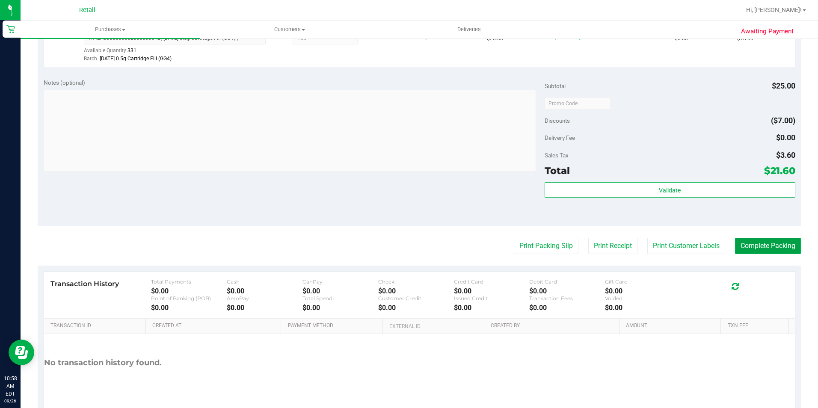
click at [778, 244] on button "Complete Packing" at bounding box center [768, 246] width 66 height 16
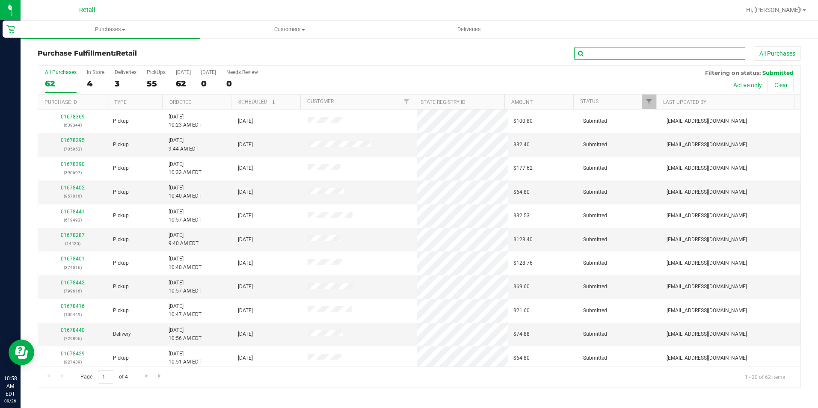
click at [618, 55] on input "text" at bounding box center [659, 53] width 171 height 13
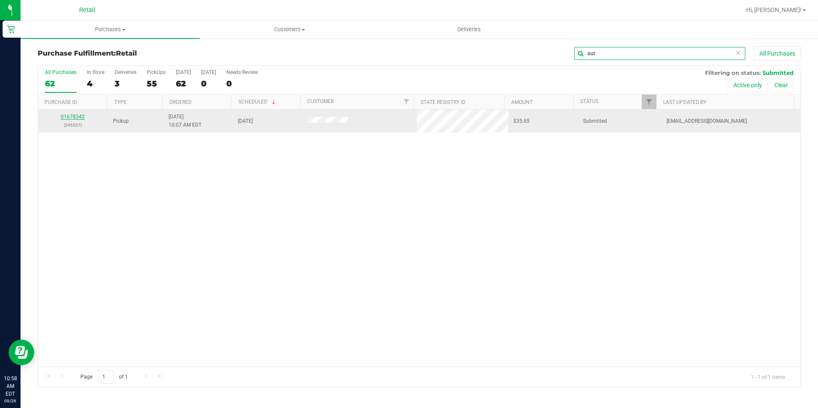
type input "aut"
click at [75, 114] on link "01678342" at bounding box center [73, 117] width 24 height 6
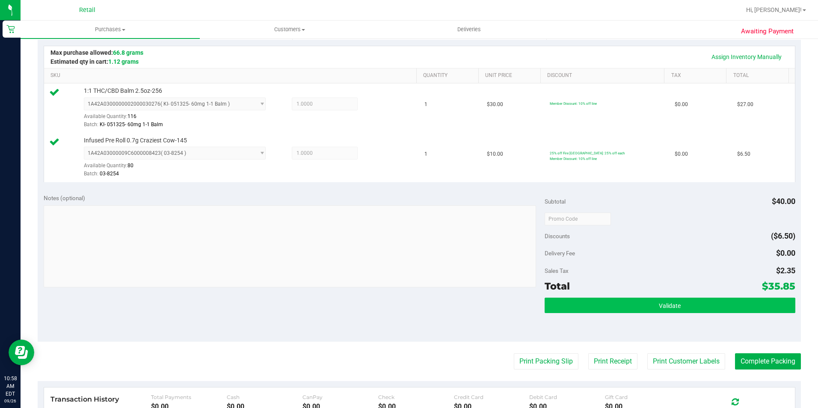
scroll to position [214, 0]
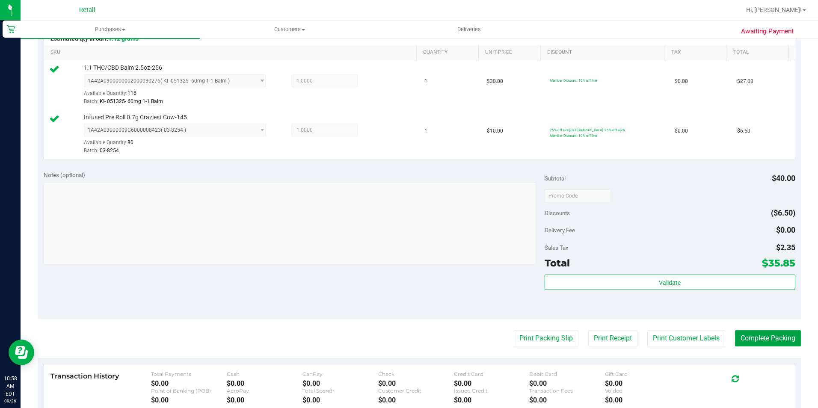
click at [743, 338] on button "Complete Packing" at bounding box center [768, 338] width 66 height 16
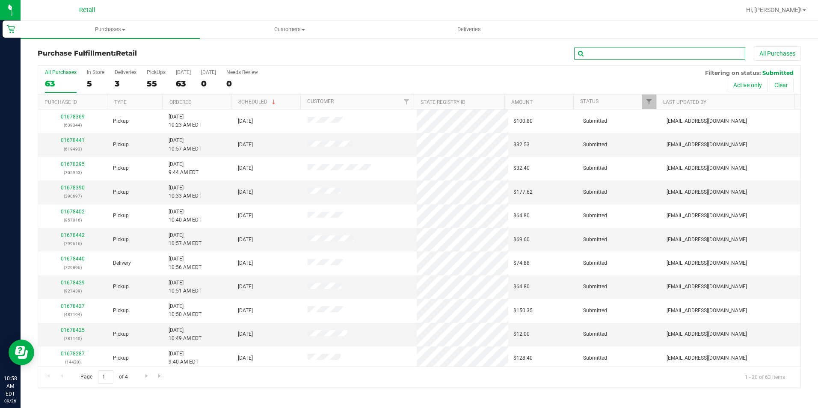
click at [596, 51] on input "text" at bounding box center [659, 53] width 171 height 13
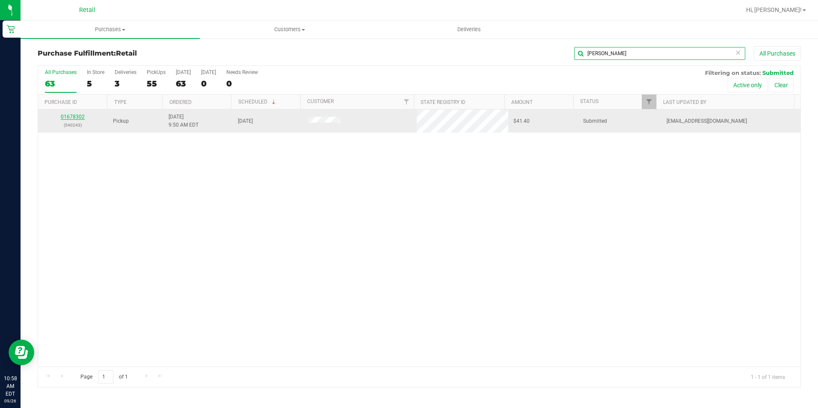
type input "[PERSON_NAME]"
click at [80, 119] on link "01678302" at bounding box center [73, 117] width 24 height 6
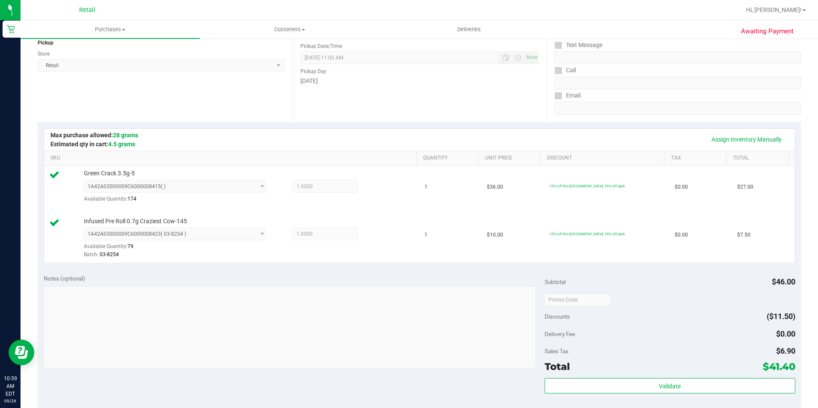
scroll to position [171, 0]
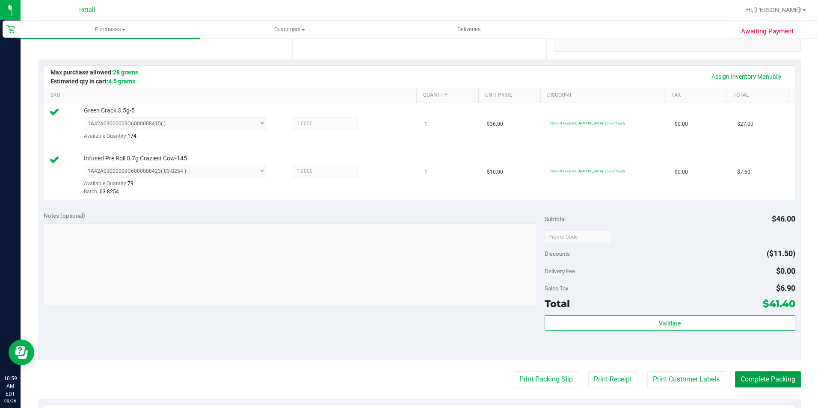
click at [746, 380] on button "Complete Packing" at bounding box center [768, 379] width 66 height 16
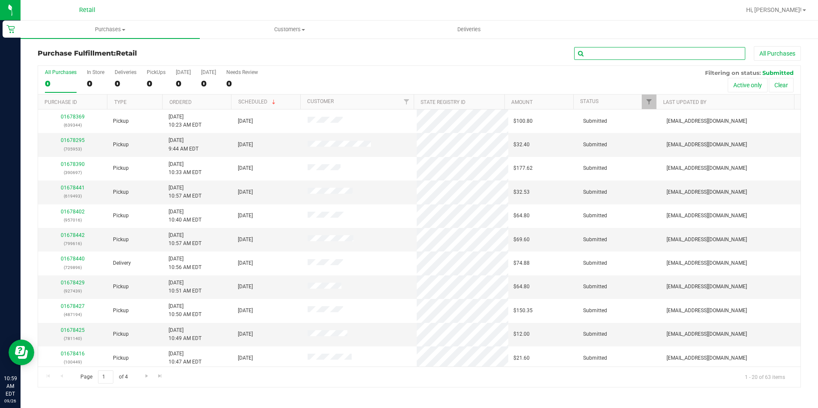
click at [592, 55] on input "text" at bounding box center [659, 53] width 171 height 13
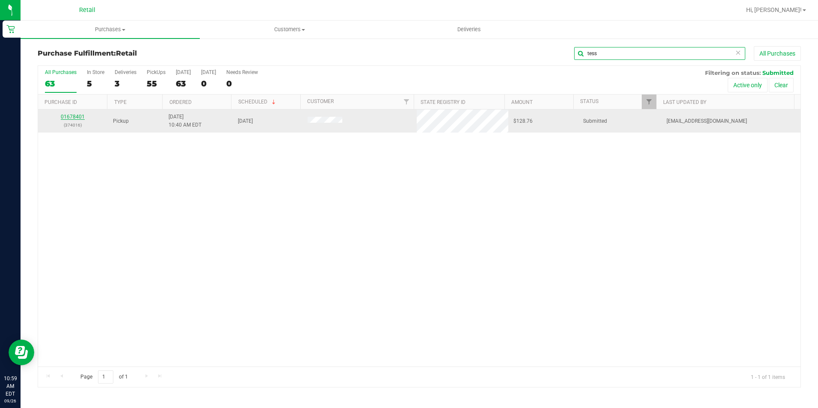
type input "tess"
click at [70, 117] on link "01678401" at bounding box center [73, 117] width 24 height 6
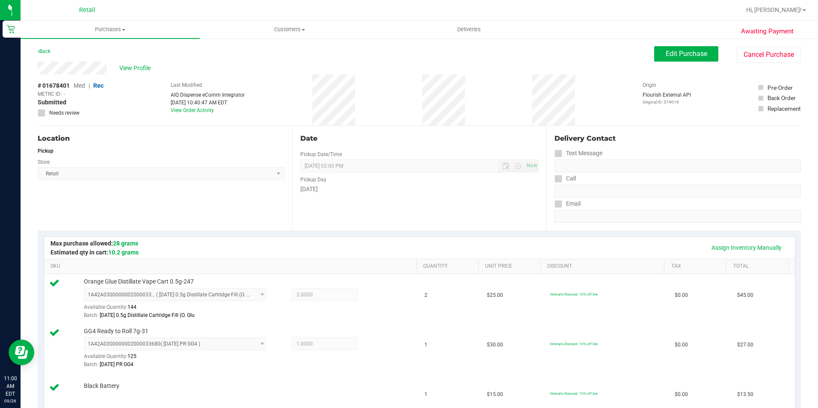
click at [692, 63] on div "View Profile # 01678401 Med | Rec METRC ID: - Submitted Needs review Last Modif…" at bounding box center [419, 94] width 763 height 64
click at [692, 54] on span "Edit Purchase" at bounding box center [685, 54] width 41 height 8
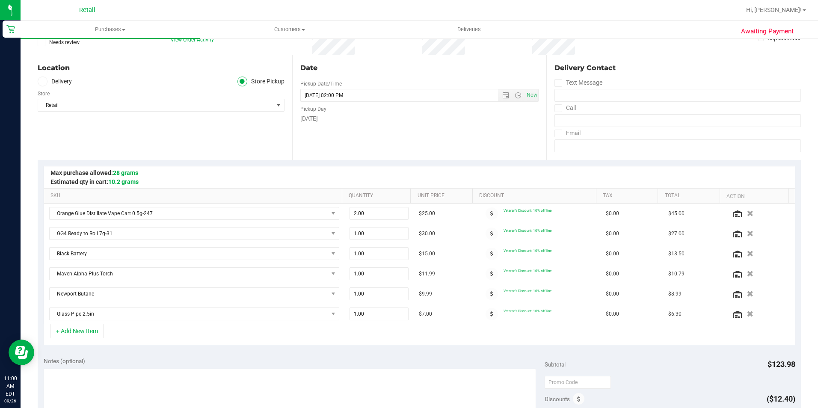
scroll to position [86, 0]
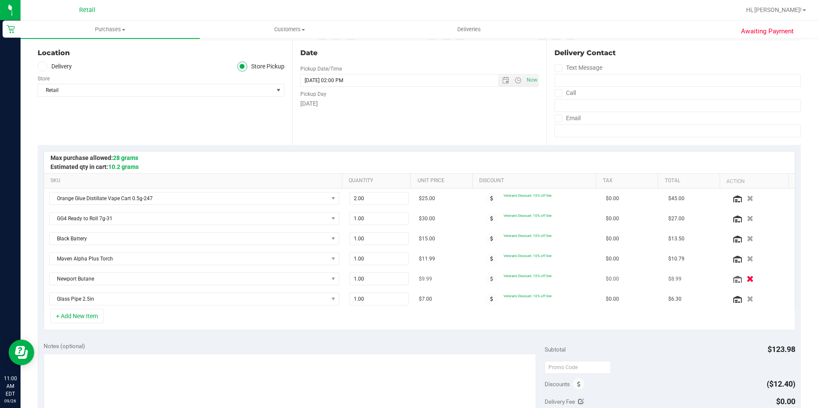
click at [746, 277] on icon "button" at bounding box center [749, 279] width 7 height 6
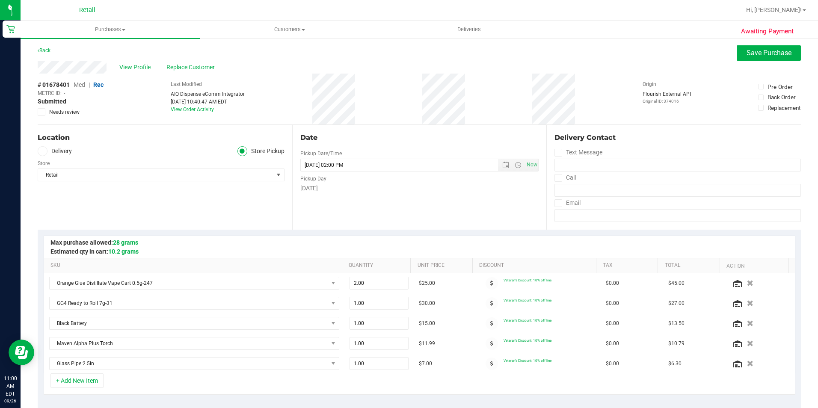
scroll to position [0, 0]
click at [753, 52] on span "Save Purchase" at bounding box center [768, 54] width 45 height 8
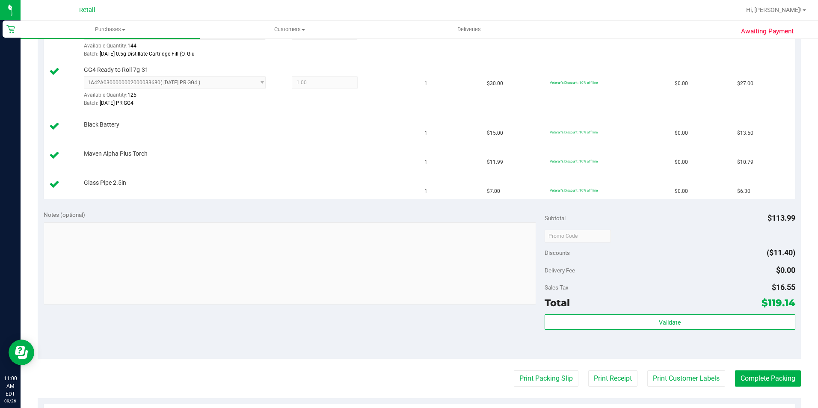
scroll to position [299, 0]
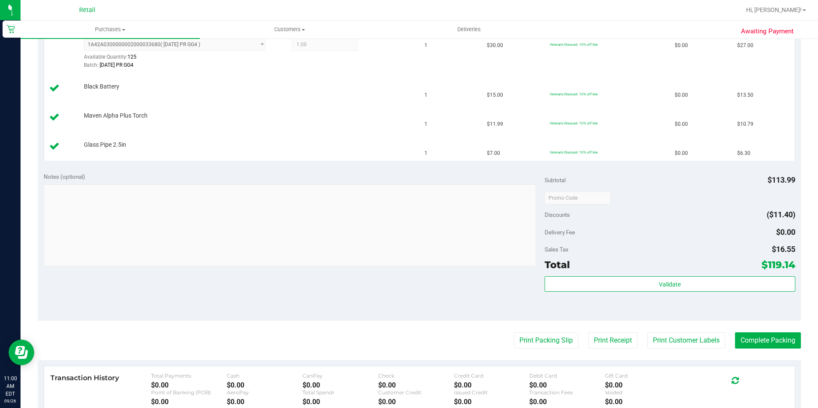
click at [761, 327] on purchase-details "Back Edit Purchase Cancel Purchase View Profile # 01678401 Med | Rec METRC ID: …" at bounding box center [419, 133] width 763 height 773
click at [761, 335] on button "Complete Packing" at bounding box center [768, 340] width 66 height 16
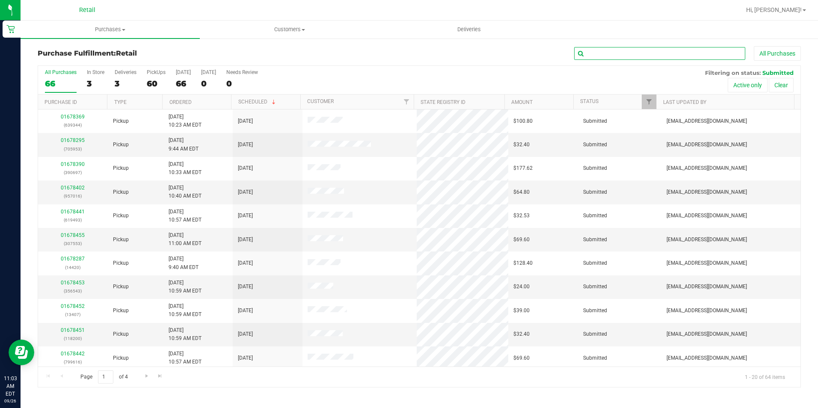
click at [591, 51] on input "text" at bounding box center [659, 53] width 171 height 13
click at [597, 50] on input "text" at bounding box center [659, 53] width 171 height 13
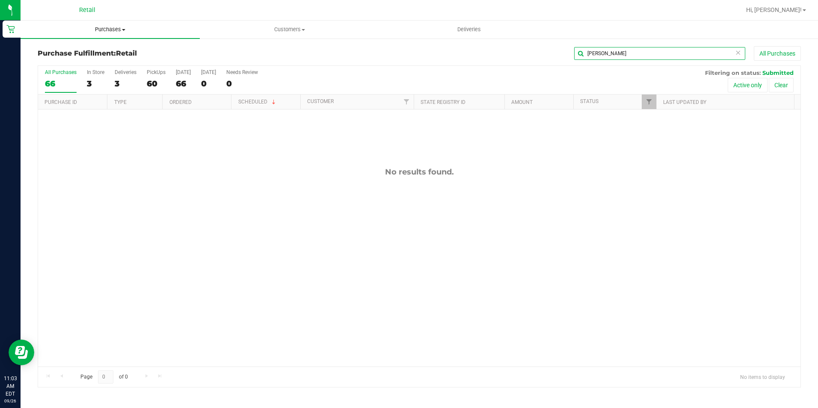
type input "[PERSON_NAME]"
click at [98, 25] on uib-tab-heading "Purchases Summary of purchases Fulfillment All purchases" at bounding box center [110, 30] width 179 height 18
click at [75, 47] on li "Summary of purchases" at bounding box center [110, 52] width 179 height 10
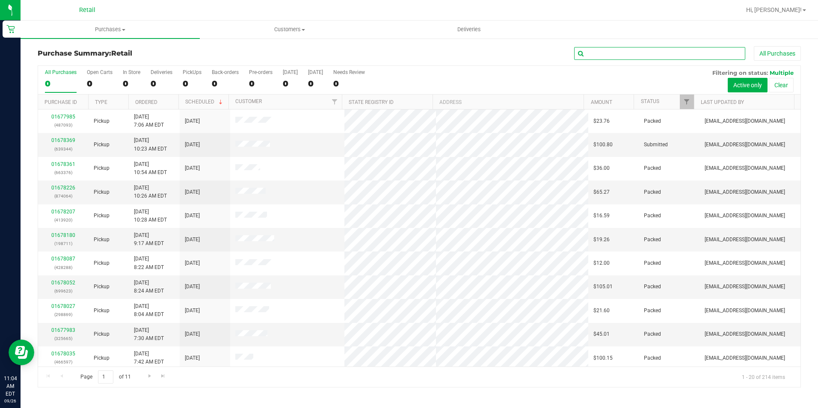
click at [618, 55] on input "text" at bounding box center [659, 53] width 171 height 13
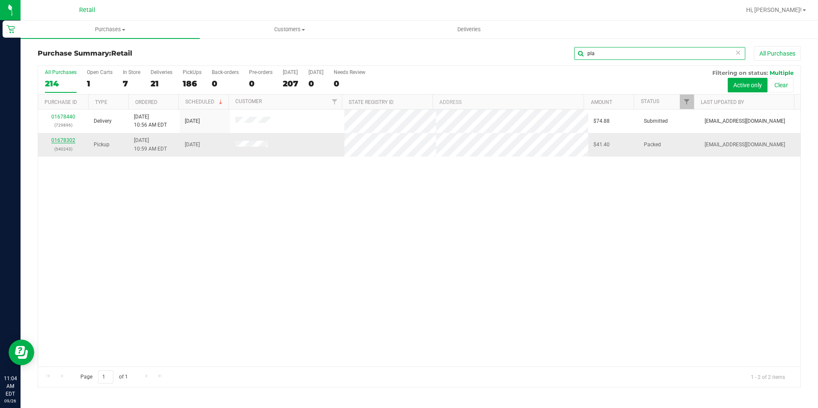
type input "pla"
click at [56, 139] on link "01678302" at bounding box center [63, 140] width 24 height 6
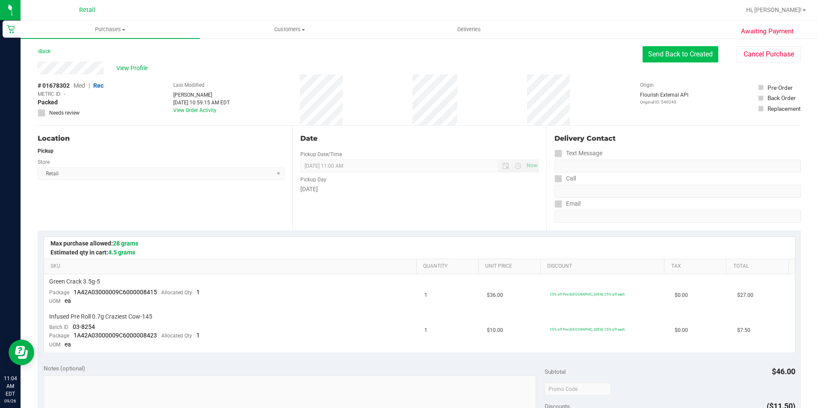
click at [674, 54] on button "Send Back to Created" at bounding box center [680, 54] width 76 height 16
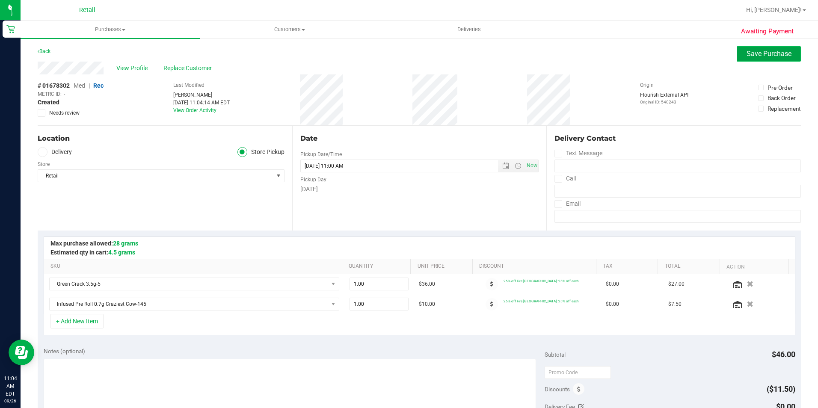
click at [754, 53] on span "Save Purchase" at bounding box center [768, 54] width 45 height 8
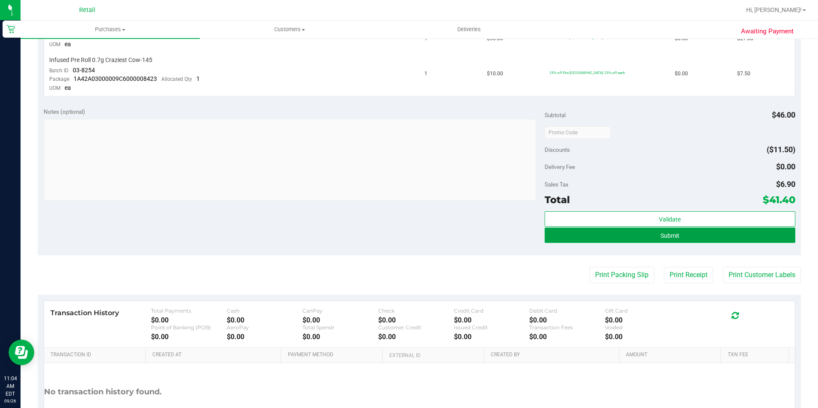
click at [694, 235] on button "Submit" at bounding box center [669, 235] width 251 height 15
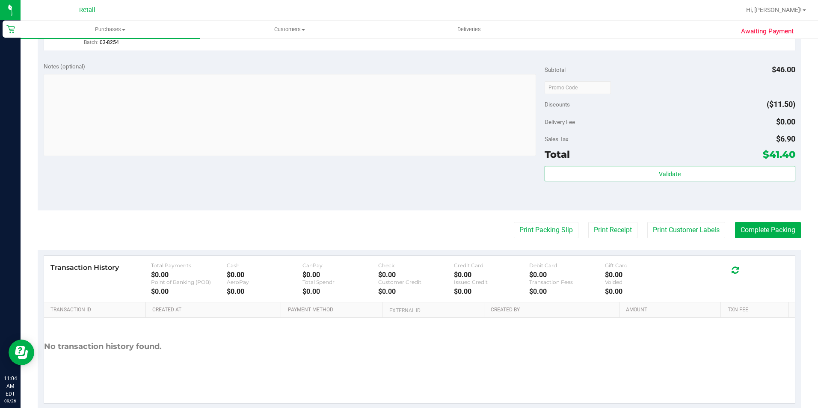
scroll to position [339, 0]
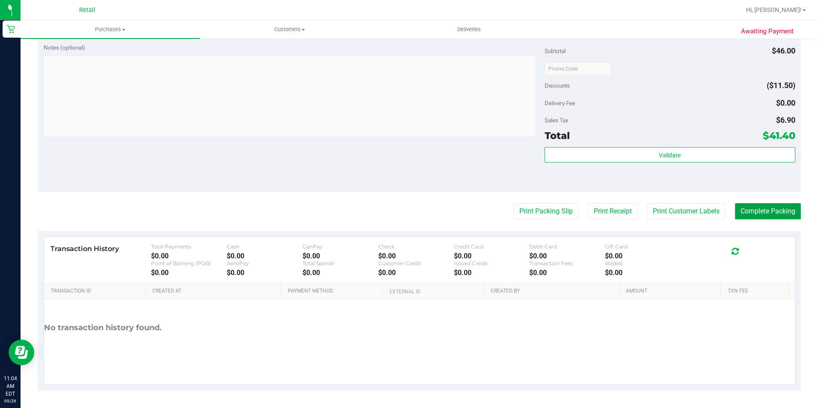
click at [751, 213] on button "Complete Packing" at bounding box center [768, 211] width 66 height 16
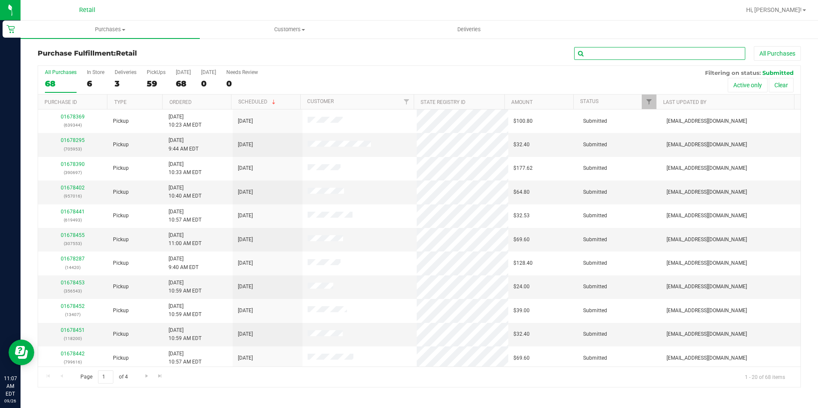
click at [598, 53] on input "text" at bounding box center [659, 53] width 171 height 13
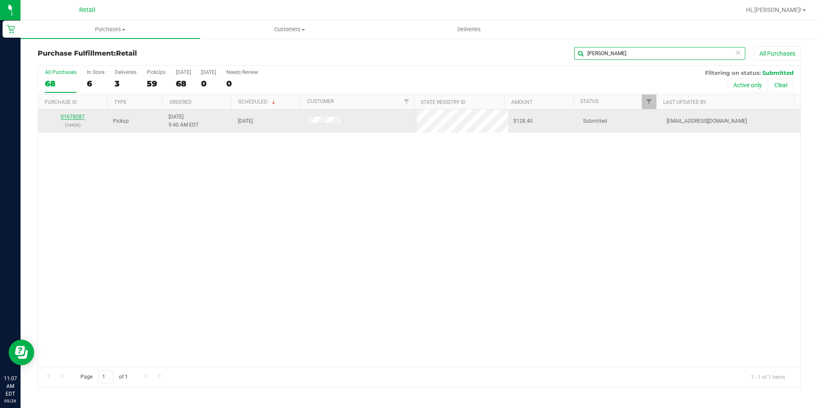
type input "[PERSON_NAME]"
click at [70, 118] on link "01678287" at bounding box center [73, 117] width 24 height 6
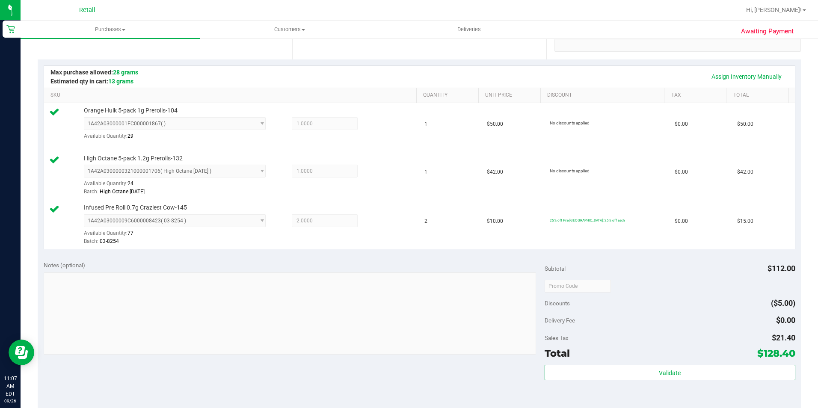
scroll to position [214, 0]
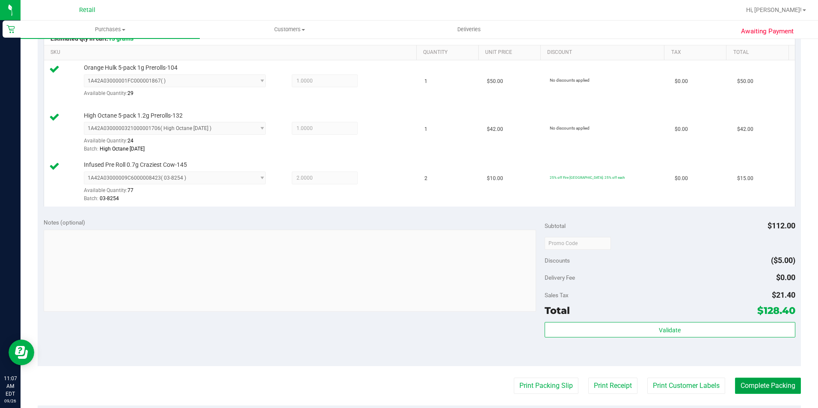
click at [760, 381] on button "Complete Packing" at bounding box center [768, 386] width 66 height 16
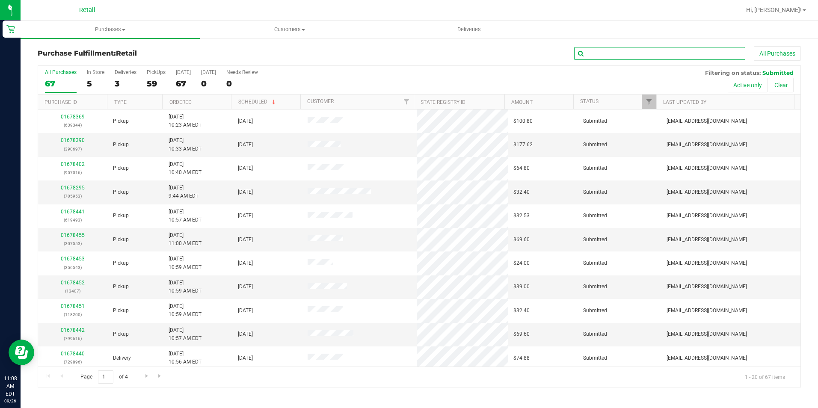
click at [603, 49] on input "text" at bounding box center [659, 53] width 171 height 13
type input "j"
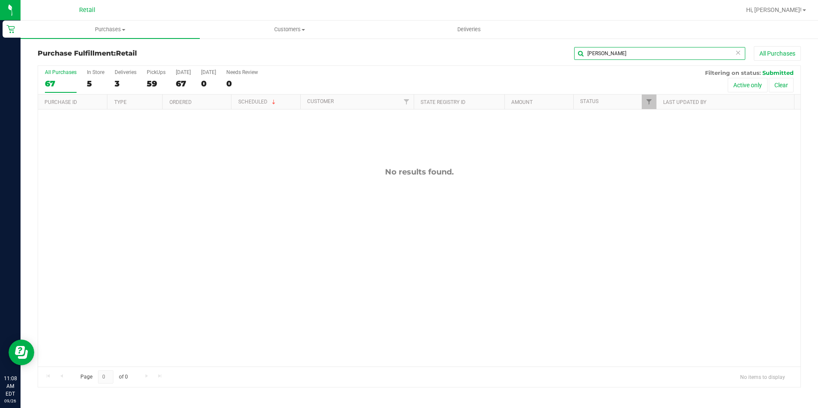
drag, startPoint x: 598, startPoint y: 55, endPoint x: 566, endPoint y: 55, distance: 32.1
click at [566, 55] on div "[PERSON_NAME] All Purchases" at bounding box center [546, 53] width 509 height 15
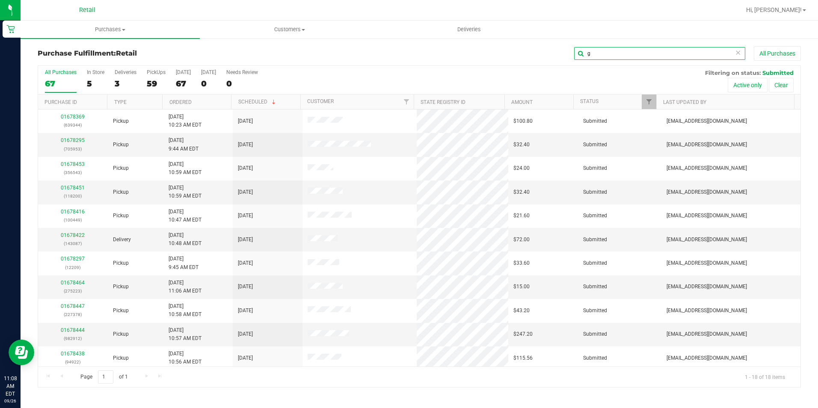
drag, startPoint x: 590, startPoint y: 56, endPoint x: 562, endPoint y: 59, distance: 27.5
click at [562, 59] on div "g All Purchases" at bounding box center [546, 53] width 509 height 15
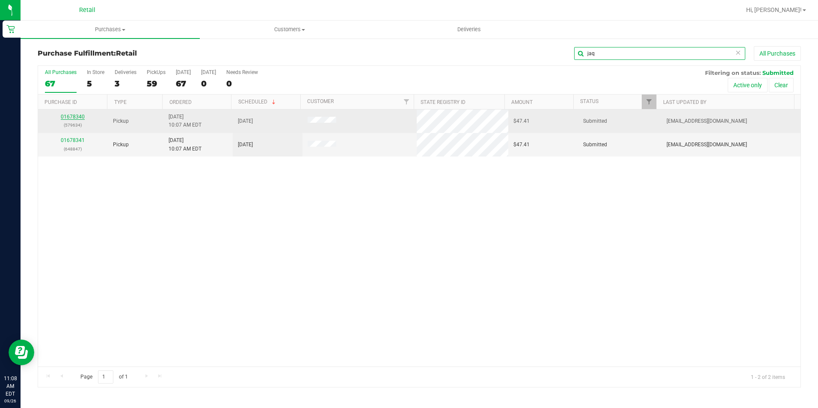
type input "jaq"
click at [77, 115] on link "01678340" at bounding box center [73, 117] width 24 height 6
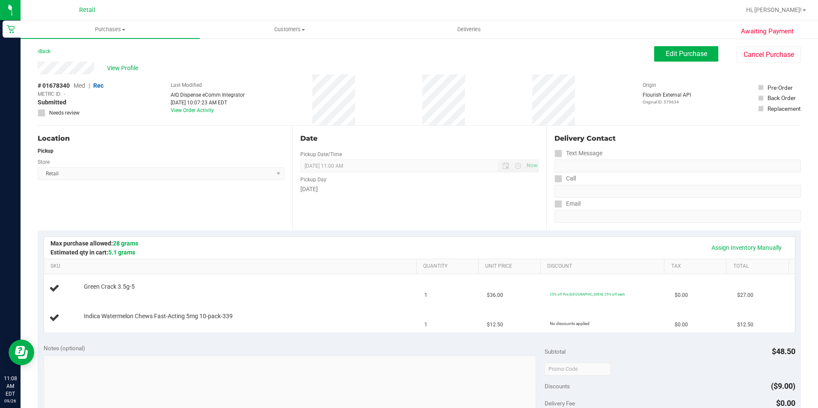
click at [437, 192] on div "[DATE]" at bounding box center [419, 189] width 239 height 9
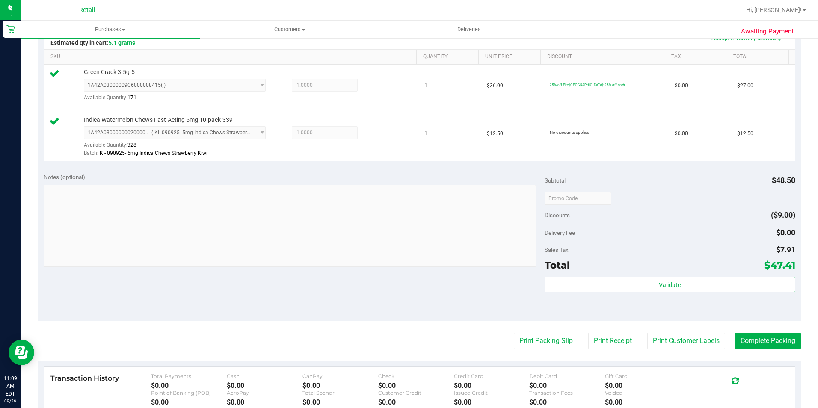
scroll to position [214, 0]
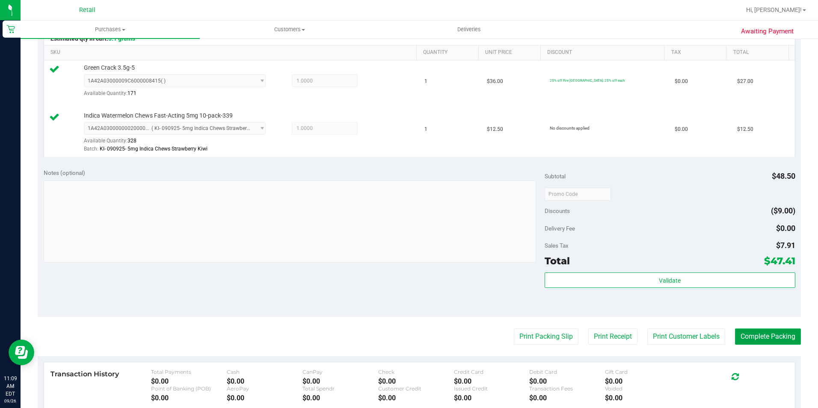
click at [750, 334] on button "Complete Packing" at bounding box center [768, 336] width 66 height 16
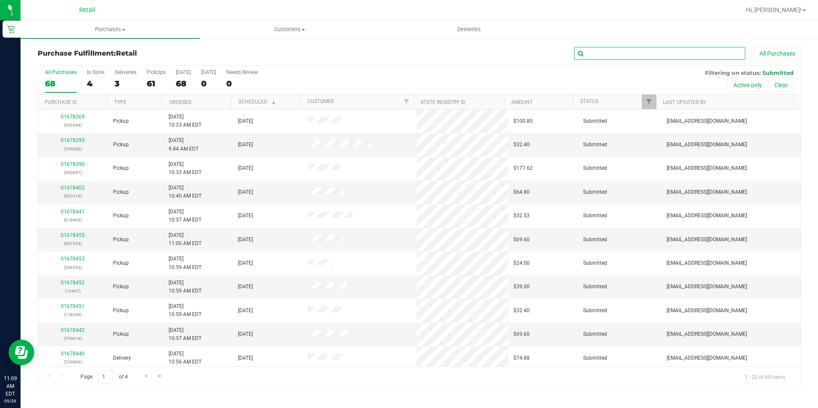
click at [600, 55] on input "text" at bounding box center [659, 53] width 171 height 13
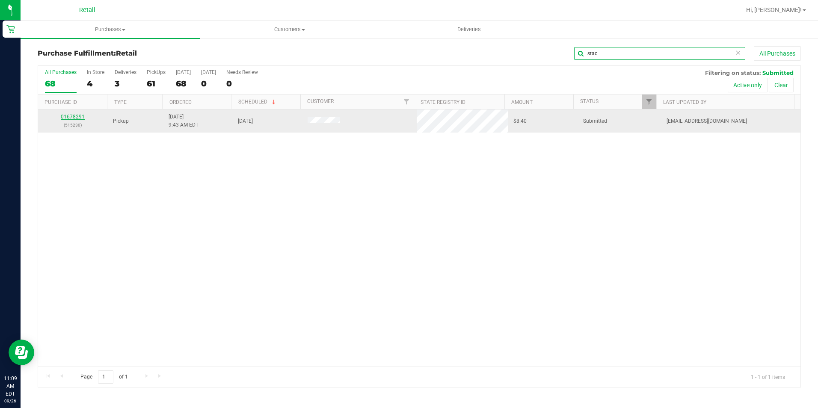
type input "stac"
click at [79, 115] on link "01678291" at bounding box center [73, 117] width 24 height 6
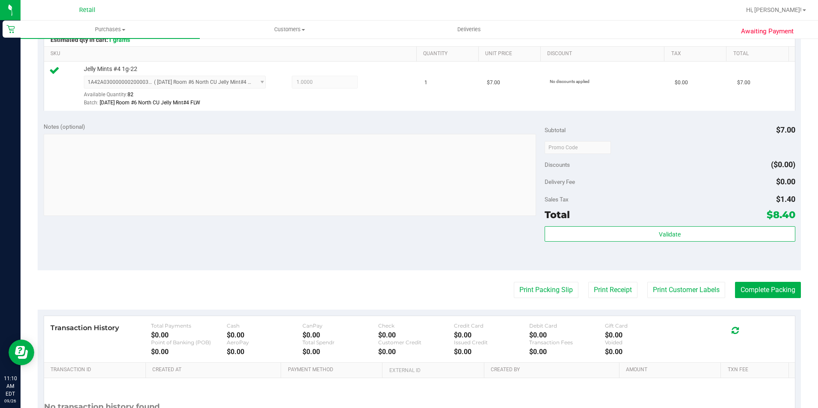
scroll to position [214, 0]
click at [772, 281] on button "Complete Packing" at bounding box center [768, 289] width 66 height 16
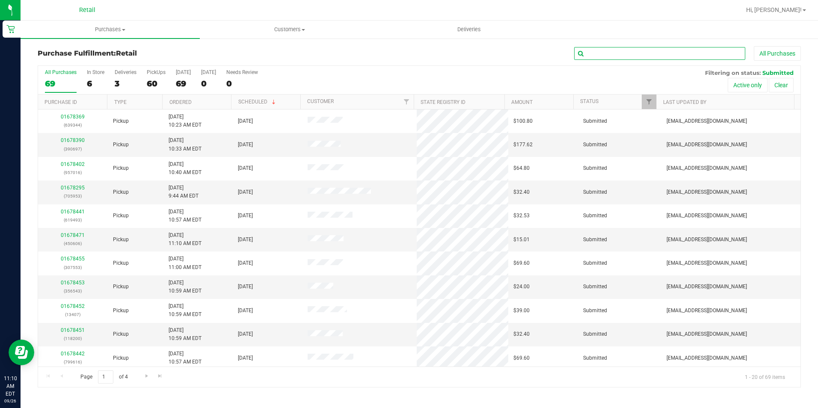
click at [604, 56] on input "text" at bounding box center [659, 53] width 171 height 13
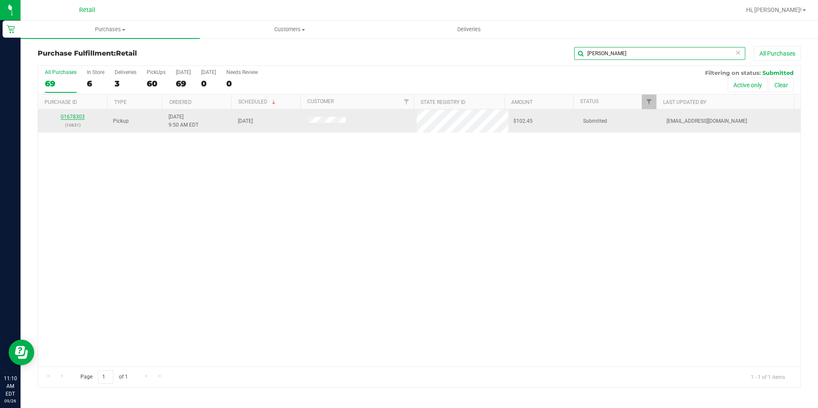
type input "[PERSON_NAME]"
click at [75, 115] on link "01678303" at bounding box center [73, 117] width 24 height 6
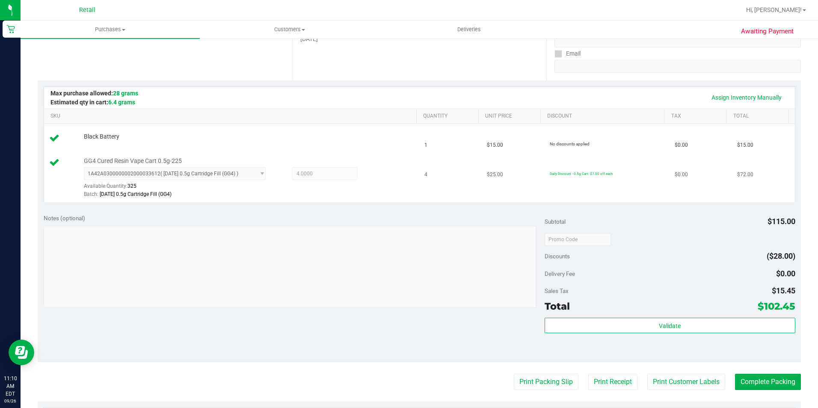
scroll to position [171, 0]
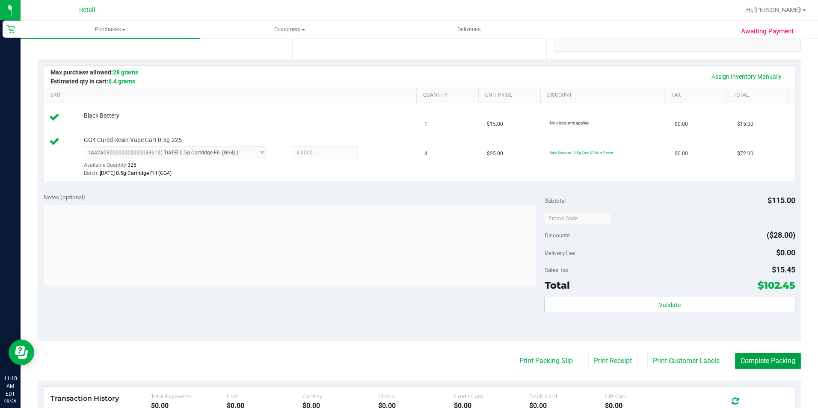
click at [735, 361] on button "Complete Packing" at bounding box center [768, 361] width 66 height 16
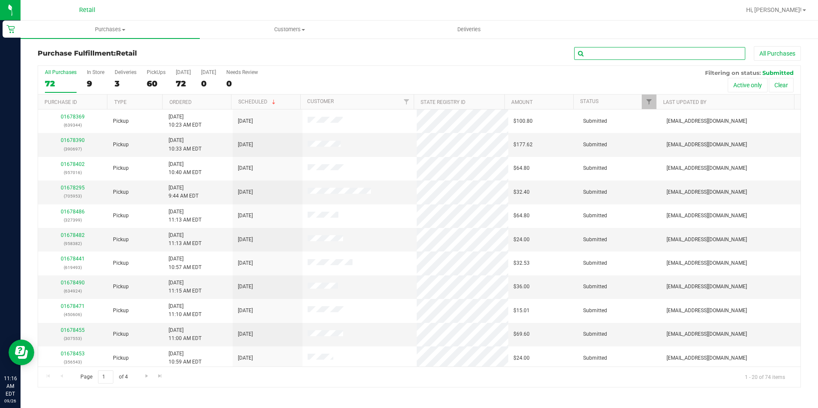
click at [619, 56] on input "text" at bounding box center [659, 53] width 171 height 13
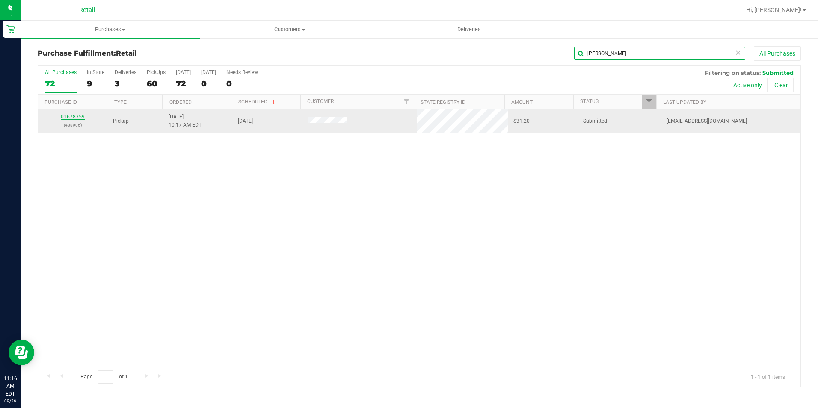
type input "[PERSON_NAME]"
click at [77, 118] on link "01678359" at bounding box center [73, 117] width 24 height 6
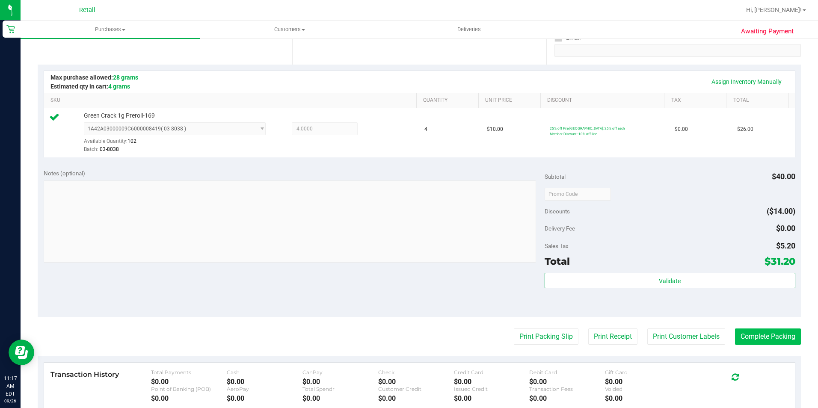
scroll to position [171, 0]
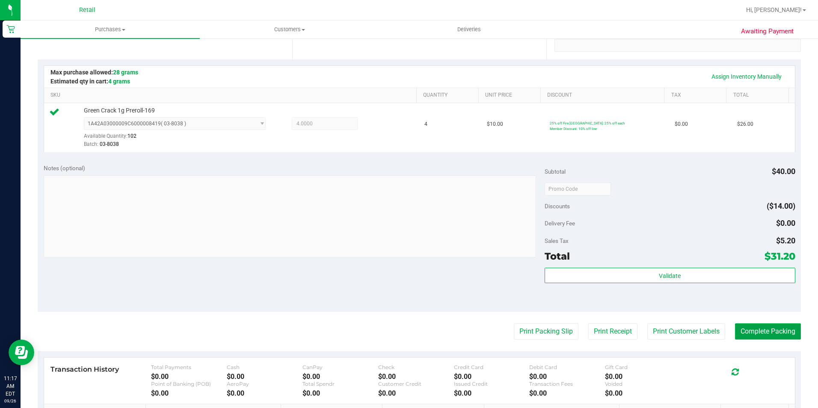
click at [766, 328] on button "Complete Packing" at bounding box center [768, 331] width 66 height 16
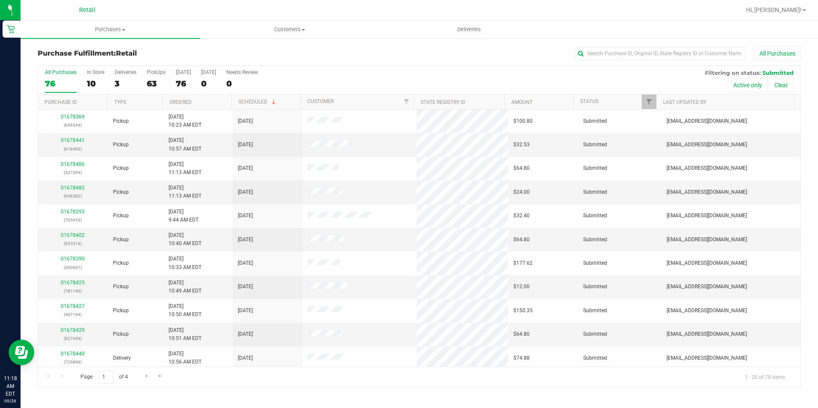
click at [594, 60] on div "All Purchases" at bounding box center [546, 53] width 509 height 15
click at [603, 48] on input "text" at bounding box center [659, 53] width 171 height 13
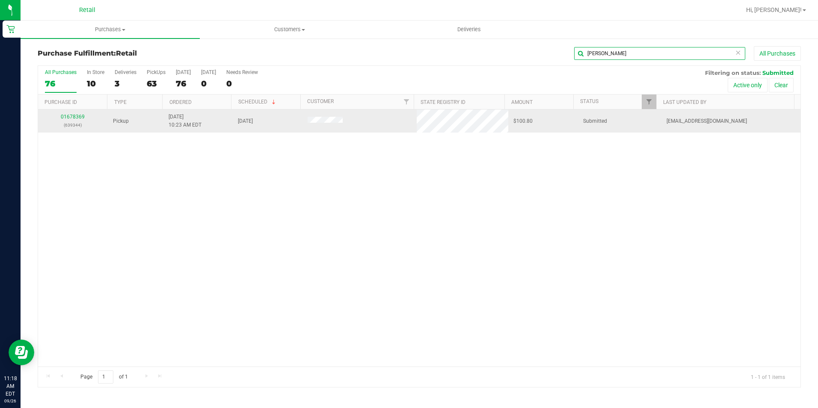
type input "[PERSON_NAME]"
click at [68, 117] on link "01678369" at bounding box center [73, 117] width 24 height 6
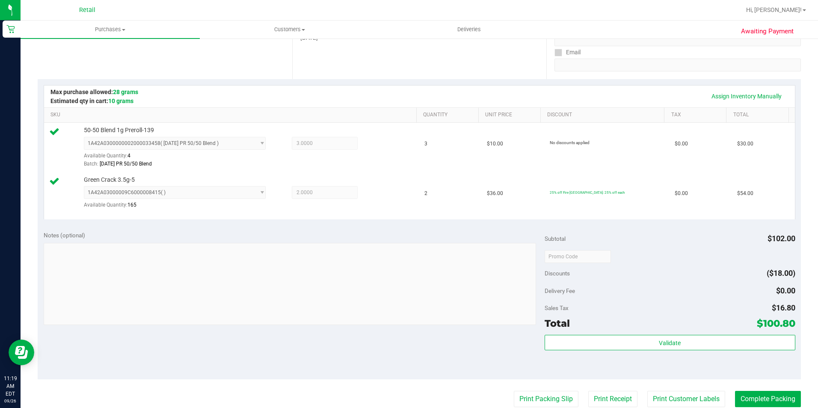
scroll to position [171, 0]
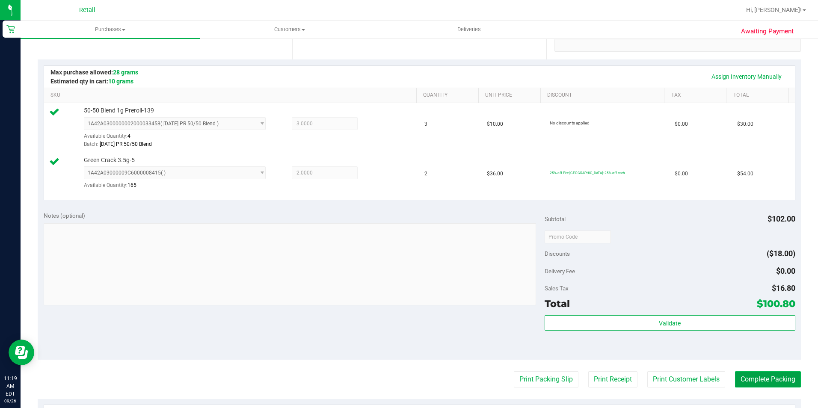
click at [755, 378] on button "Complete Packing" at bounding box center [768, 379] width 66 height 16
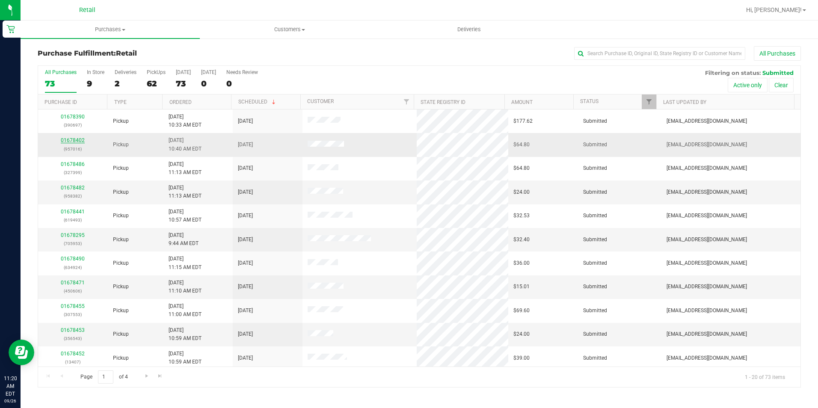
click at [72, 141] on link "01678402" at bounding box center [73, 140] width 24 height 6
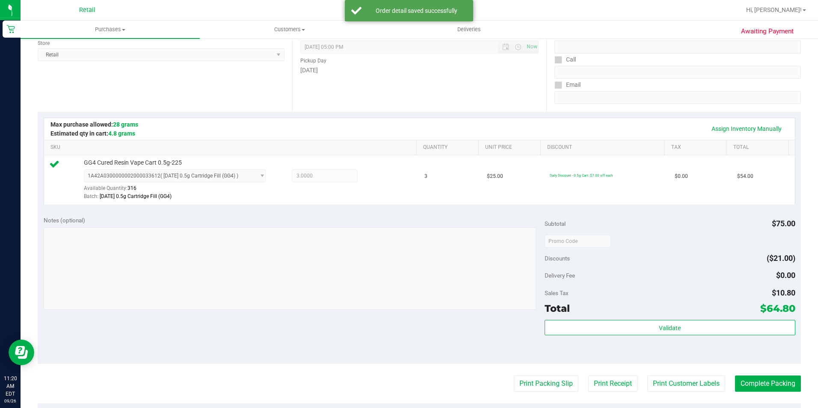
scroll to position [214, 0]
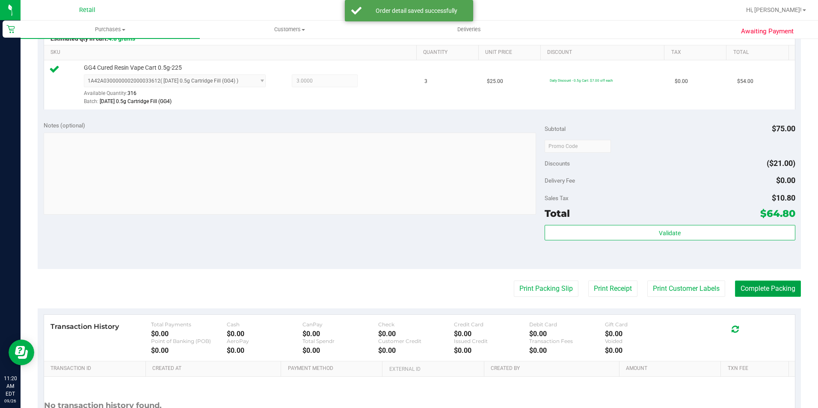
click at [747, 287] on button "Complete Packing" at bounding box center [768, 289] width 66 height 16
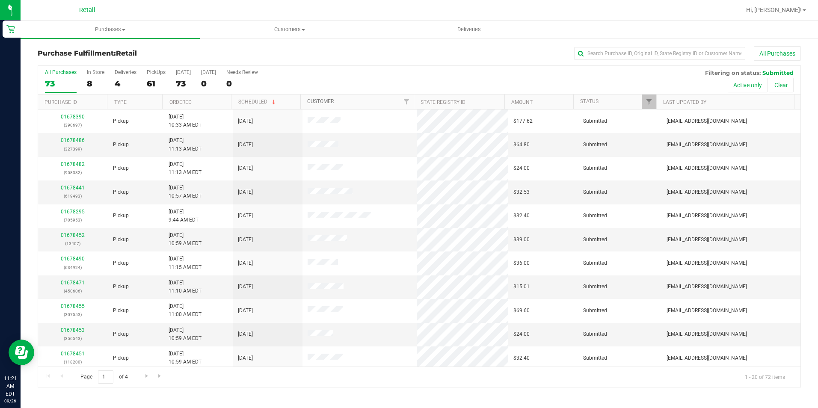
click at [319, 99] on link "Customer" at bounding box center [320, 101] width 27 height 6
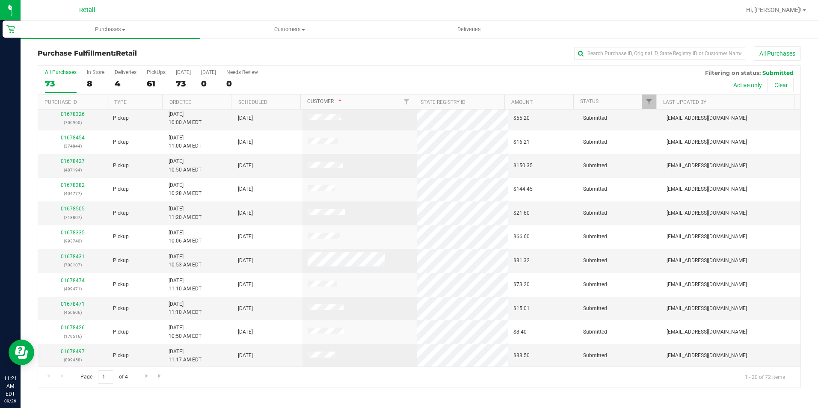
scroll to position [216, 0]
click at [145, 379] on link "Go to the next page" at bounding box center [146, 376] width 12 height 12
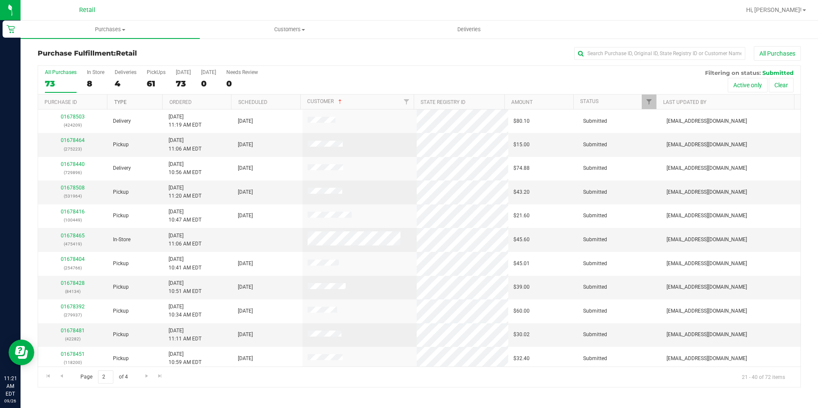
click at [121, 101] on link "Type" at bounding box center [120, 102] width 12 height 6
click at [124, 69] on div "Deliveries" at bounding box center [126, 72] width 22 height 6
click at [0, 0] on input "Deliveries 4" at bounding box center [0, 0] width 0 height 0
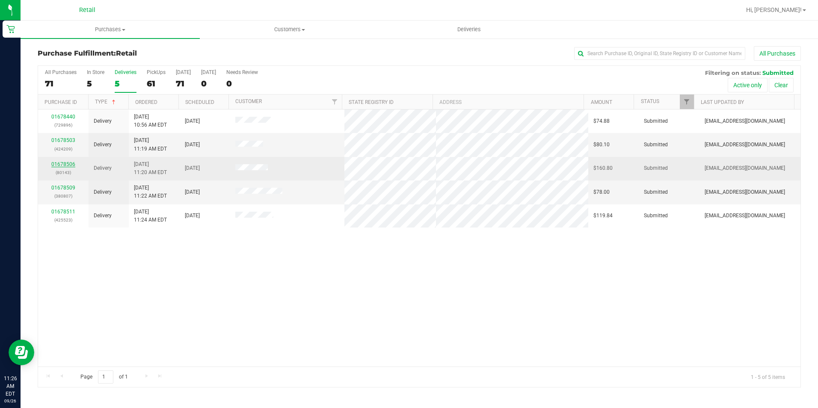
click at [65, 164] on link "01678506" at bounding box center [63, 164] width 24 height 6
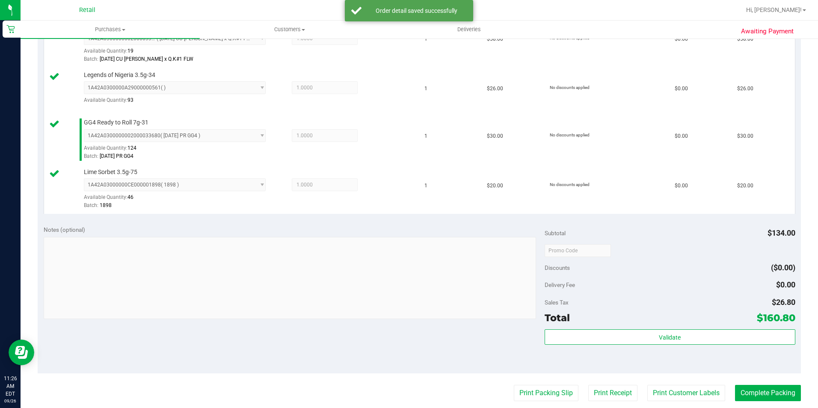
scroll to position [257, 0]
click at [760, 387] on button "Complete Packing" at bounding box center [768, 392] width 66 height 16
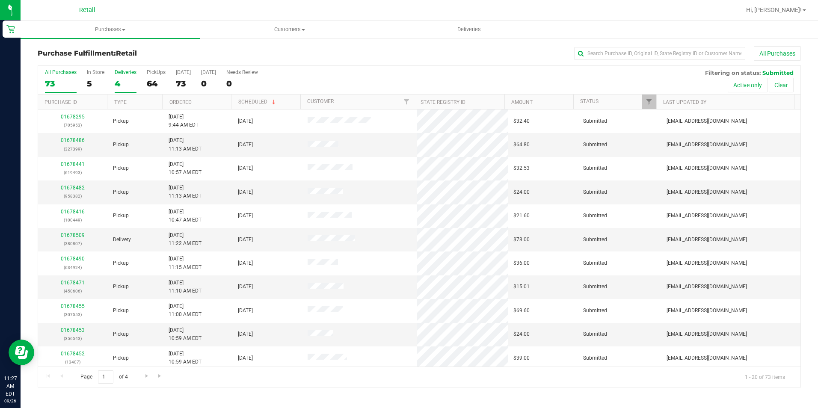
click at [119, 84] on div "4" at bounding box center [126, 84] width 22 height 10
click at [0, 0] on input "Deliveries 4" at bounding box center [0, 0] width 0 height 0
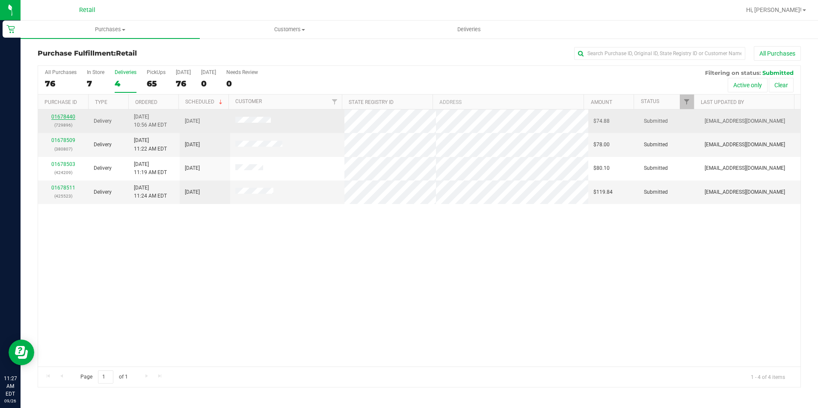
click at [60, 119] on link "01678440" at bounding box center [63, 117] width 24 height 6
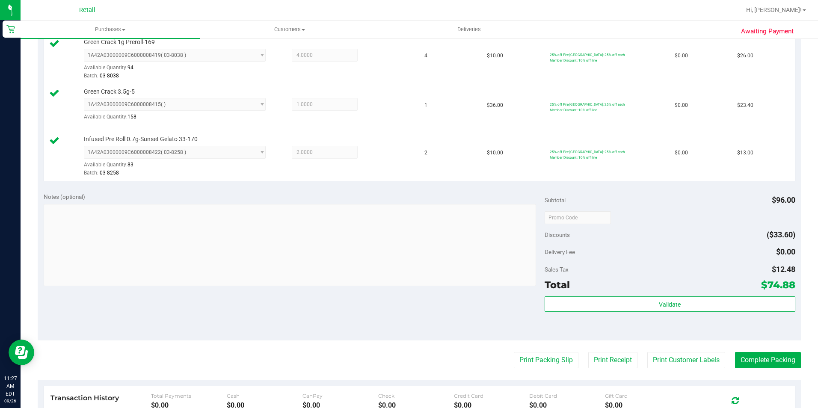
scroll to position [299, 0]
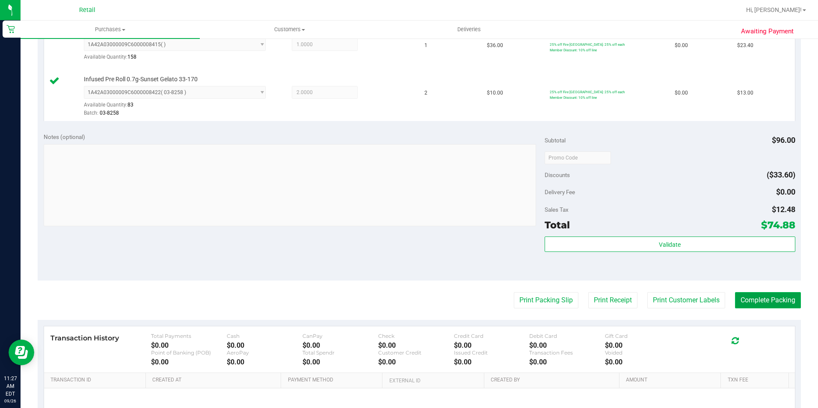
click at [758, 304] on button "Complete Packing" at bounding box center [768, 300] width 66 height 16
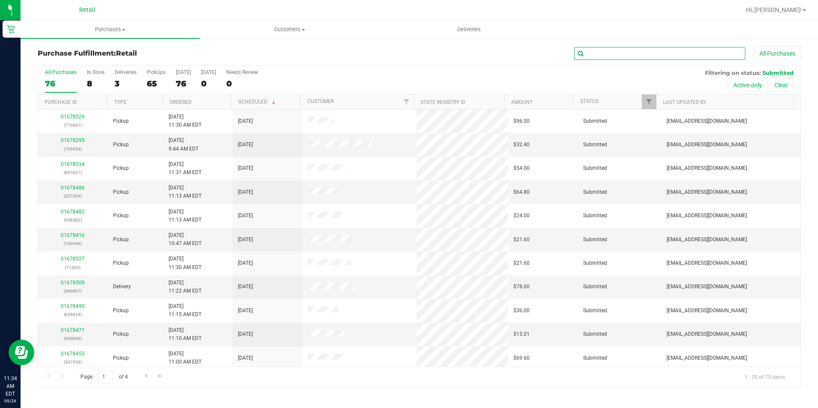
click at [600, 49] on input "text" at bounding box center [659, 53] width 171 height 13
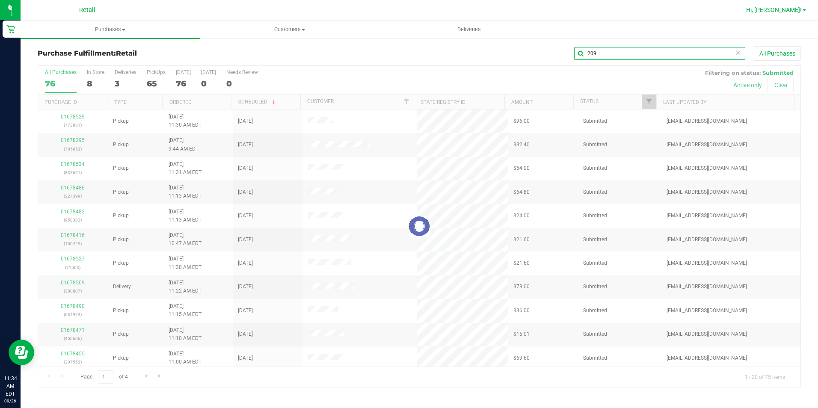
type input "209"
click at [804, 14] on link "Hi, [PERSON_NAME]!" at bounding box center [775, 10] width 67 height 9
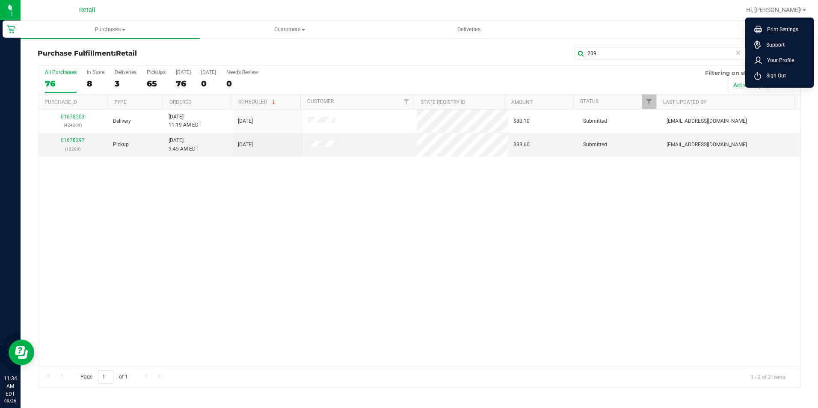
click at [773, 74] on span "Sign Out" at bounding box center [773, 75] width 25 height 9
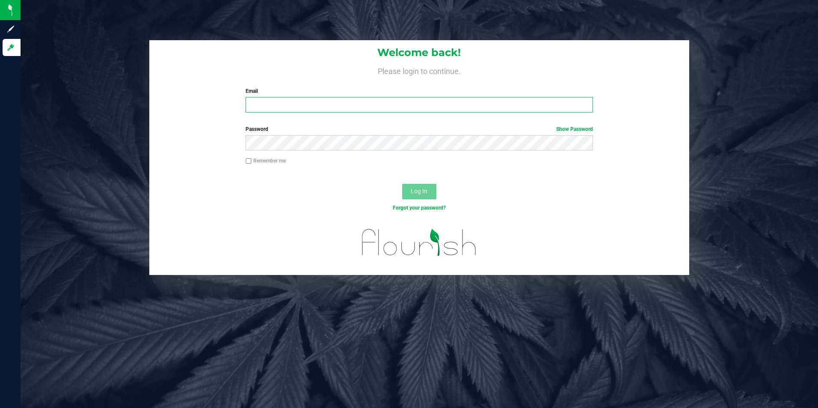
click at [314, 101] on input "Email" at bounding box center [418, 104] width 347 height 15
click at [314, 101] on input "[EMAIL_ADDRESS][DOMAIN_NAME]" at bounding box center [418, 104] width 347 height 15
type input "[EMAIL_ADDRESS][DOMAIN_NAME]"
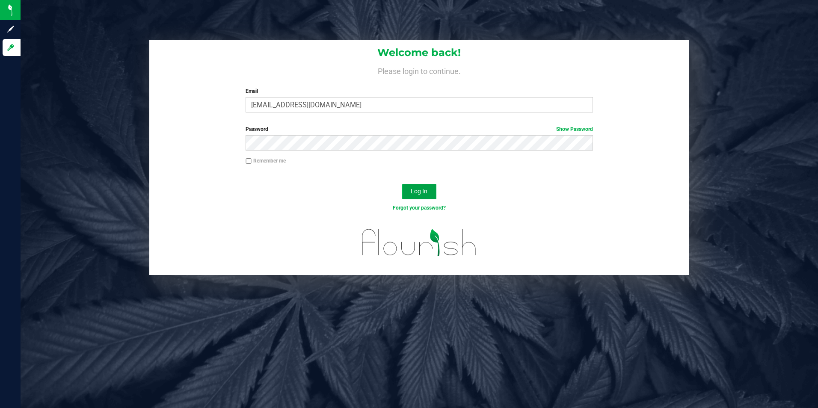
click at [411, 184] on button "Log In" at bounding box center [419, 191] width 34 height 15
